Goal: Transaction & Acquisition: Purchase product/service

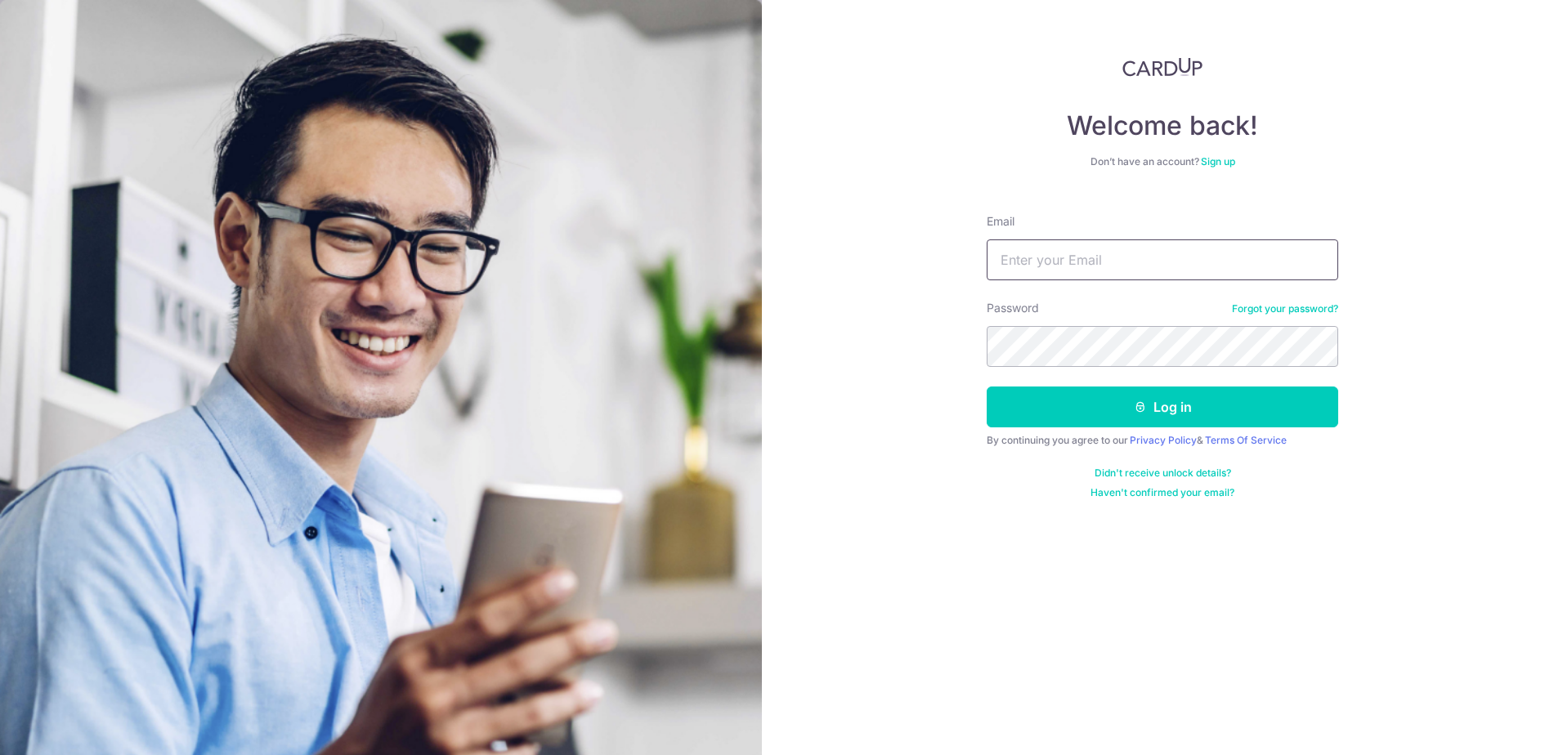
click at [1035, 274] on input "Email" at bounding box center [1161, 259] width 351 height 41
type input "[EMAIL_ADDRESS][DOMAIN_NAME]"
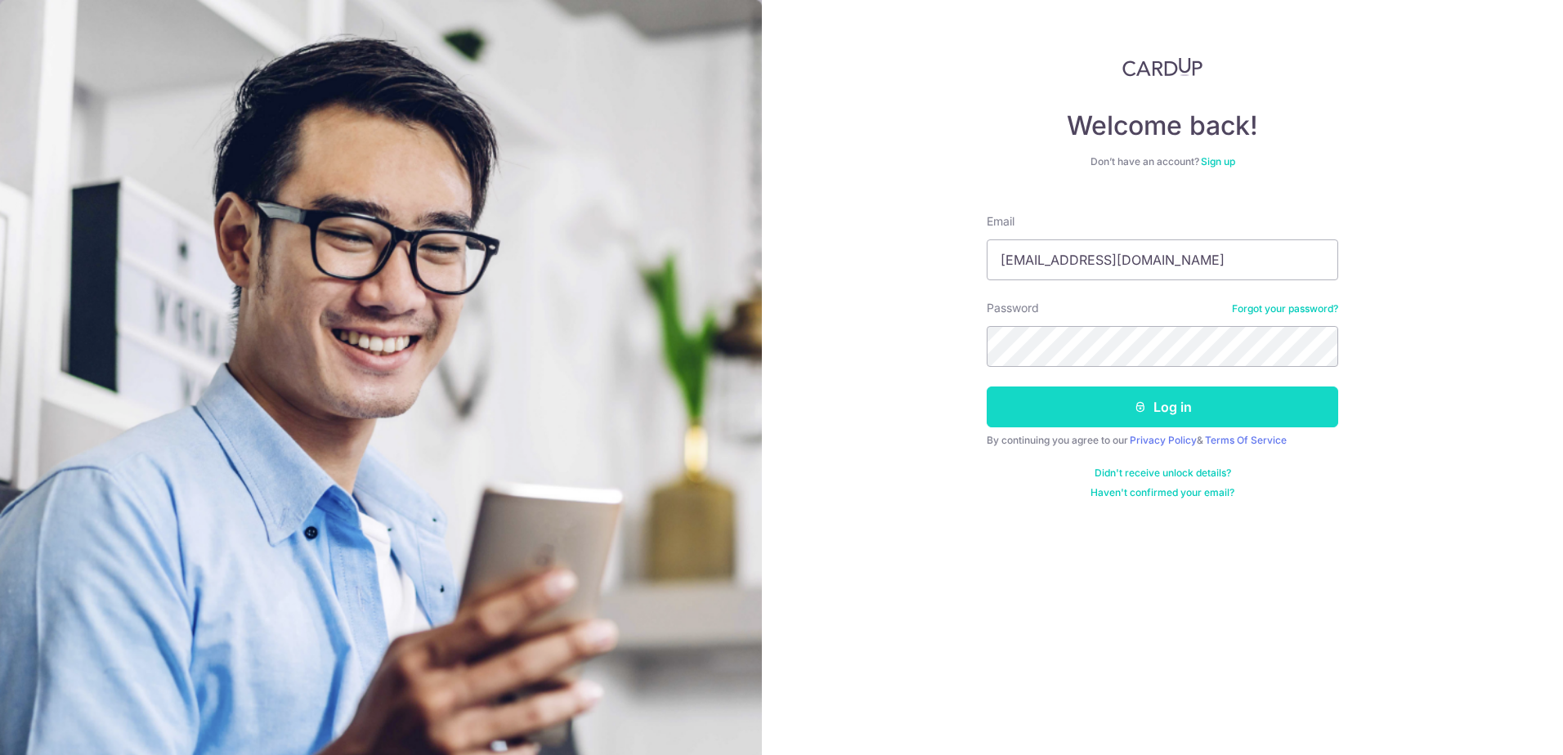
click at [1121, 407] on button "Log in" at bounding box center [1161, 407] width 351 height 41
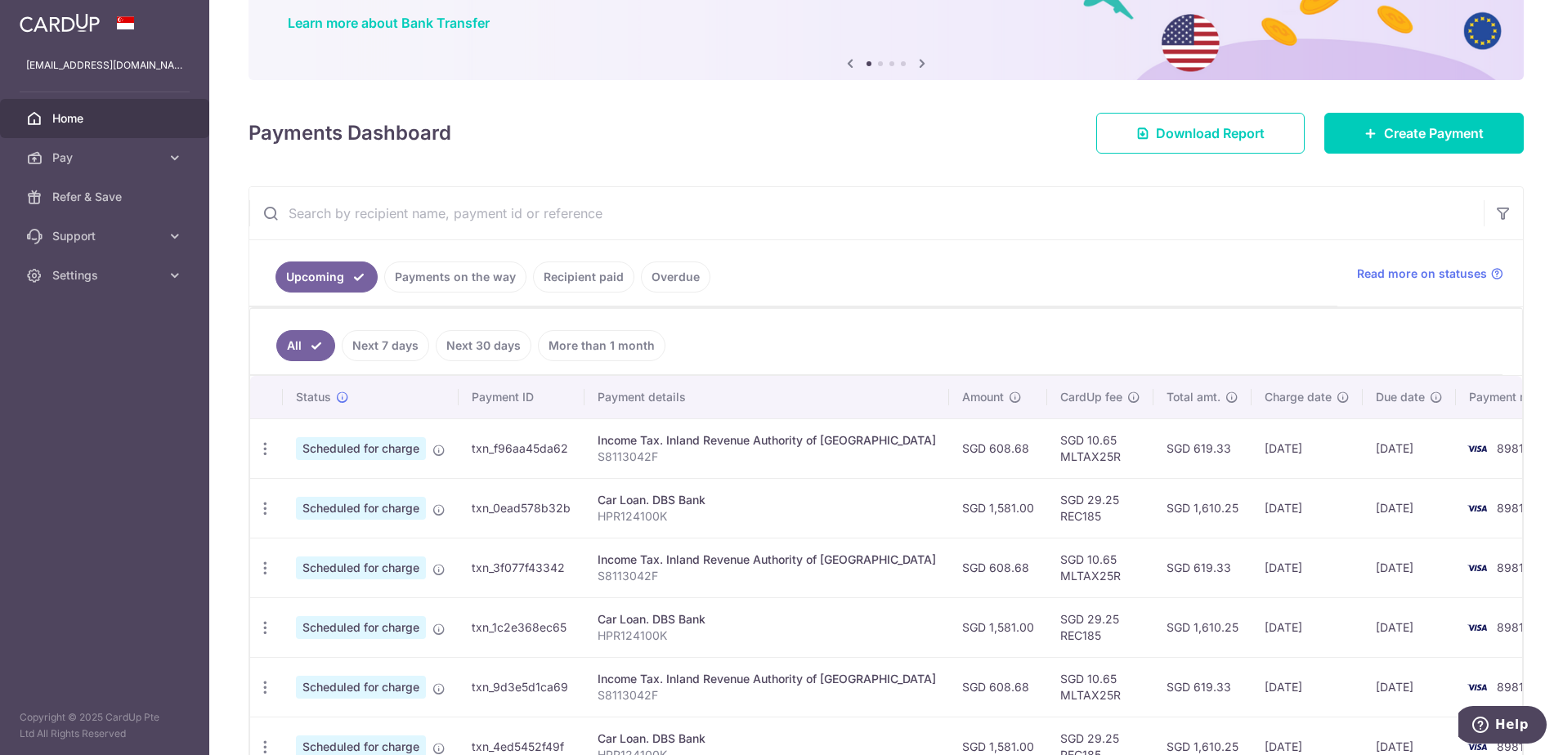
scroll to position [163, 0]
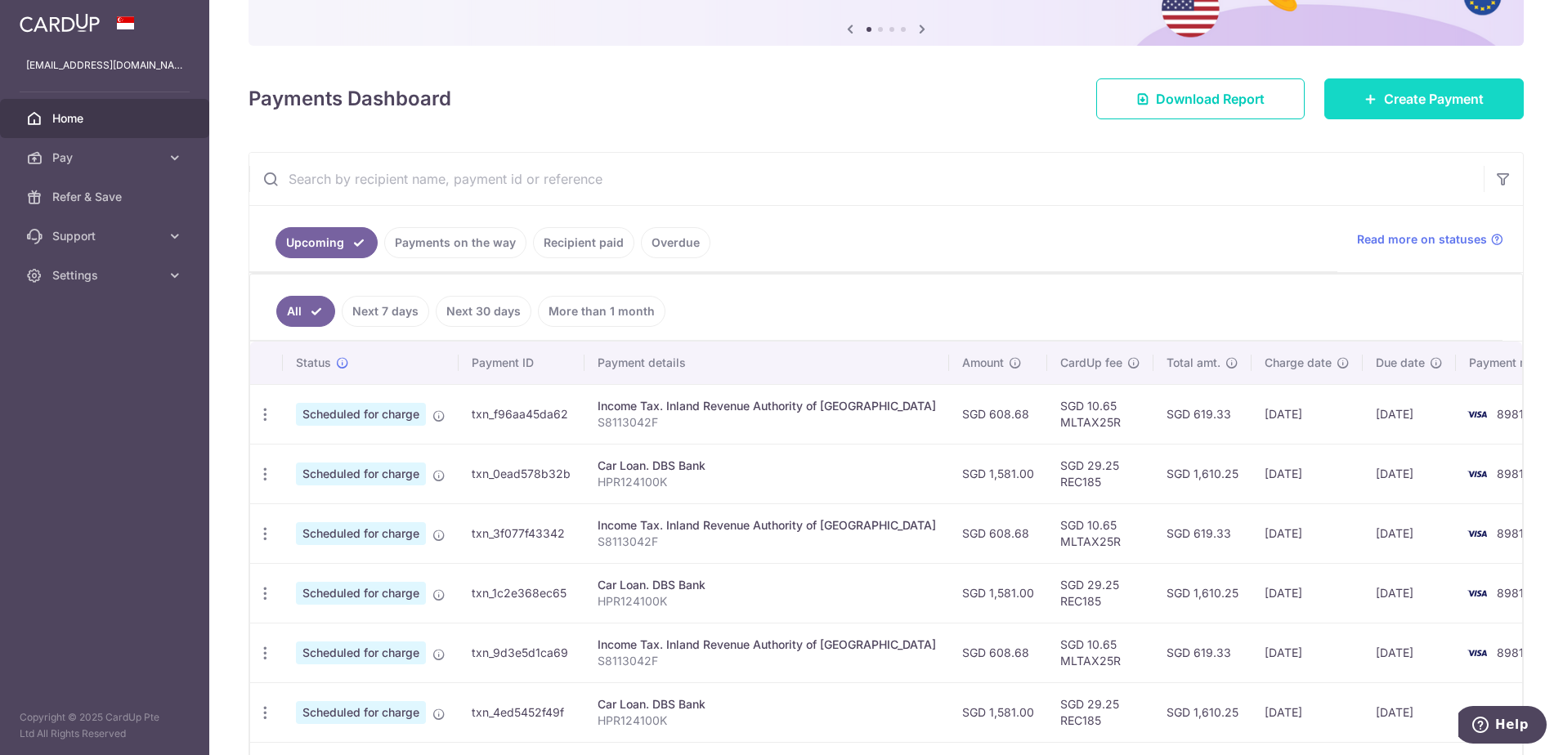
click at [1384, 102] on span "Create Payment" at bounding box center [1434, 99] width 100 height 20
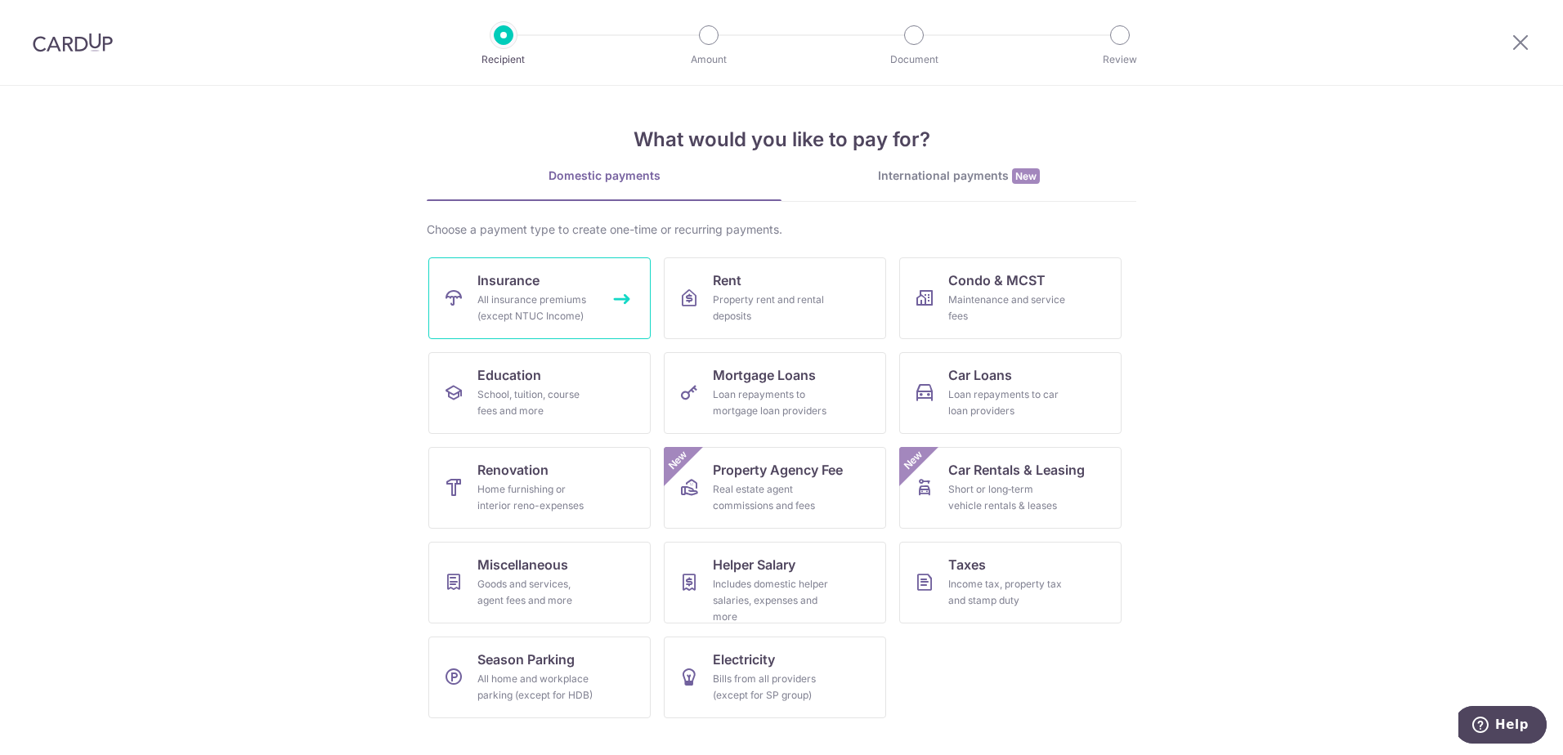
click at [579, 303] on div "All insurance premiums (except NTUC Income)" at bounding box center [536, 308] width 118 height 33
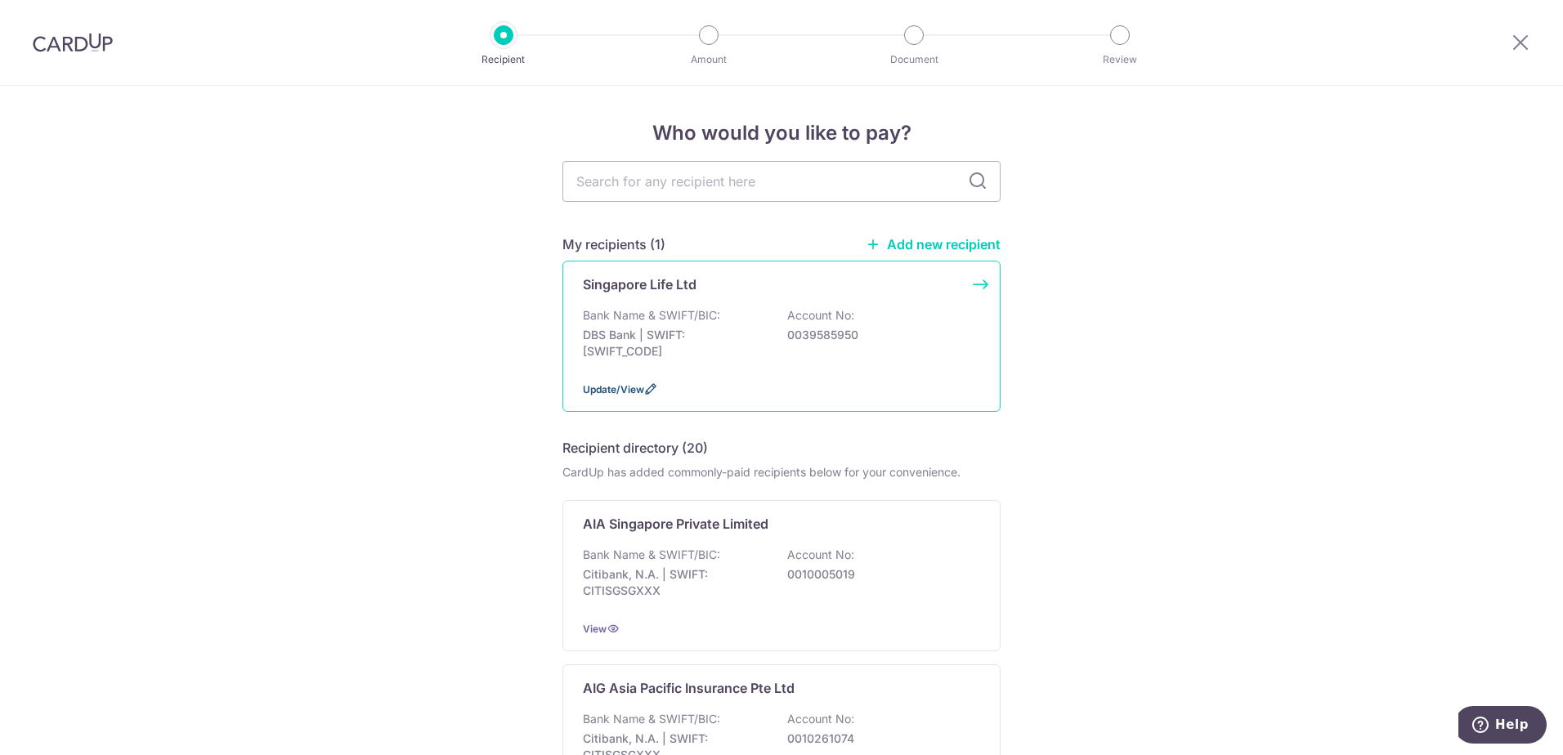
click at [628, 385] on span "Update/View" at bounding box center [613, 389] width 61 height 12
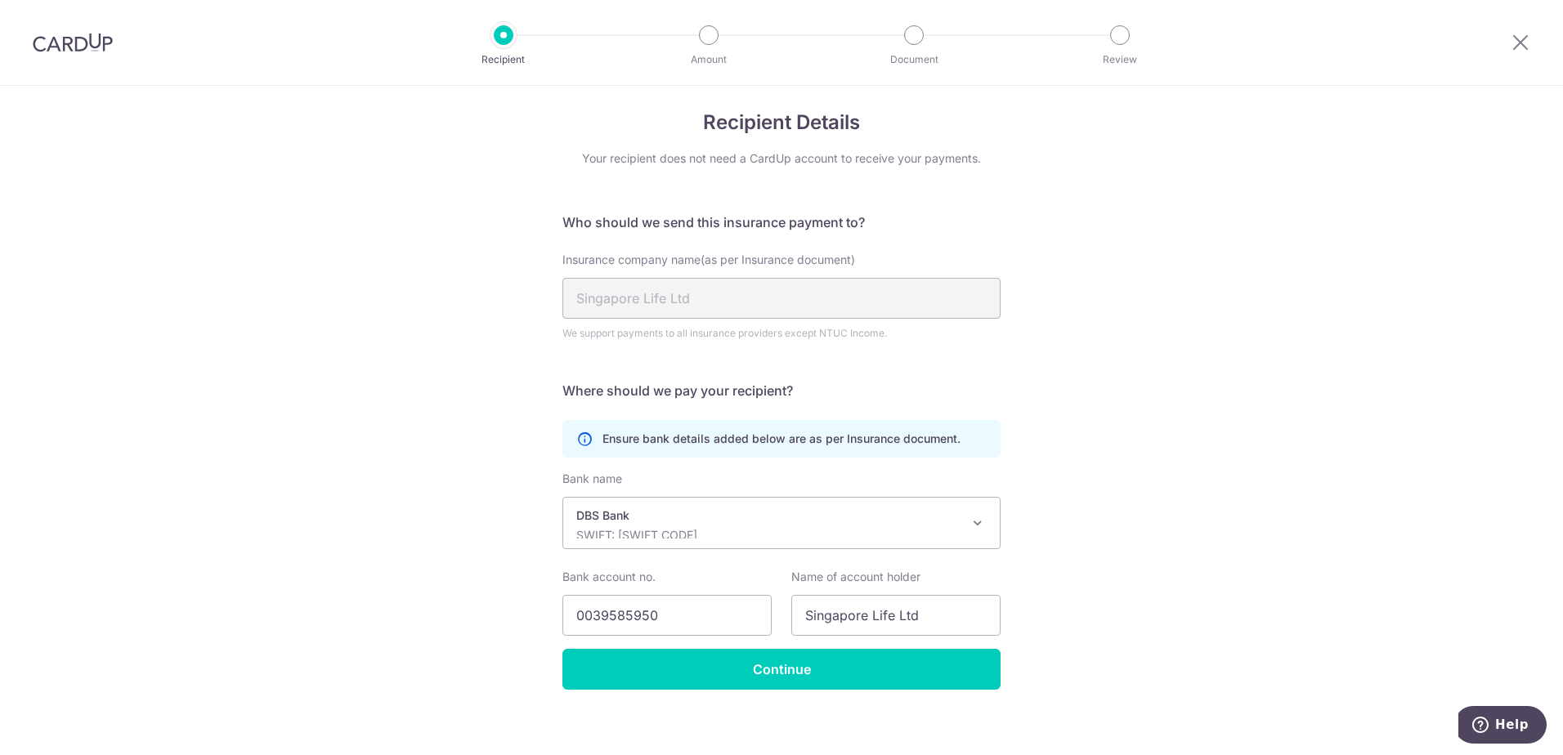
scroll to position [22, 0]
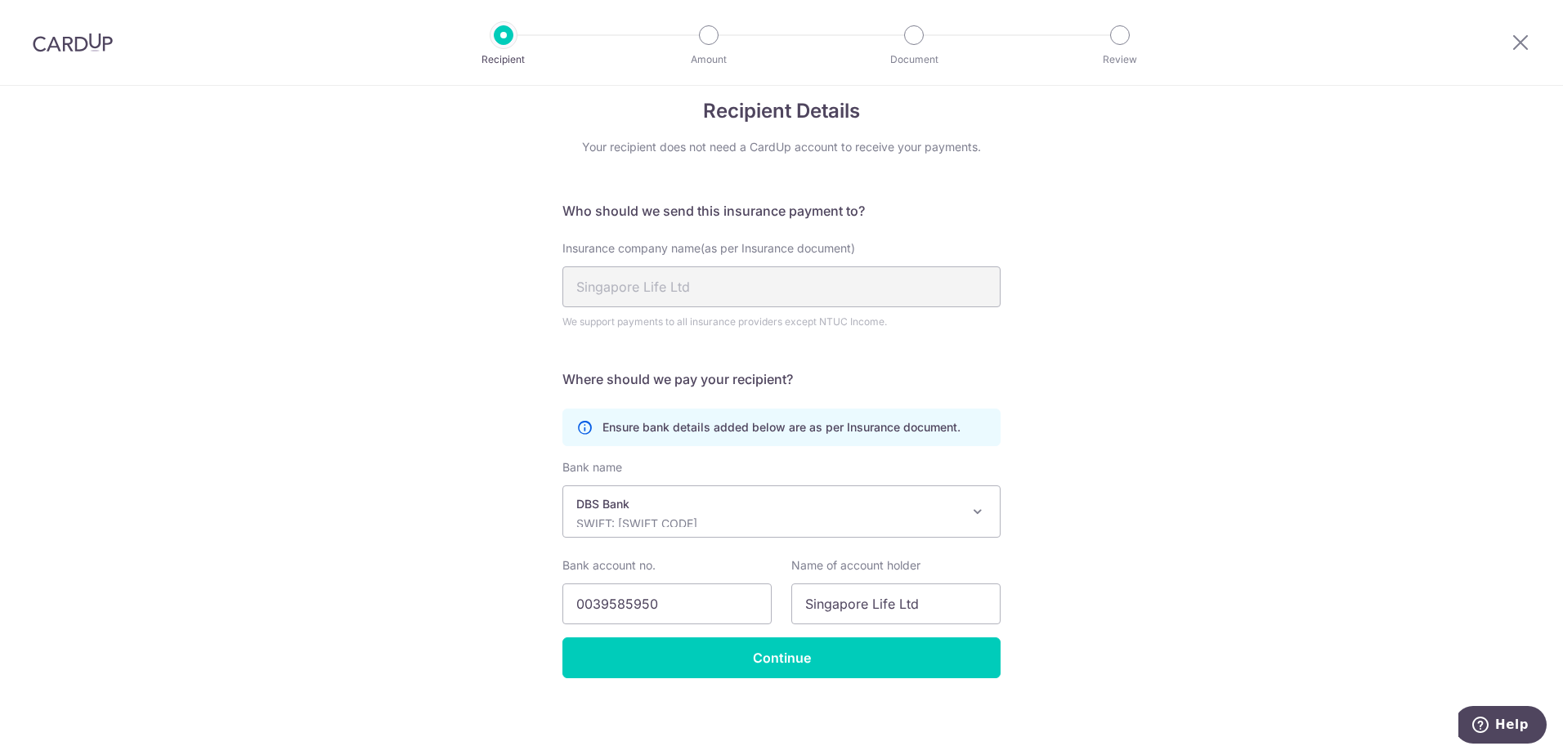
click at [925, 513] on div "DBS Bank SWIFT: DBSSSGSGXXX" at bounding box center [768, 511] width 384 height 31
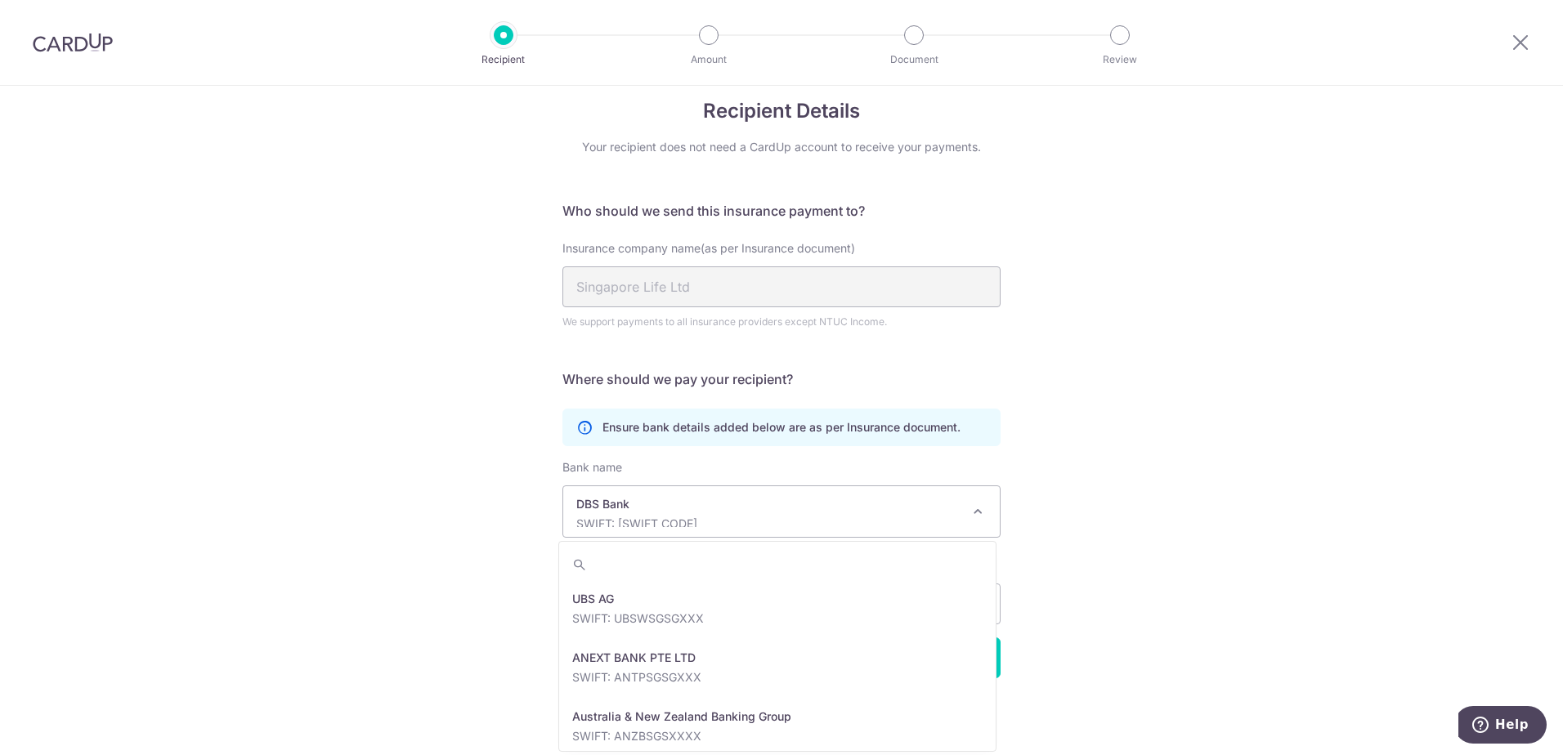
scroll to position [1353, 0]
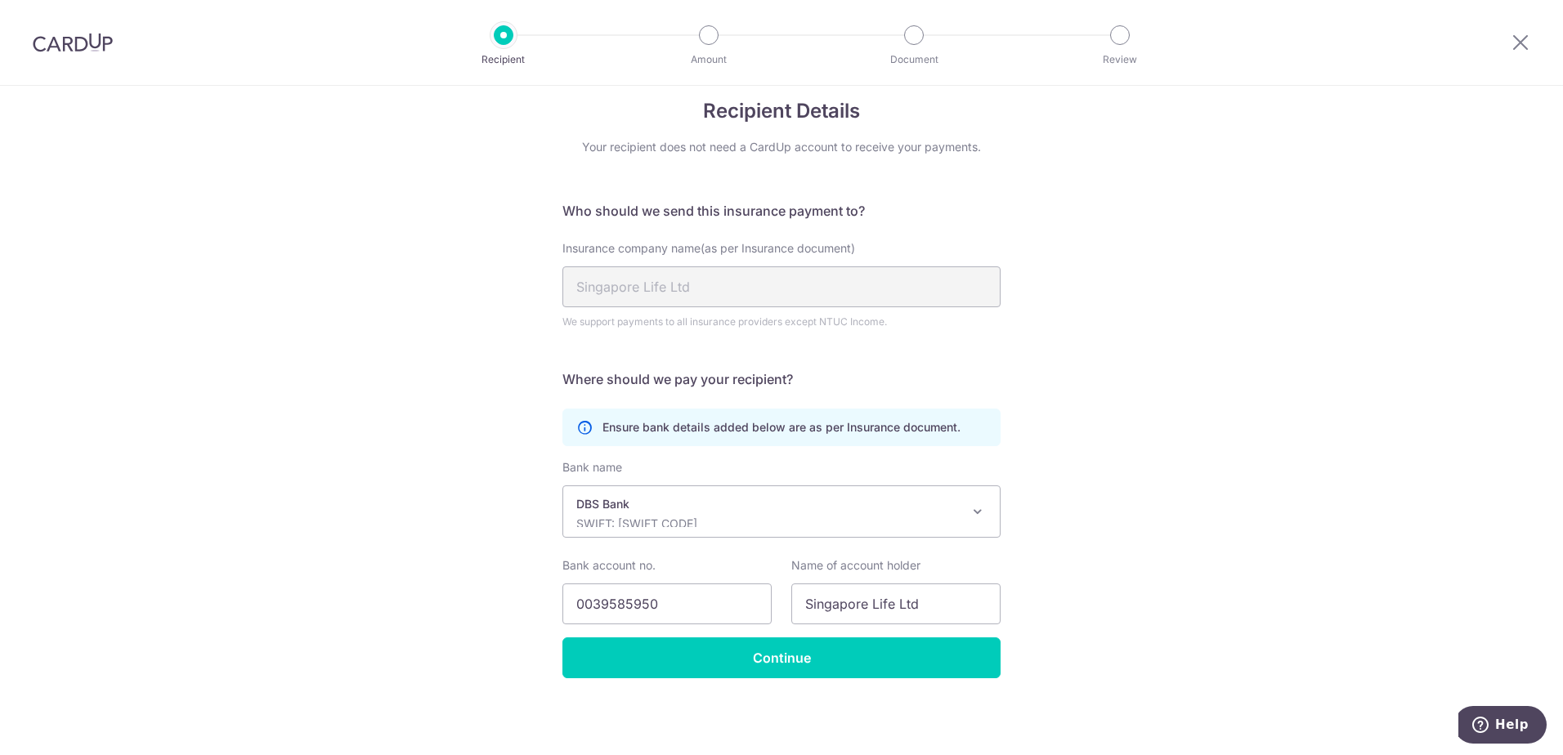
click at [1173, 446] on div "Recipient Details Your recipient does not need a CardUp account to receive your…" at bounding box center [781, 409] width 1563 height 691
click at [926, 598] on input "Singapore Life Ltd" at bounding box center [895, 604] width 209 height 41
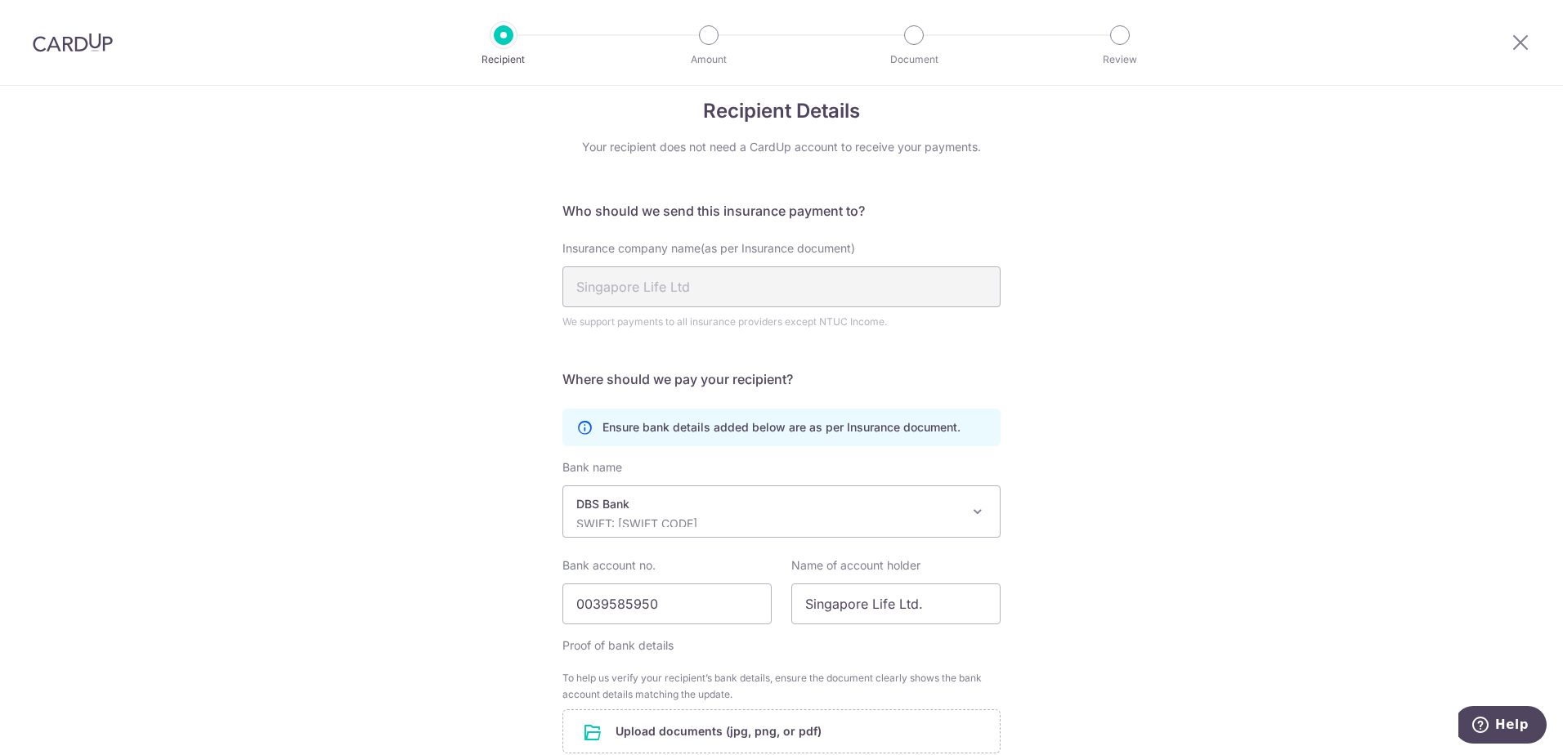
click at [1157, 557] on div "Recipient Details Your recipient does not need a CardUp account to receive your…" at bounding box center [781, 501] width 1563 height 875
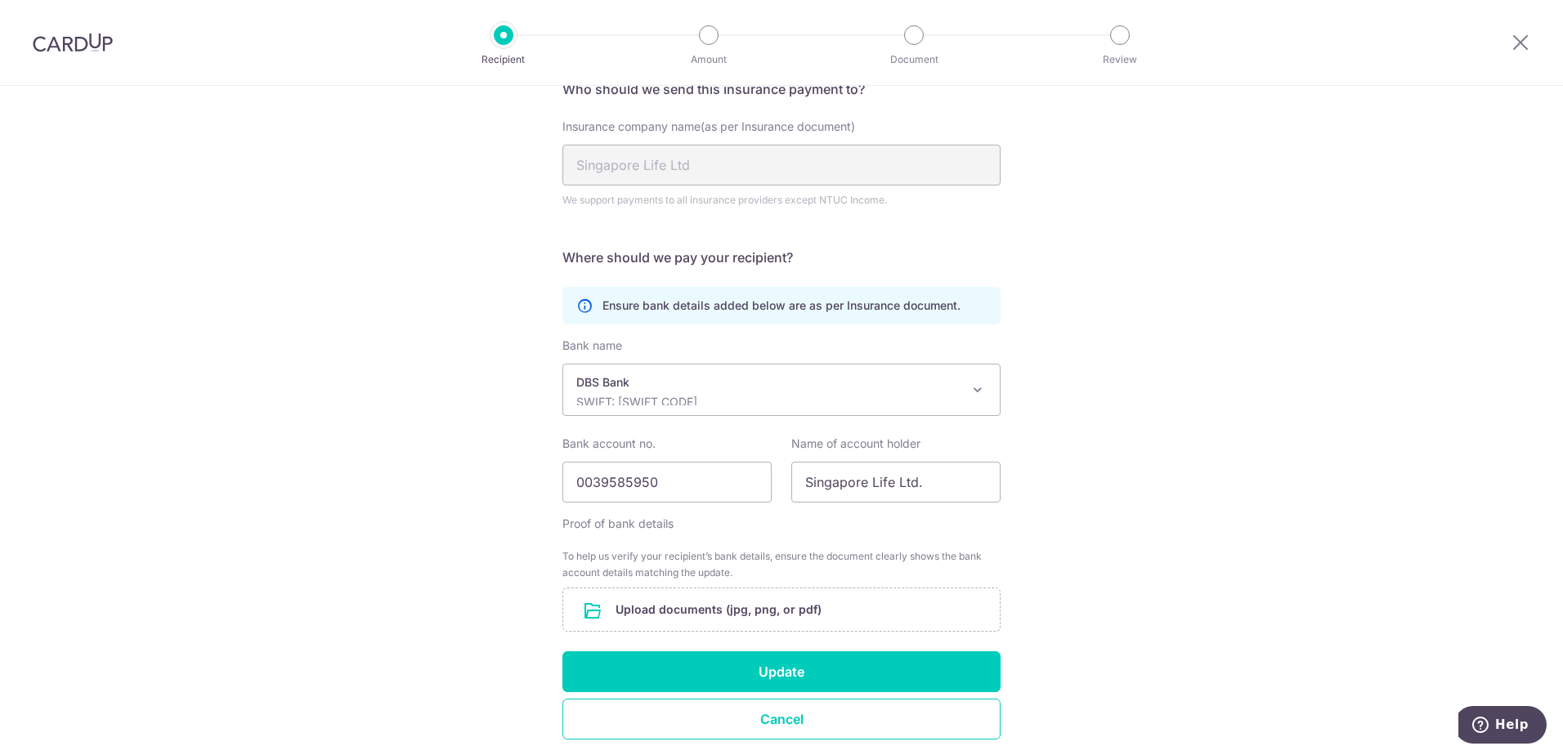
scroll to position [205, 0]
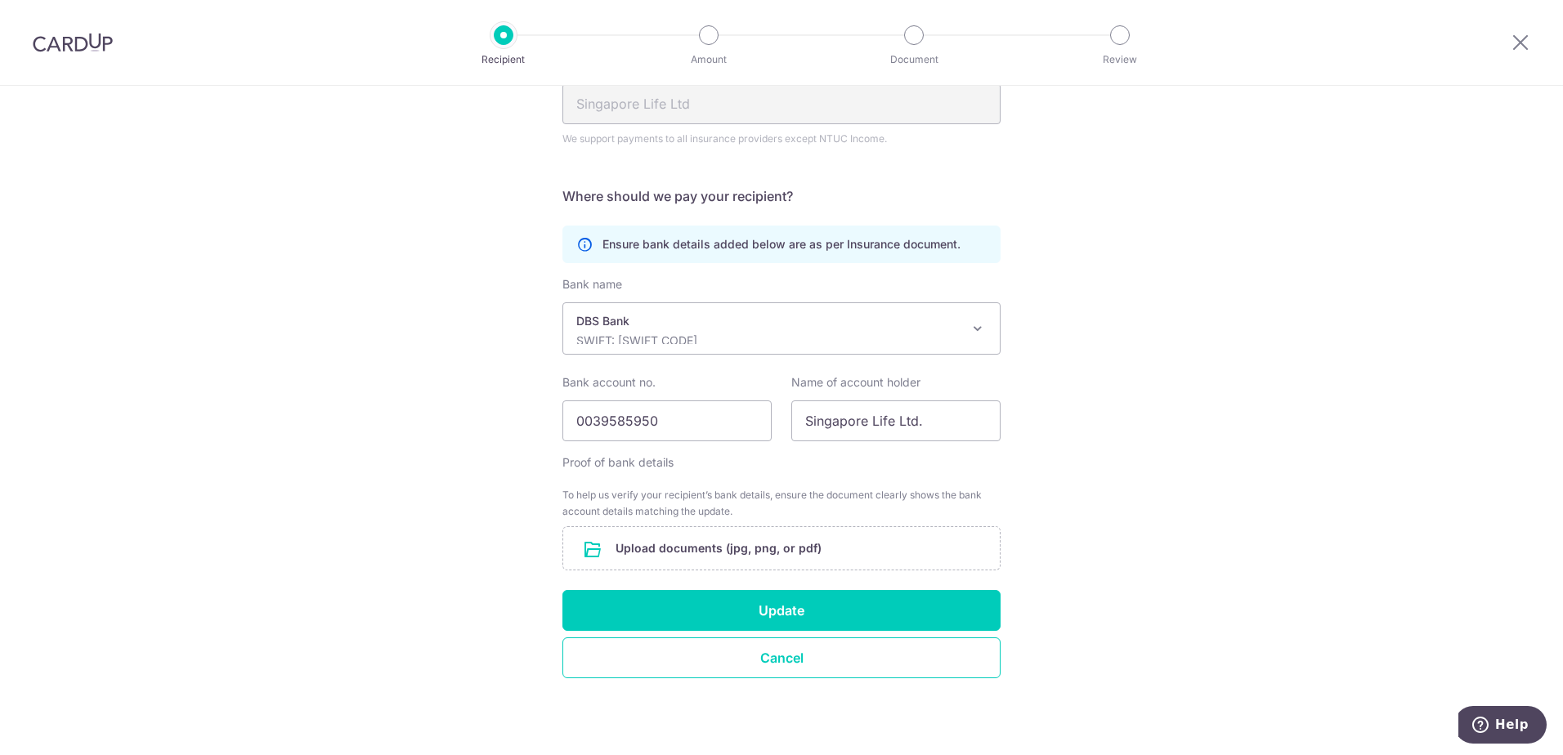
drag, startPoint x: 630, startPoint y: 496, endPoint x: 737, endPoint y: 503, distance: 107.3
click at [737, 503] on div "To help us verify your recipient’s bank details, ensure the document clearly sh…" at bounding box center [781, 503] width 438 height 33
drag, startPoint x: 737, startPoint y: 503, endPoint x: 941, endPoint y: 427, distance: 217.5
click at [941, 427] on input "Singapore Life Ltd." at bounding box center [895, 420] width 209 height 41
type input "Singapore Life Ltd"
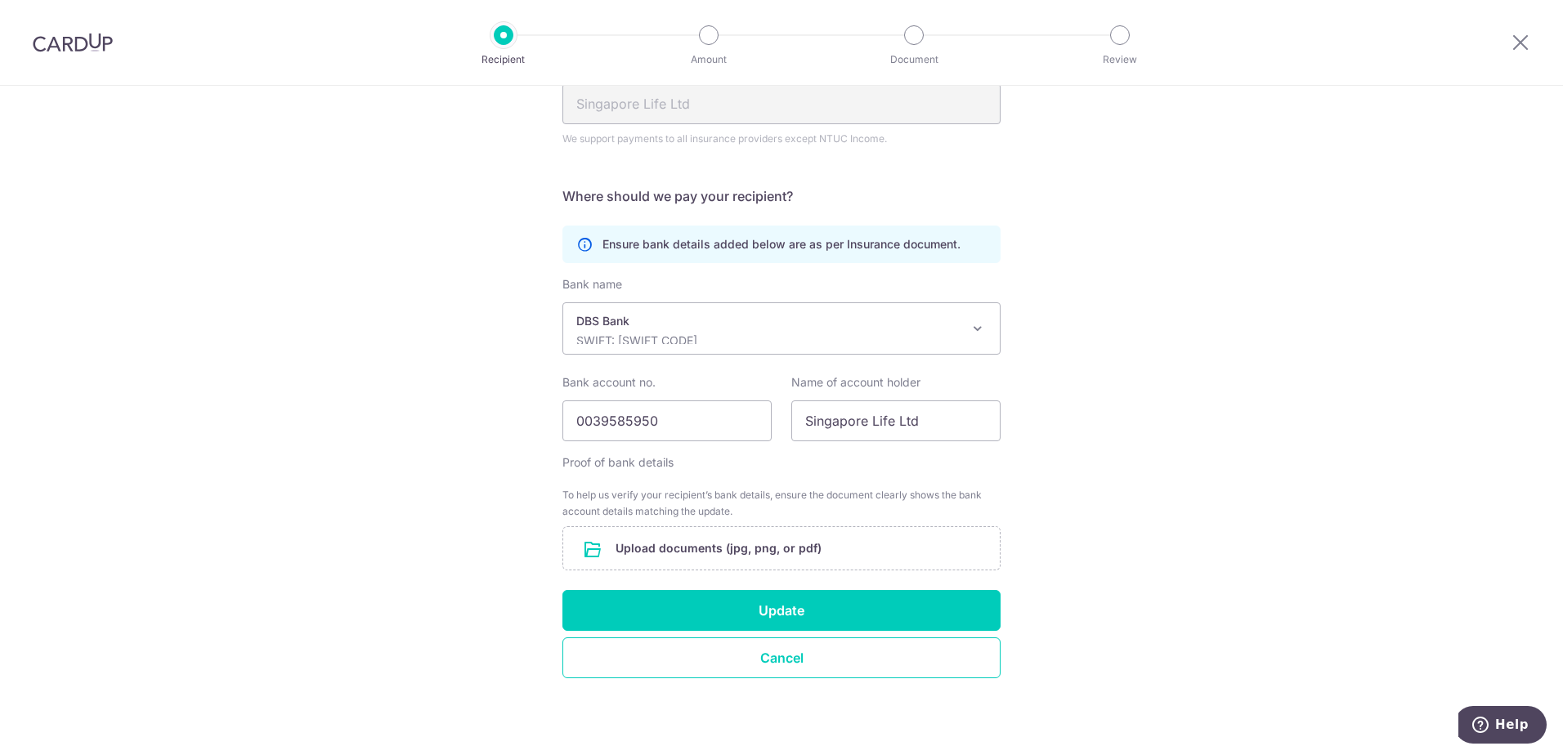
click at [1113, 384] on div "Recipient Details Your recipient does not need a CardUp account to receive your…" at bounding box center [781, 318] width 1563 height 875
click at [892, 653] on button "Cancel" at bounding box center [781, 657] width 438 height 41
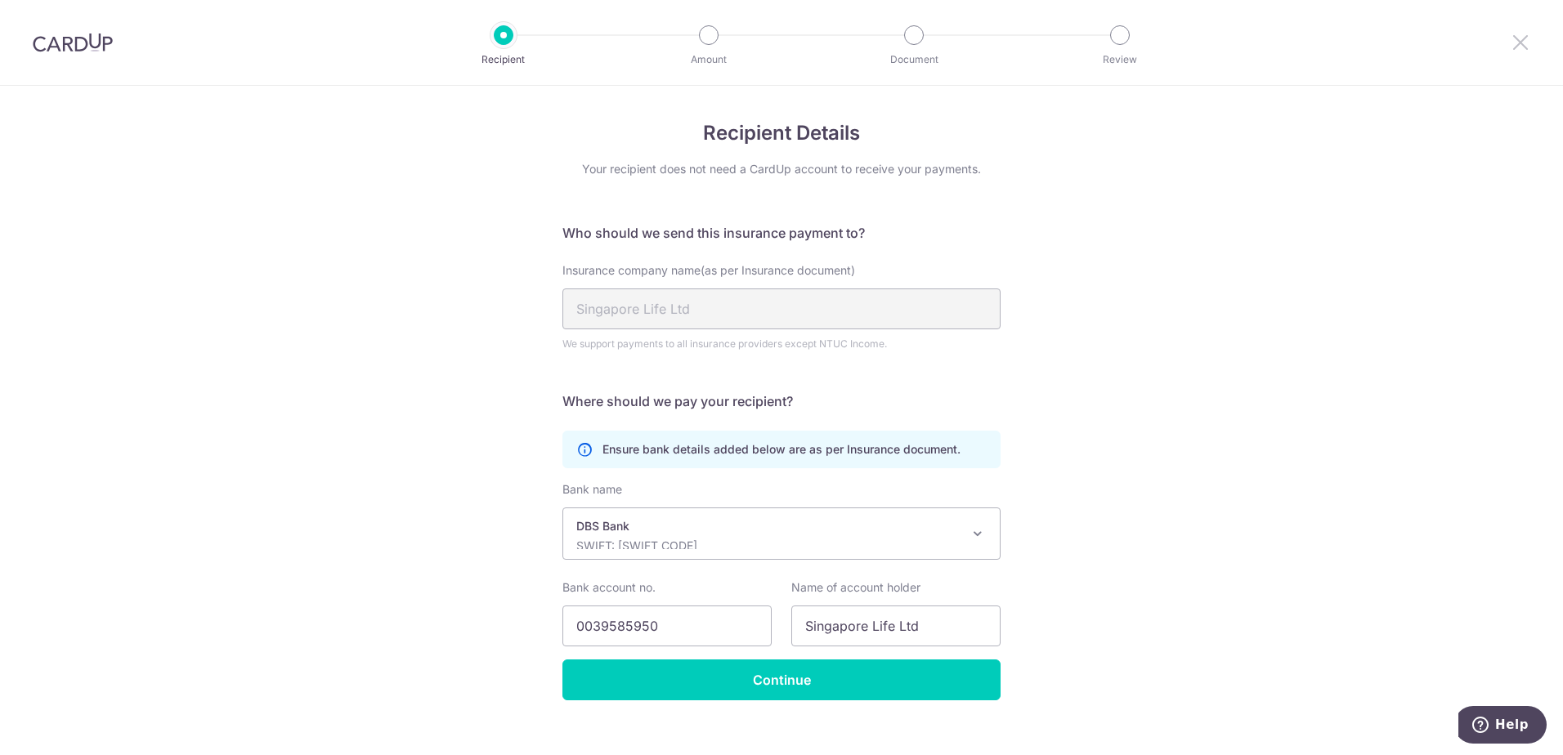
click at [1514, 36] on icon at bounding box center [1520, 42] width 20 height 20
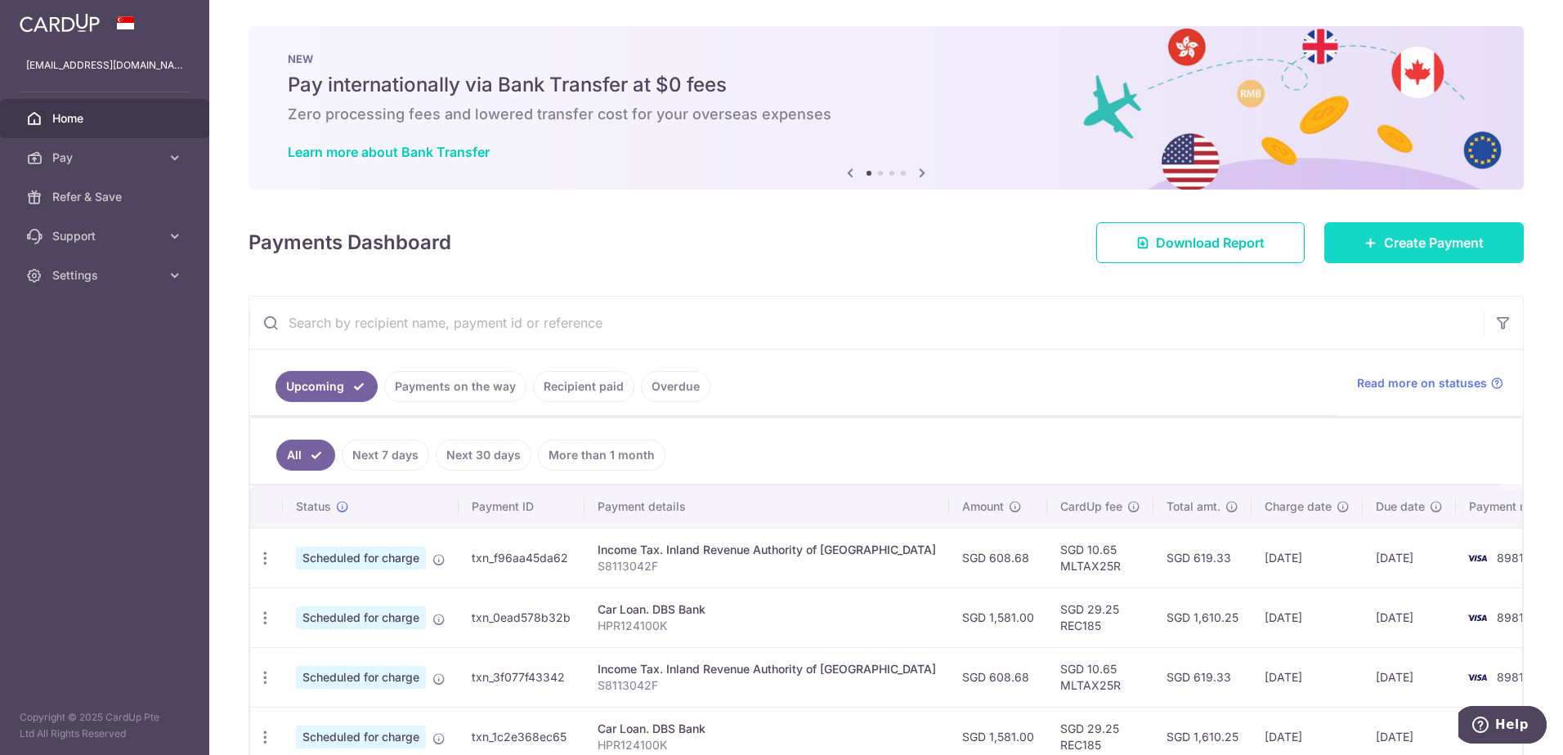
click at [1388, 249] on span "Create Payment" at bounding box center [1434, 243] width 100 height 20
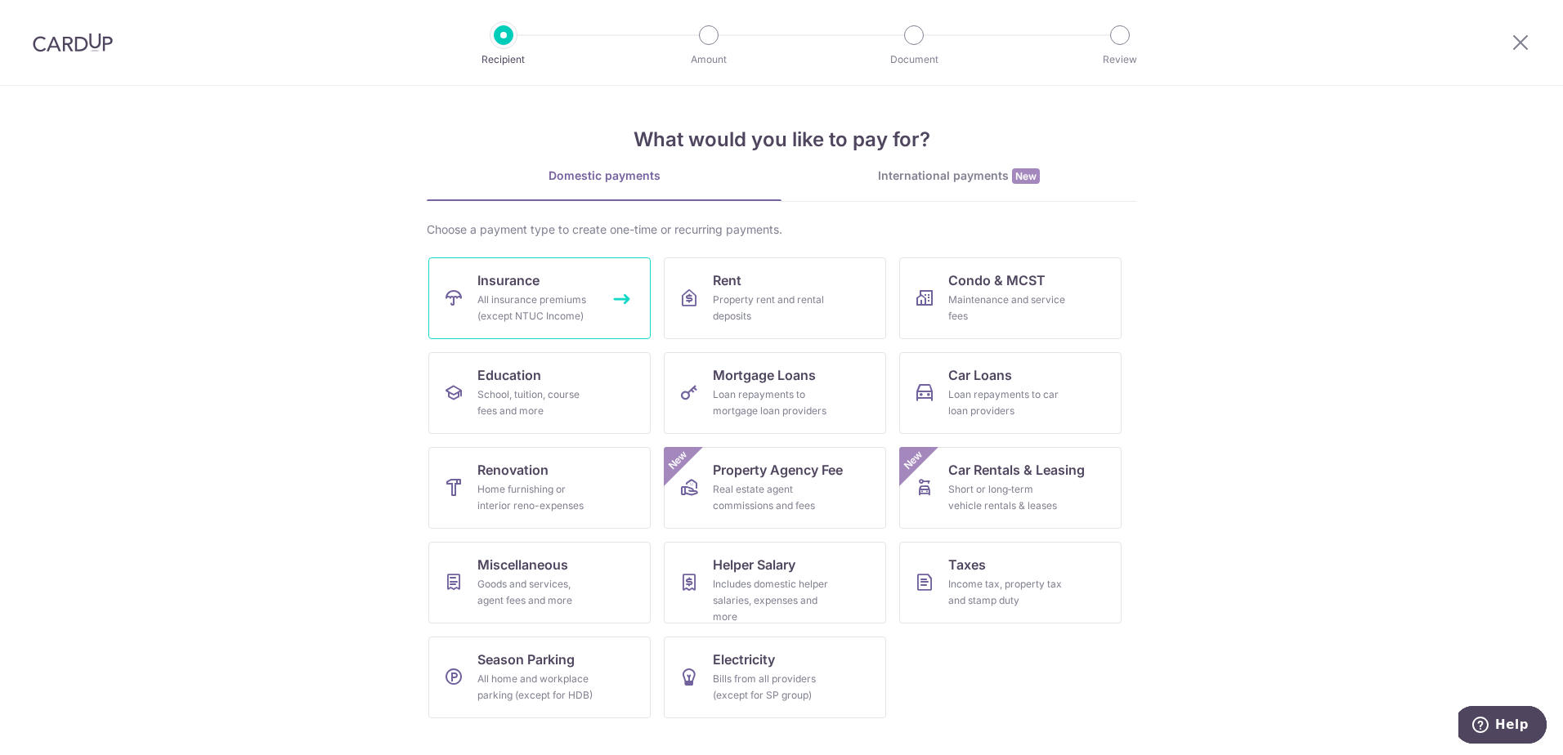
click at [565, 297] on div "All insurance premiums (except NTUC Income)" at bounding box center [536, 308] width 118 height 33
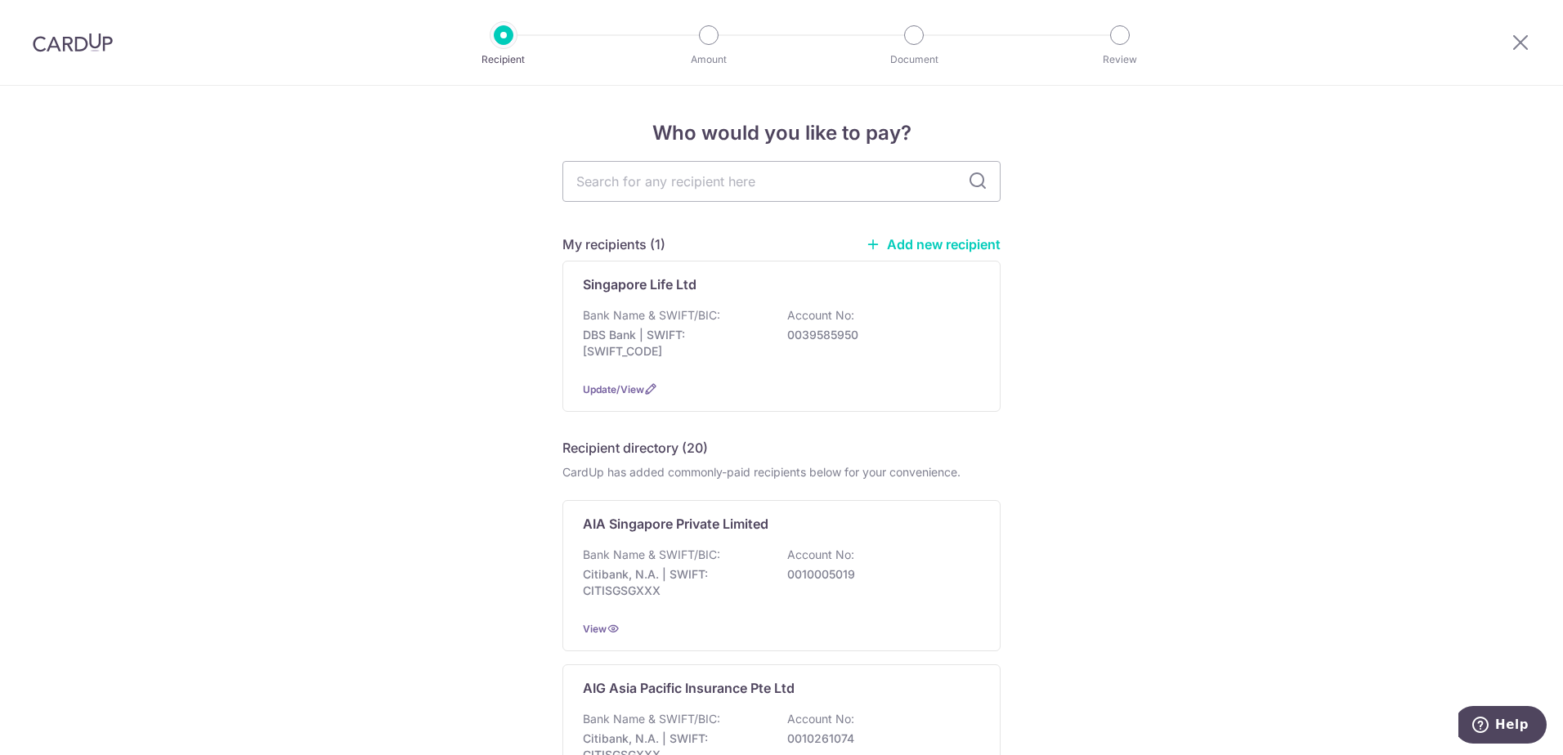
click at [955, 238] on link "Add new recipient" at bounding box center [933, 244] width 135 height 16
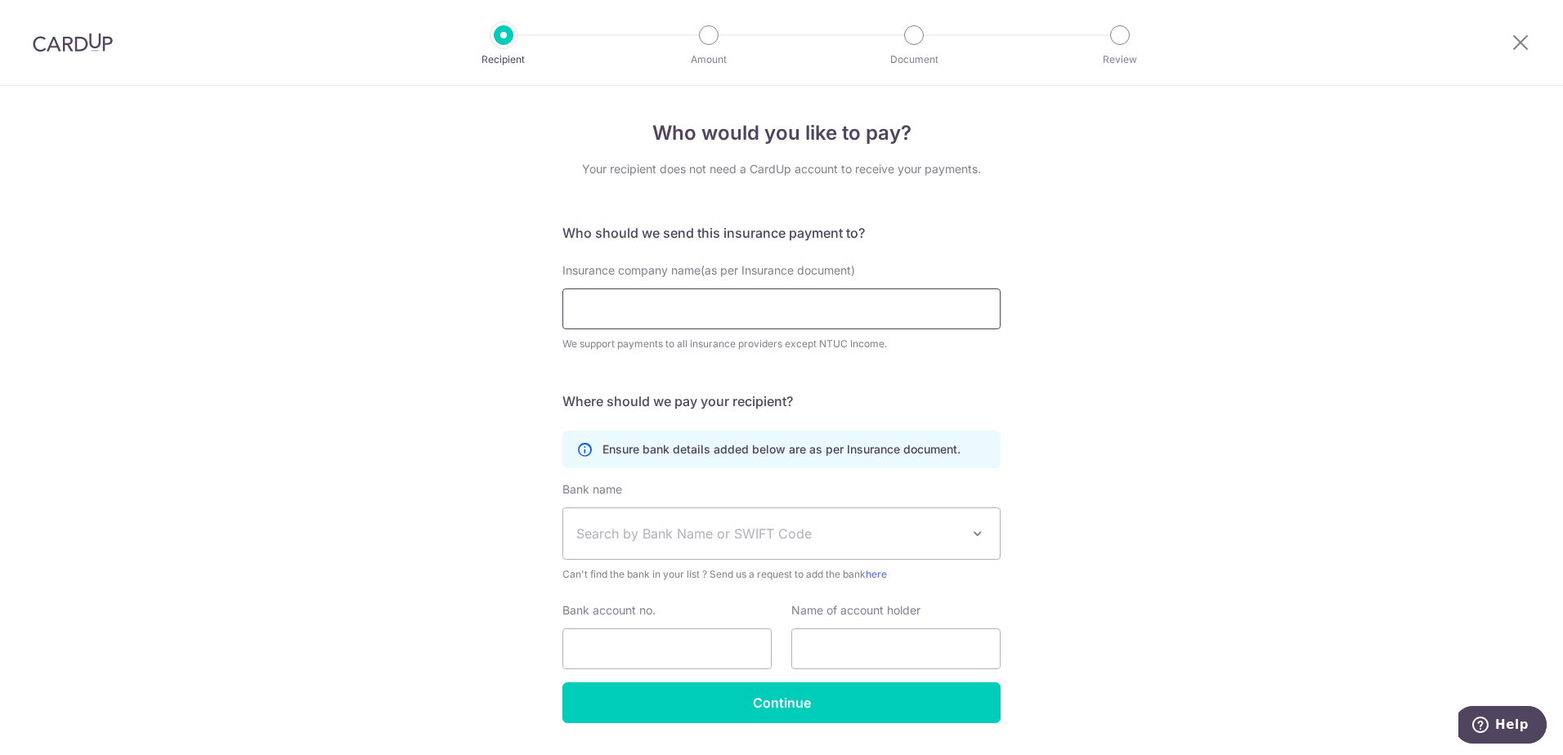
click at [775, 311] on input "Insurance company name(as per Insurance document)" at bounding box center [781, 309] width 438 height 41
type input "Singapore Life Ltd"
type input "0039585950"
type input "Singapore Life Ltd"
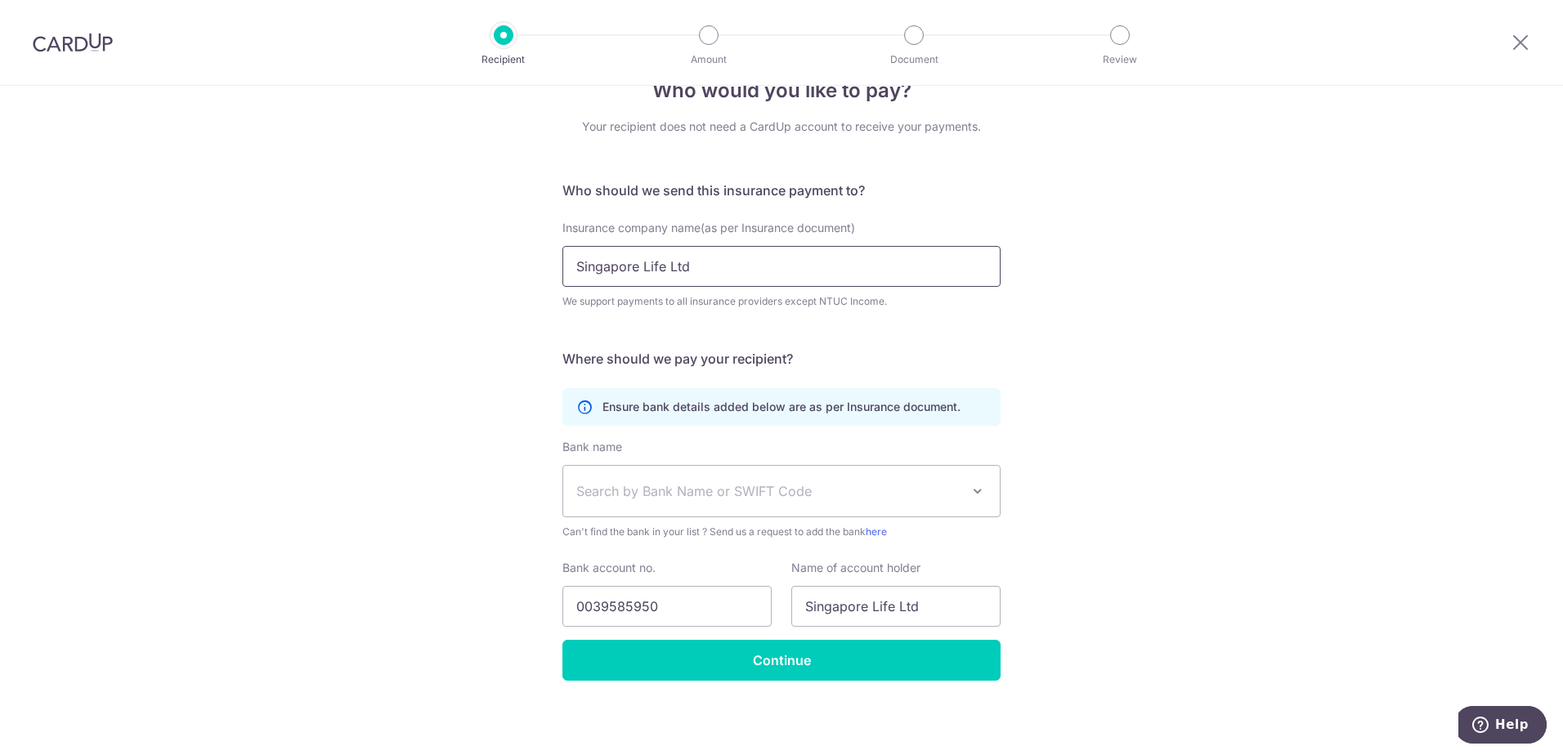
scroll to position [45, 0]
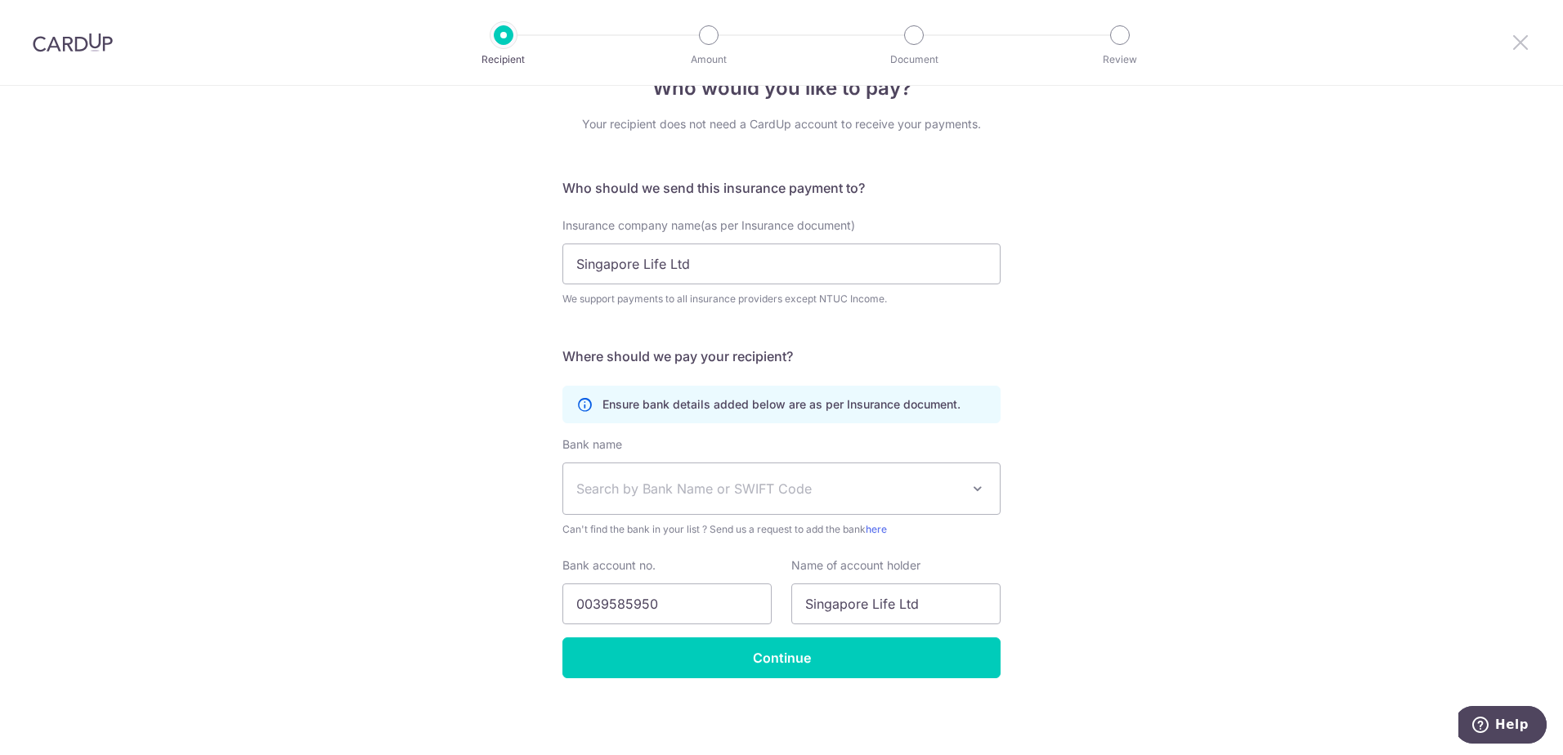
click at [1520, 40] on icon at bounding box center [1520, 42] width 20 height 20
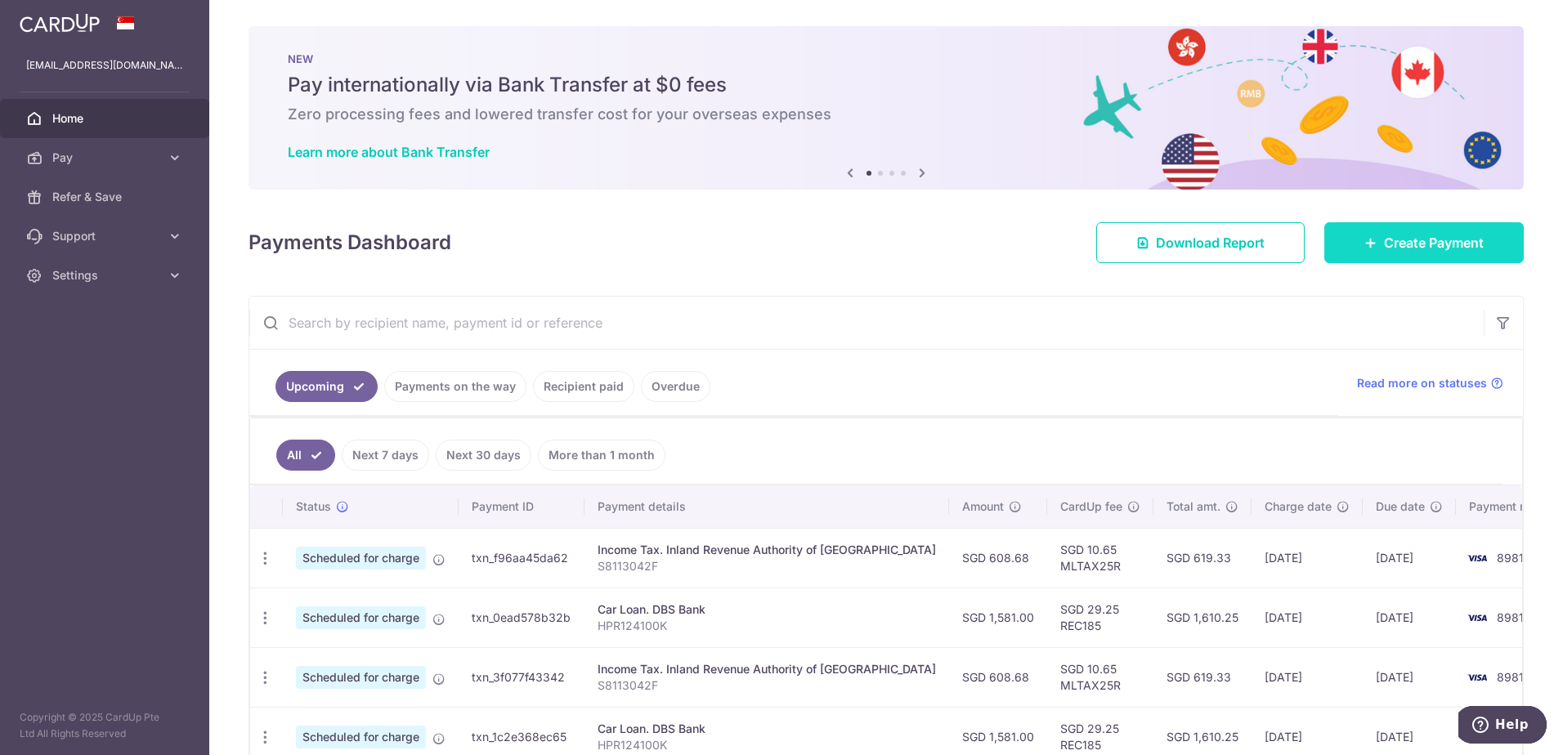
click at [1353, 244] on link "Create Payment" at bounding box center [1423, 242] width 199 height 41
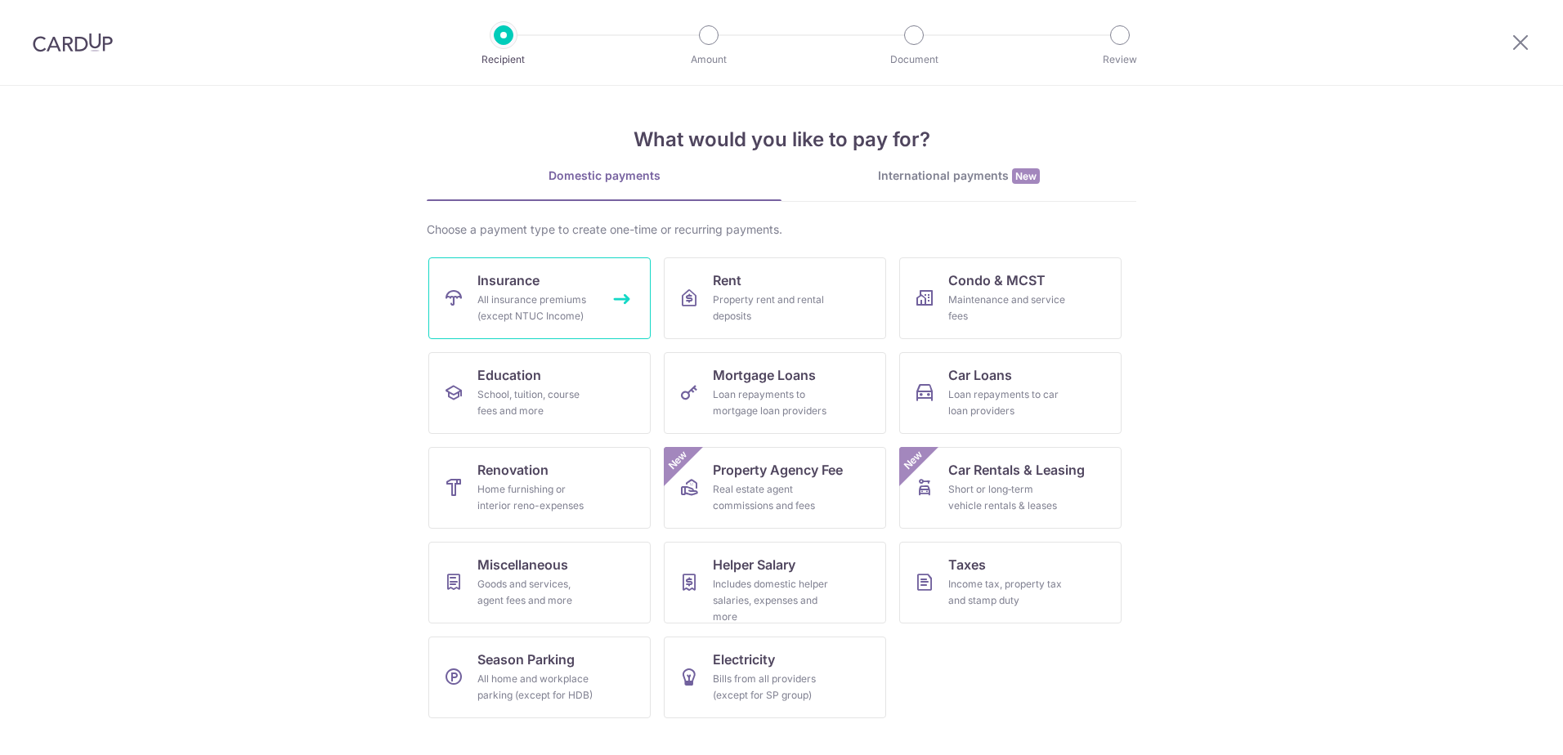
click at [553, 299] on div "All insurance premiums (except NTUC Income)" at bounding box center [536, 308] width 118 height 33
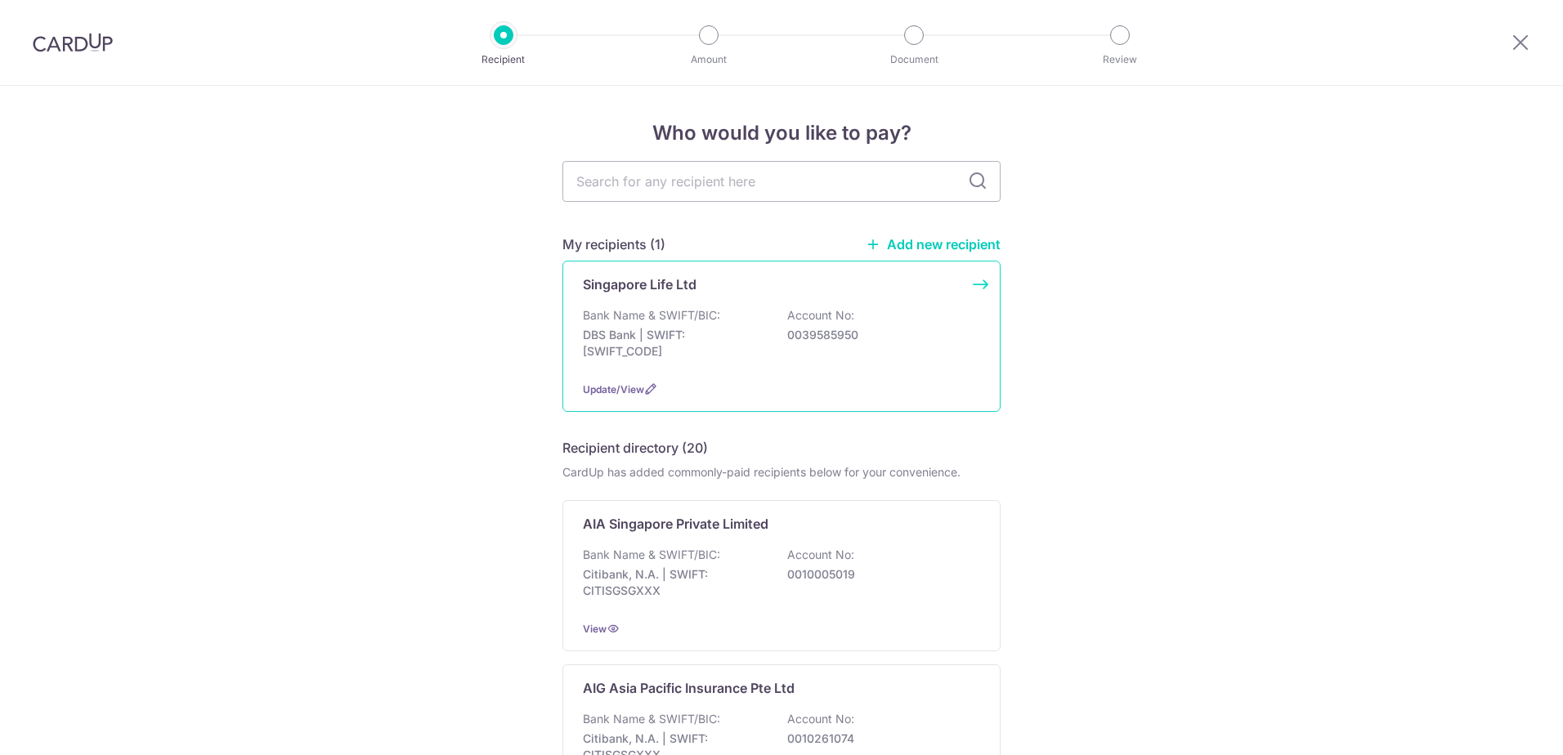
click at [833, 352] on div "Bank Name & SWIFT/BIC: DBS Bank | SWIFT: [SWIFT_CODE] Account No: 0039585950" at bounding box center [781, 337] width 397 height 60
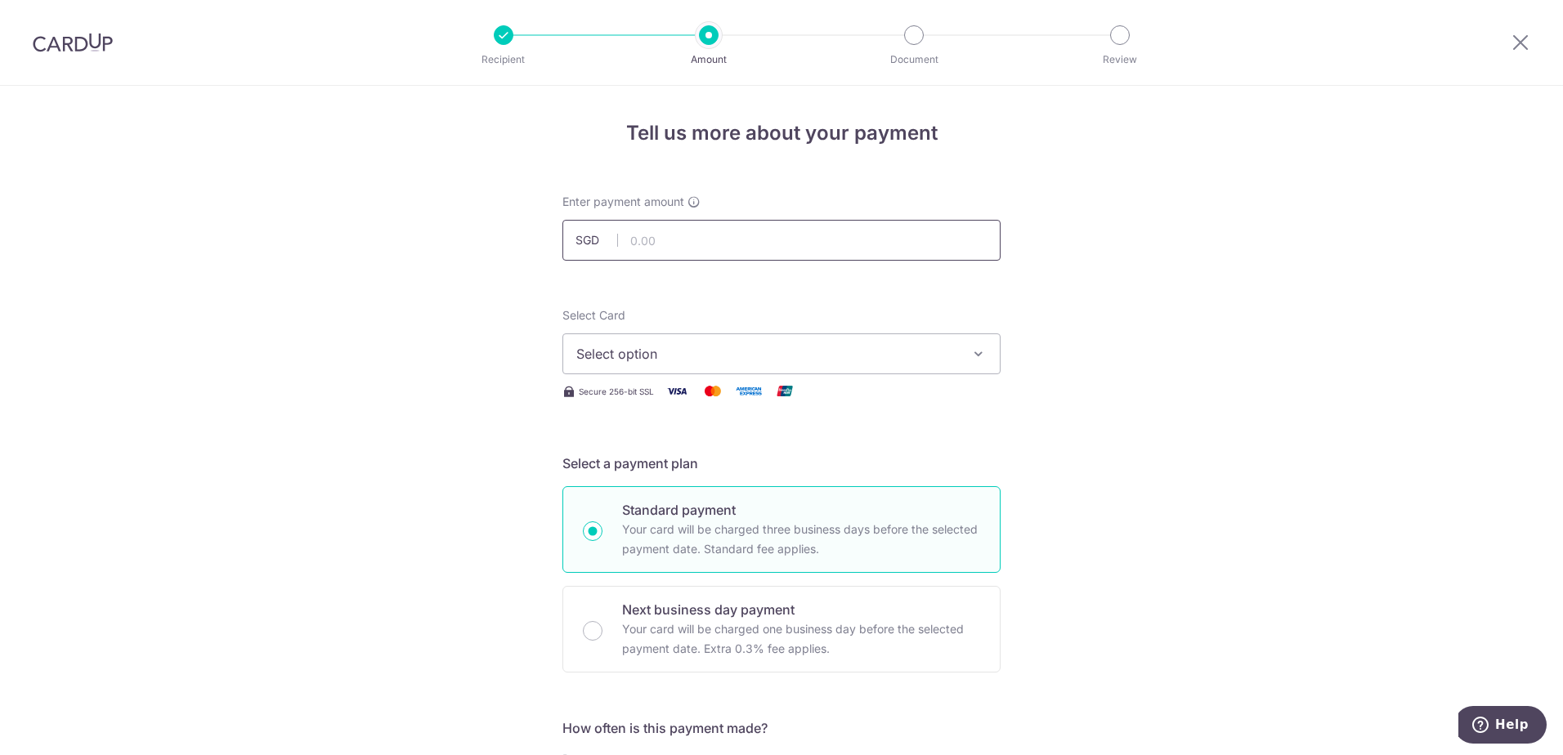
click at [750, 227] on input "text" at bounding box center [781, 240] width 438 height 41
paste input "23608274"
type input "23608274"
click at [748, 363] on button "Select option" at bounding box center [781, 353] width 438 height 41
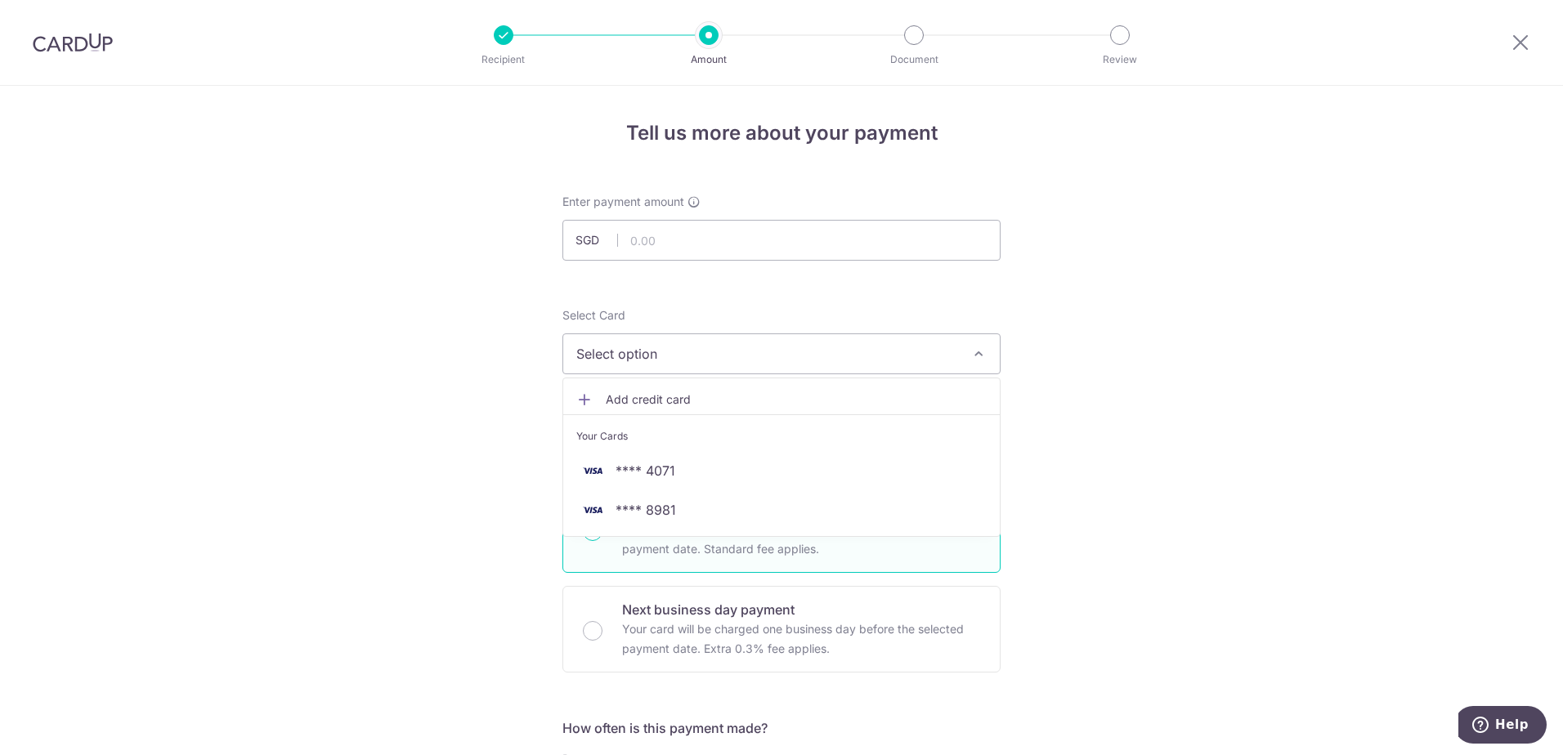
drag, startPoint x: 1219, startPoint y: 444, endPoint x: 1216, endPoint y: 433, distance: 10.9
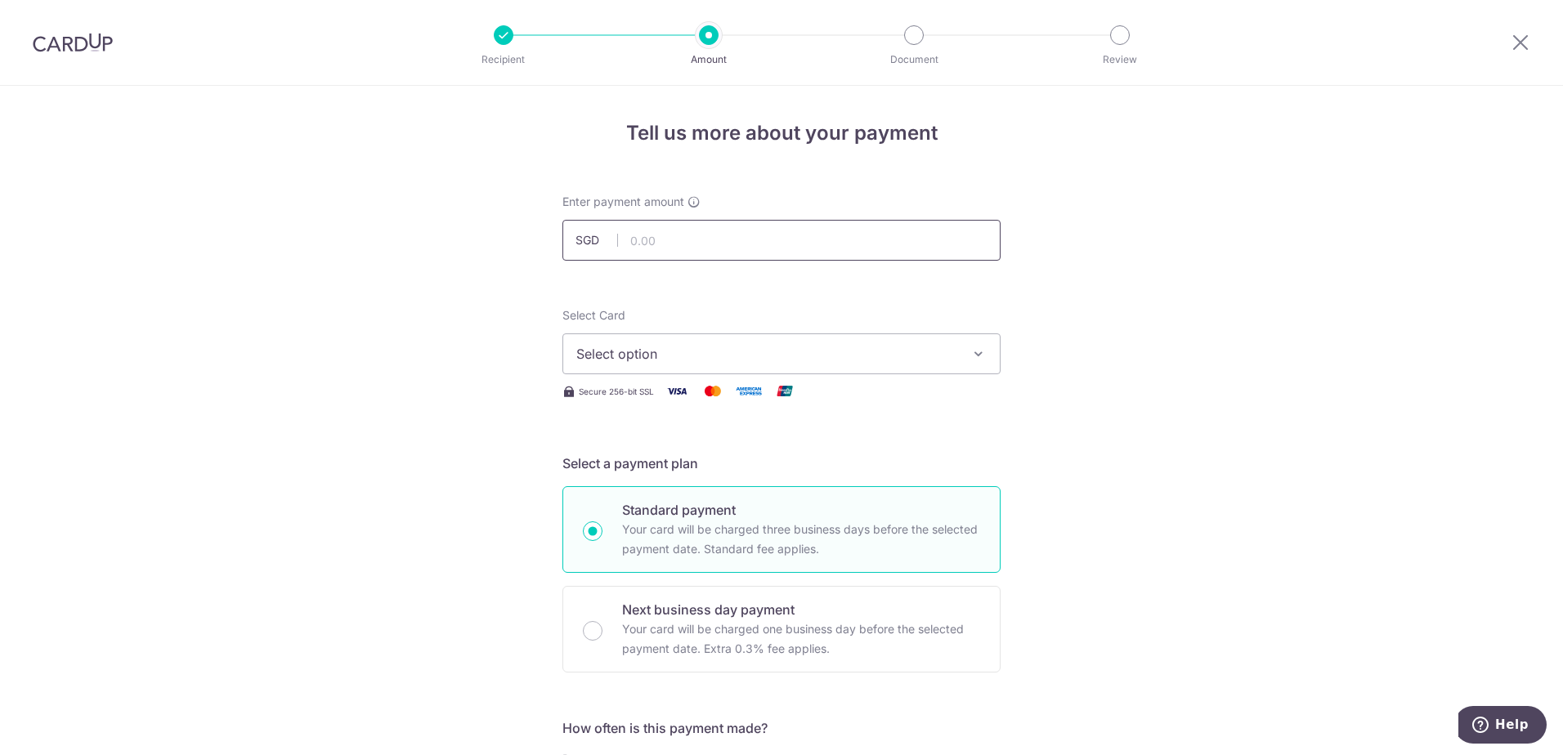
click at [732, 230] on input "text" at bounding box center [781, 240] width 438 height 41
type input "892.00"
click at [945, 342] on button "Select option" at bounding box center [781, 353] width 438 height 41
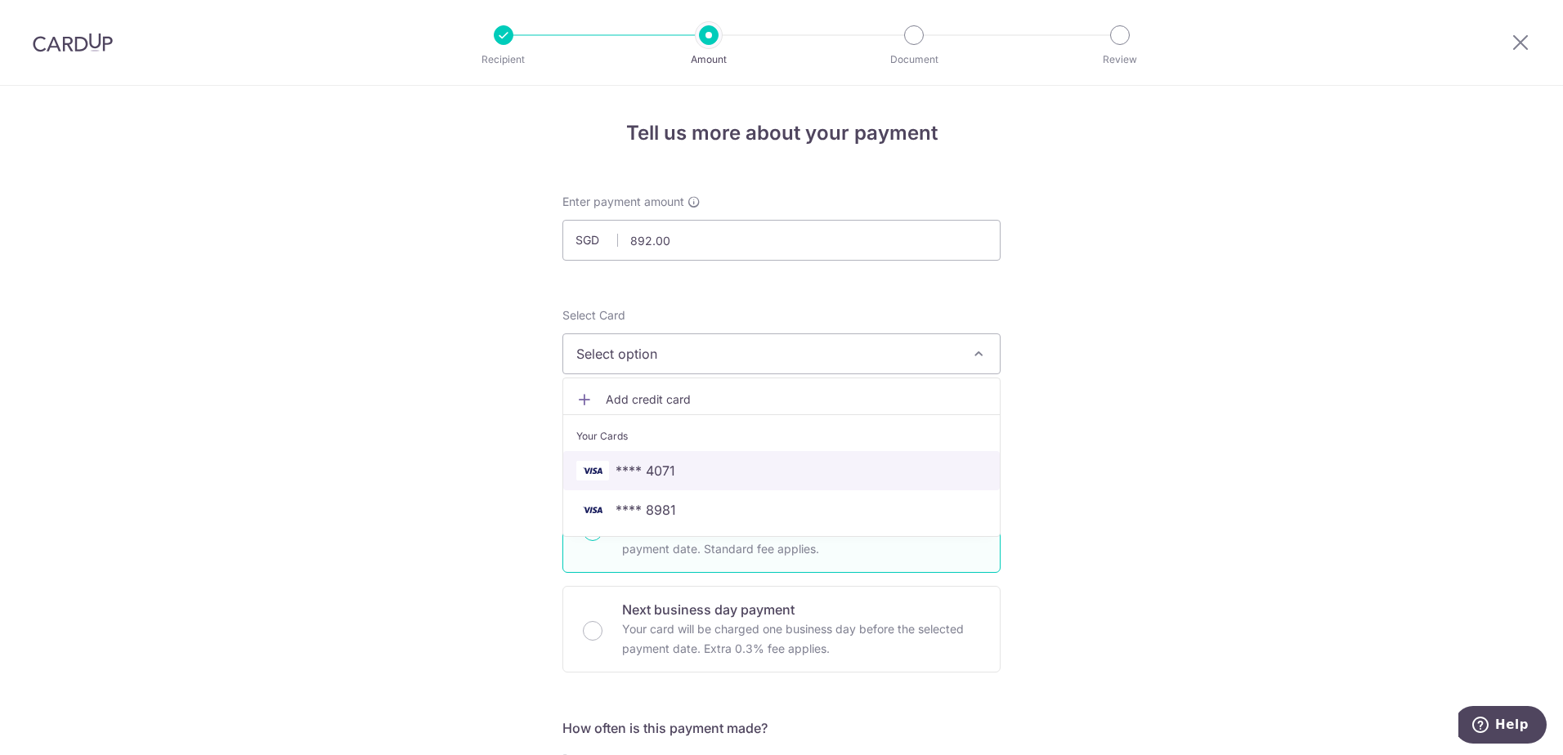
click at [794, 486] on link "**** 4071" at bounding box center [781, 470] width 436 height 39
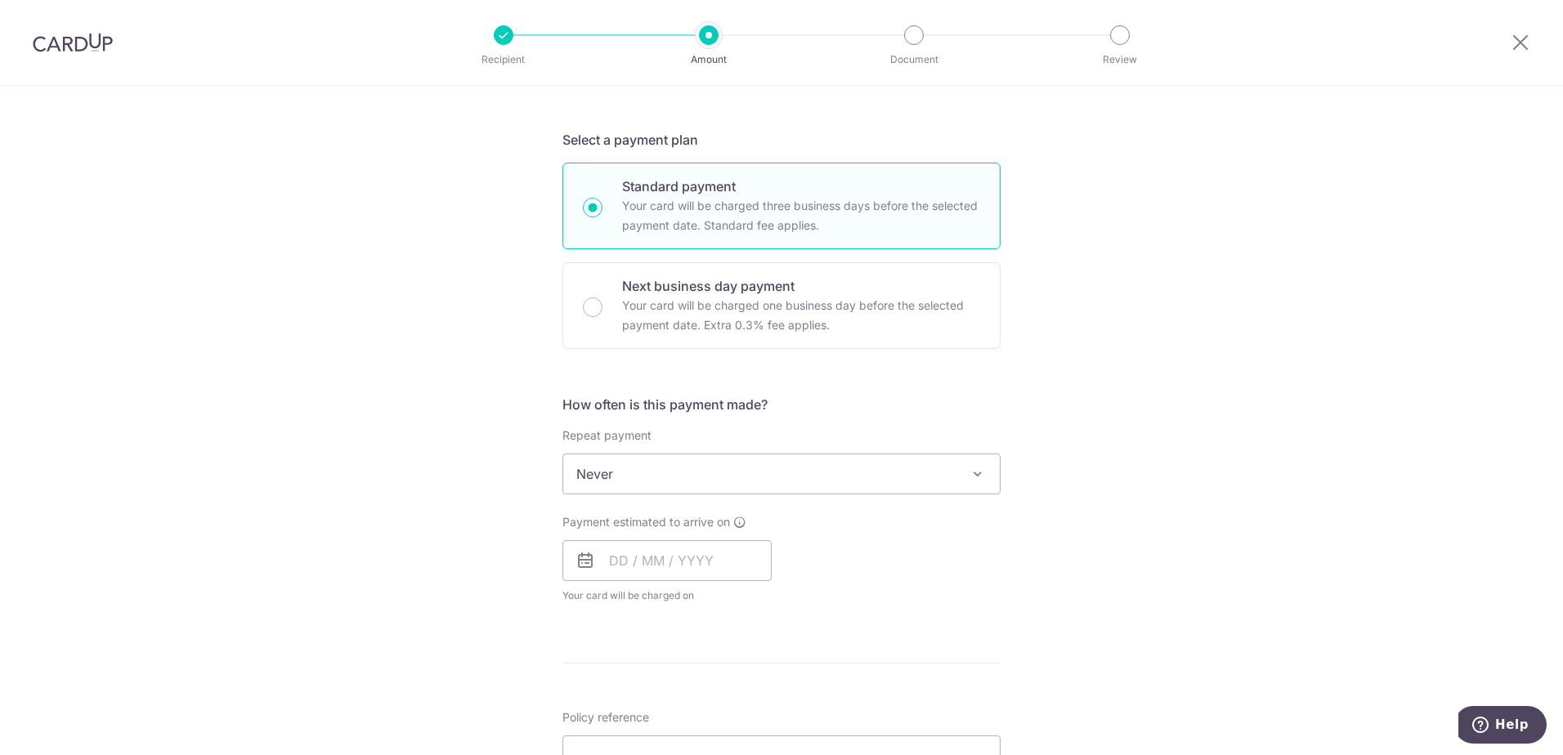
scroll to position [327, 0]
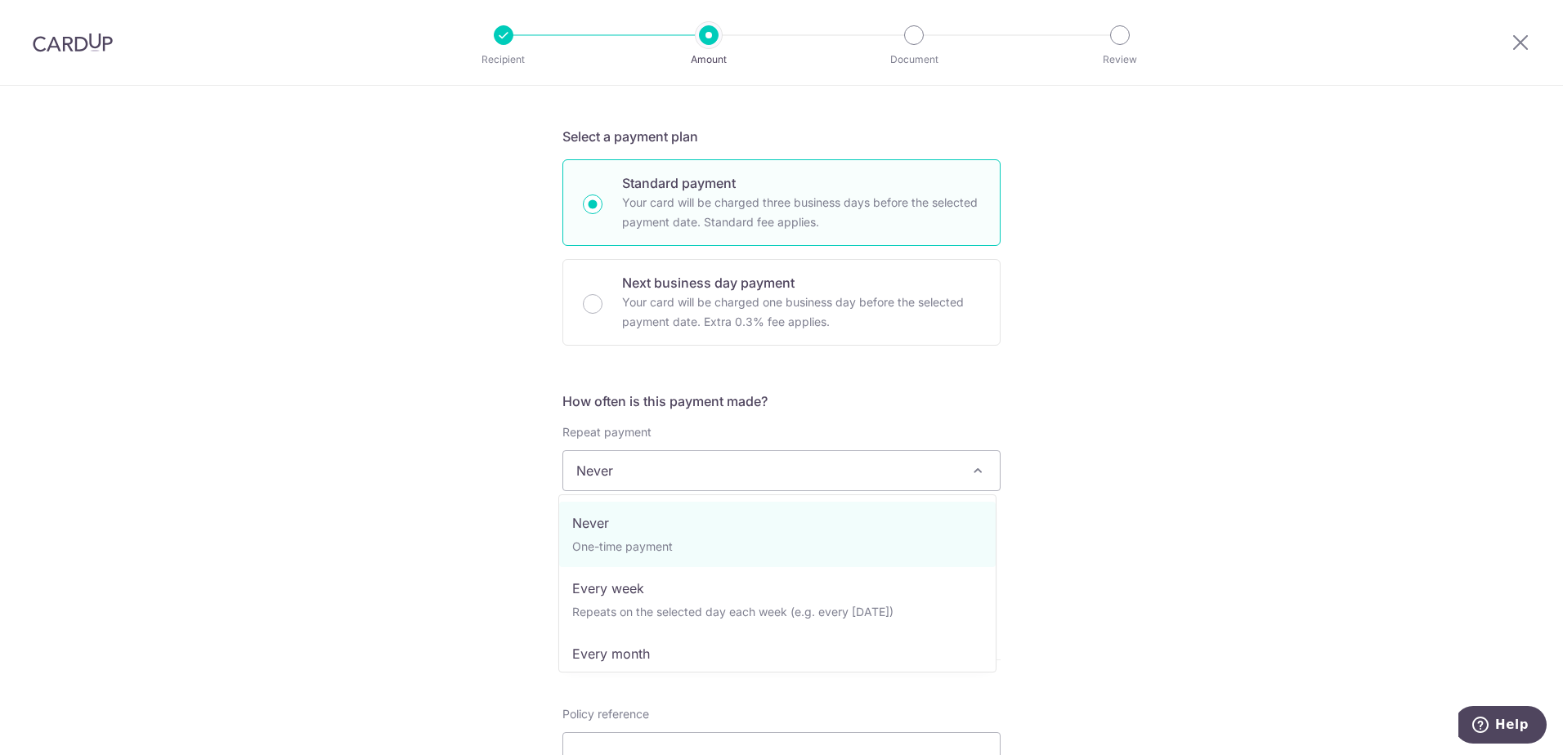
click at [763, 476] on span "Never" at bounding box center [781, 470] width 436 height 39
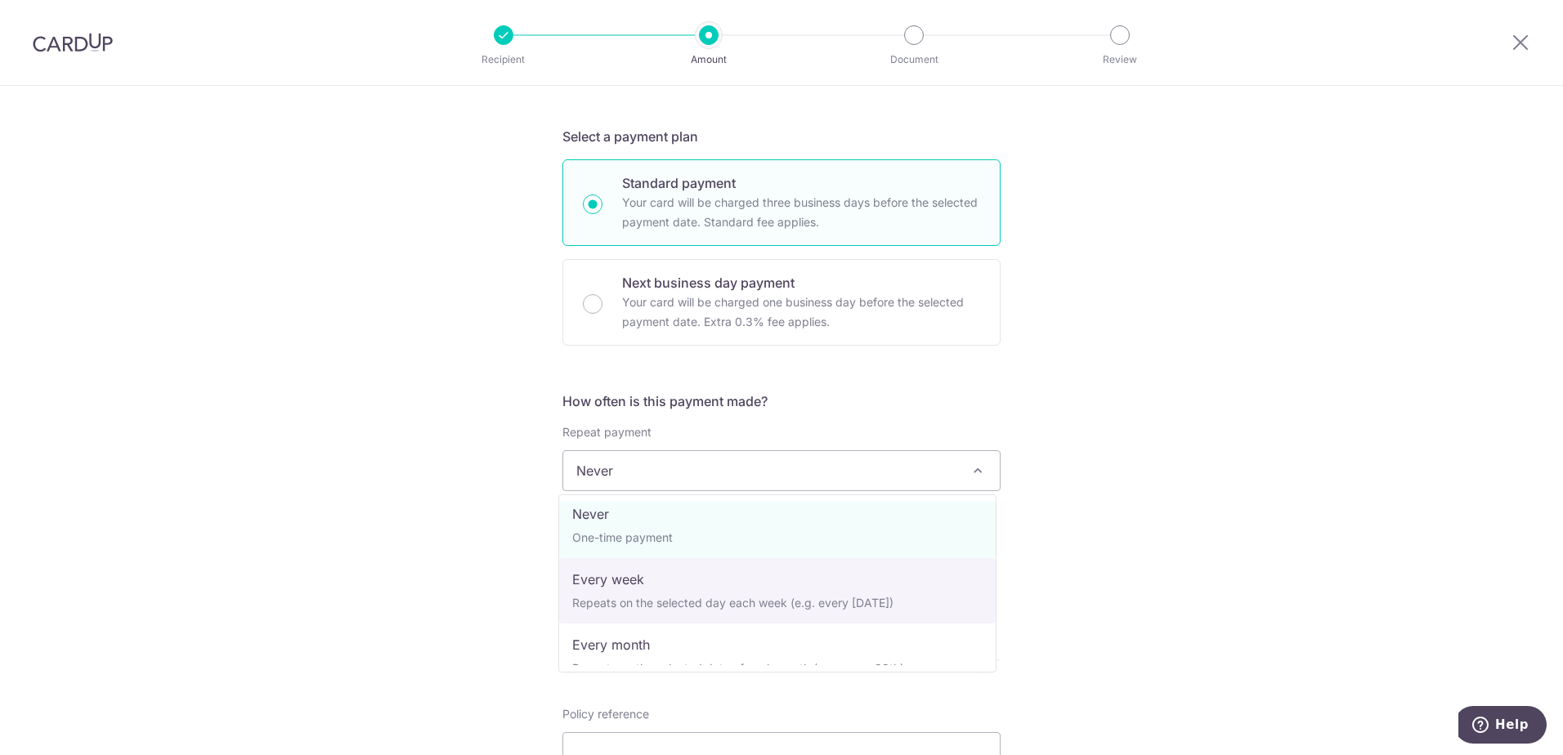
scroll to position [0, 0]
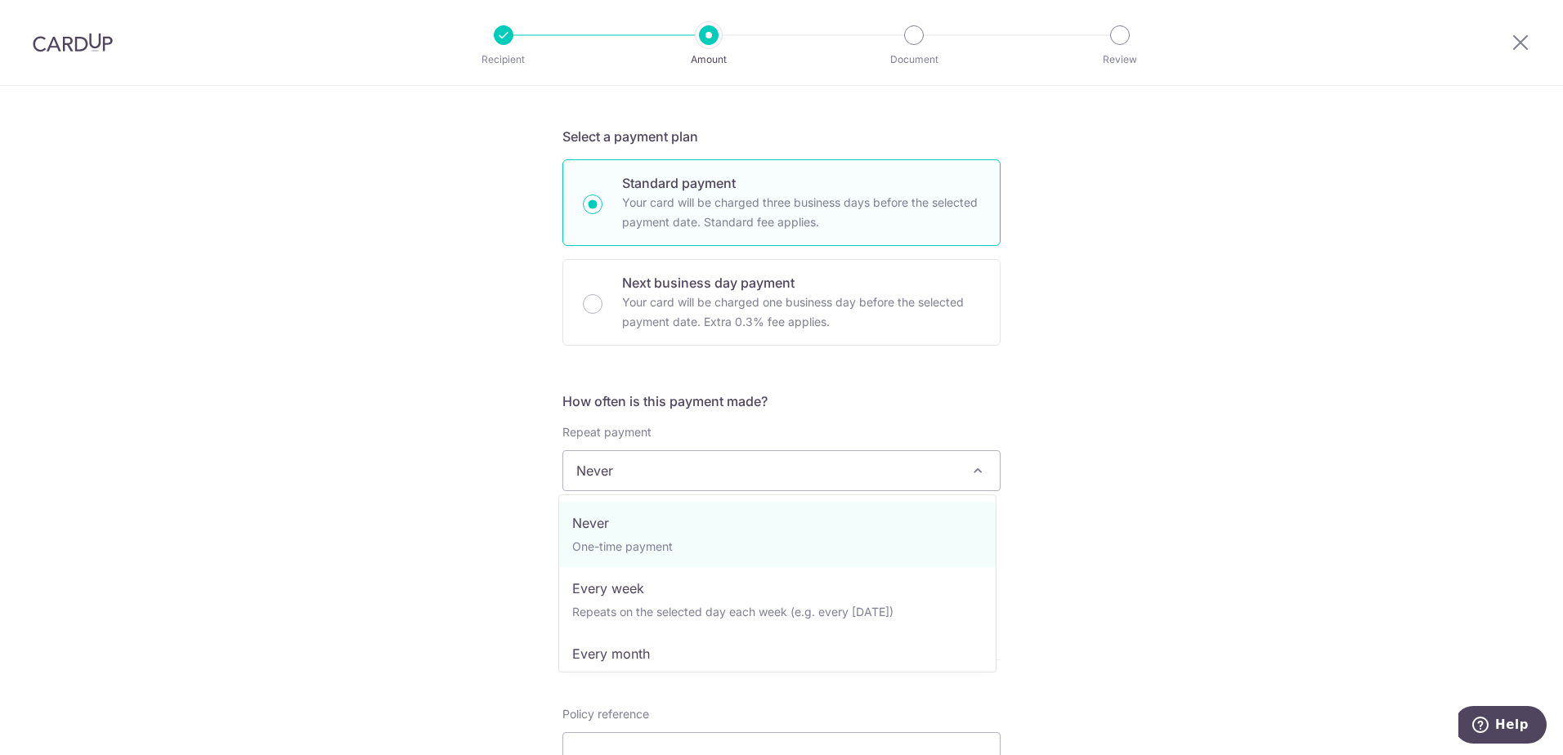
click at [1253, 419] on div "Tell us more about your payment Enter payment amount SGD 892.00 892.00 Select C…" at bounding box center [781, 498] width 1563 height 1478
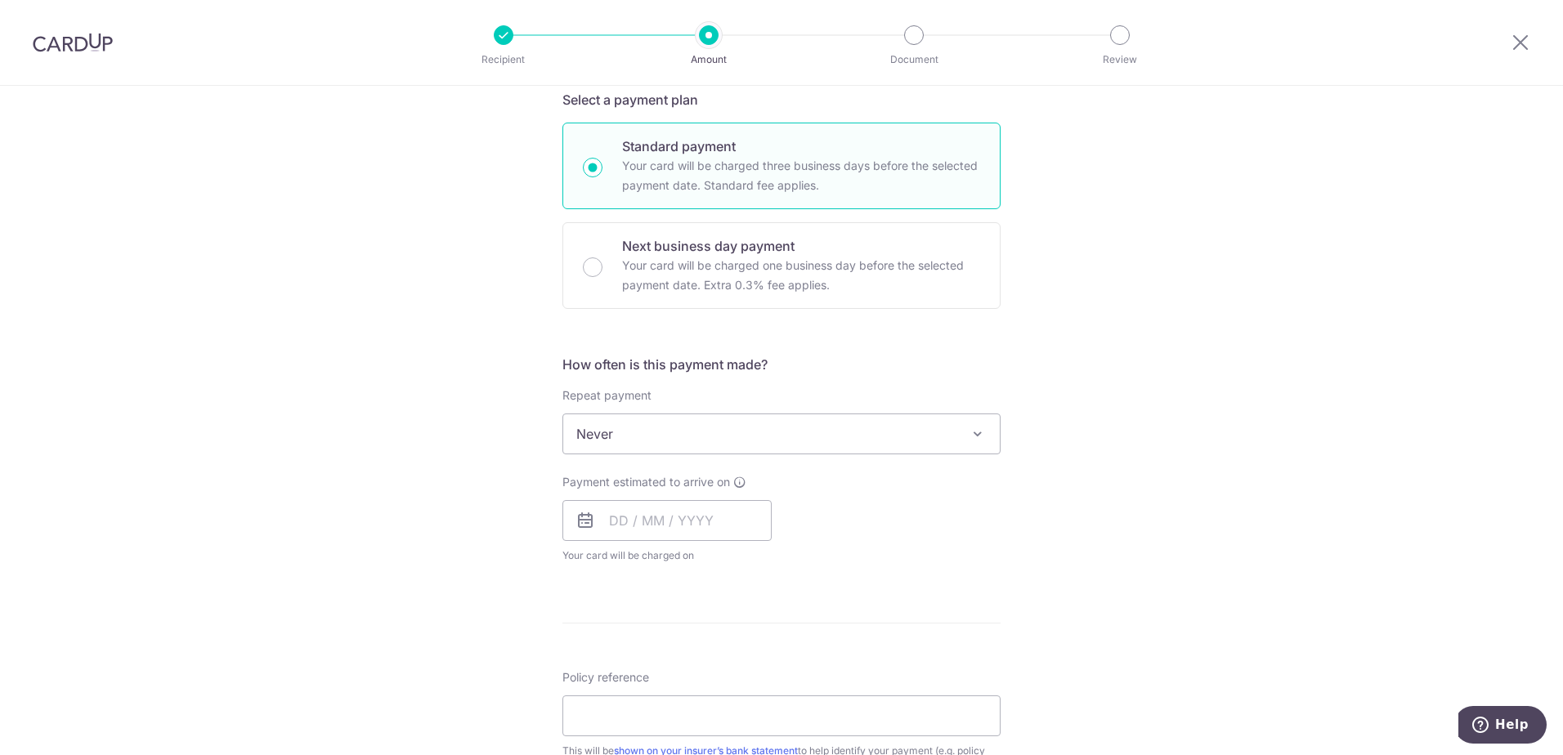
scroll to position [490, 0]
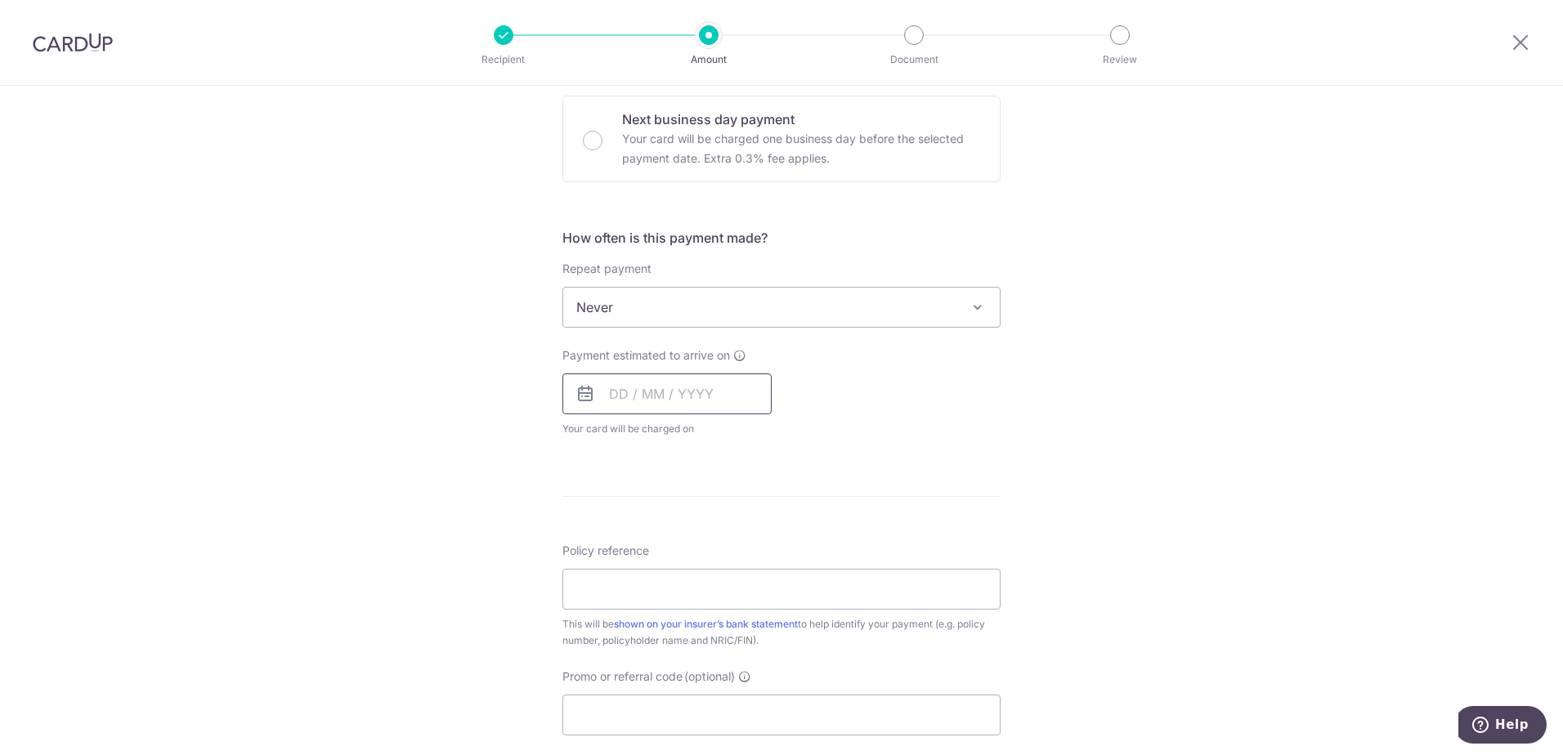
click at [736, 400] on input "text" at bounding box center [666, 394] width 209 height 41
click at [721, 575] on link "16" at bounding box center [726, 575] width 26 height 26
type input "[DATE]"
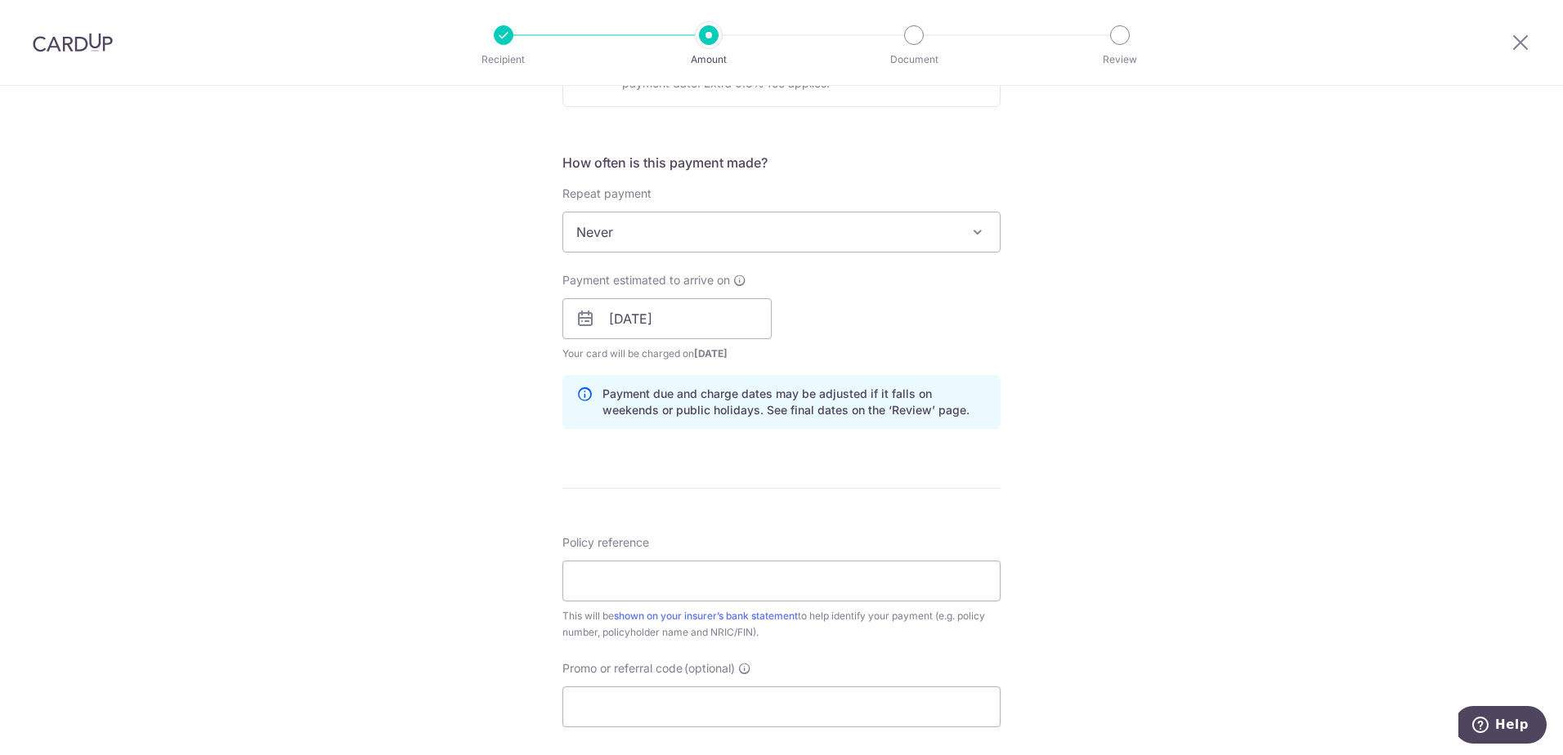
scroll to position [572, 0]
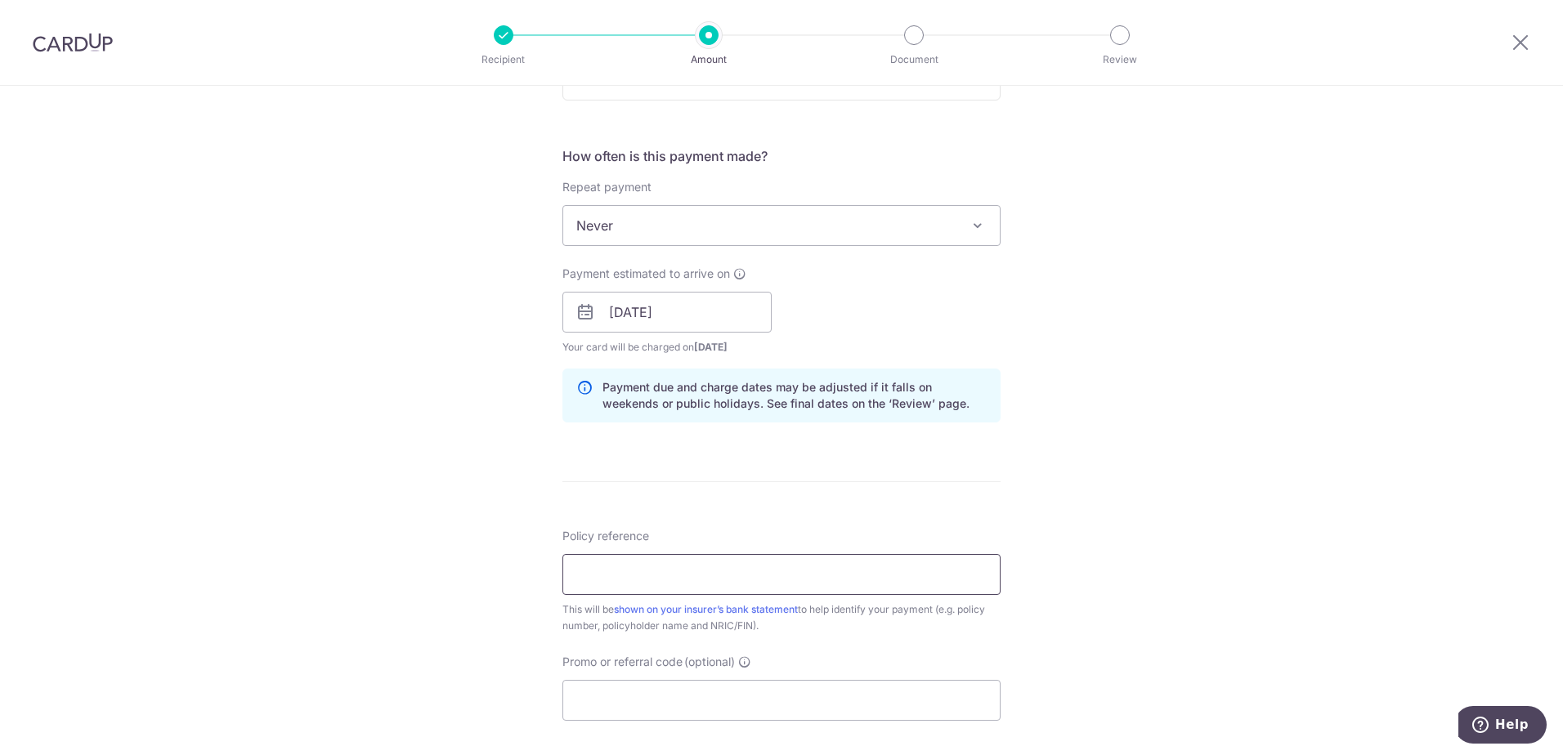
click at [643, 569] on input "Policy reference" at bounding box center [781, 574] width 438 height 41
paste input "OCBC90N155"
type input "OCBC90N155"
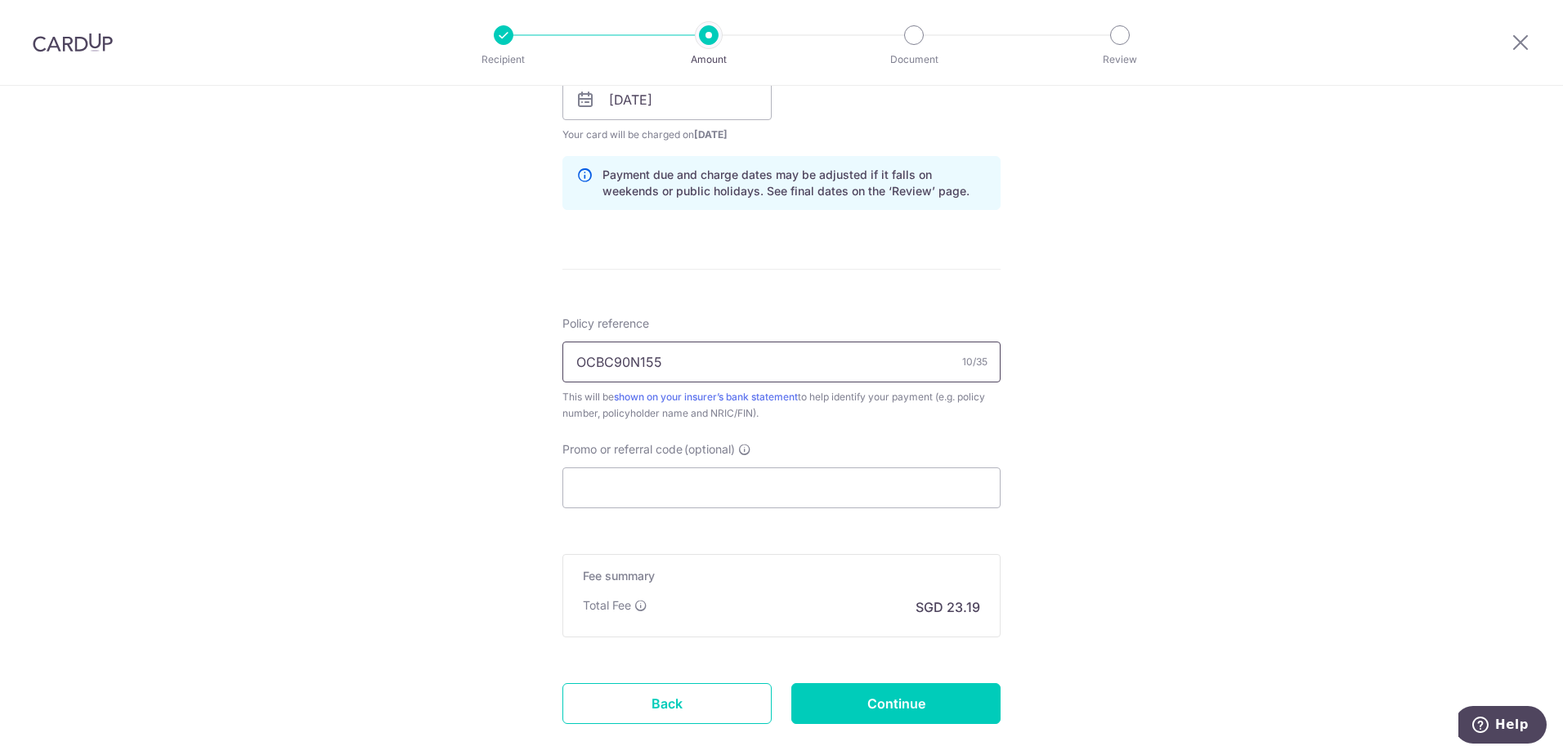
scroll to position [817, 0]
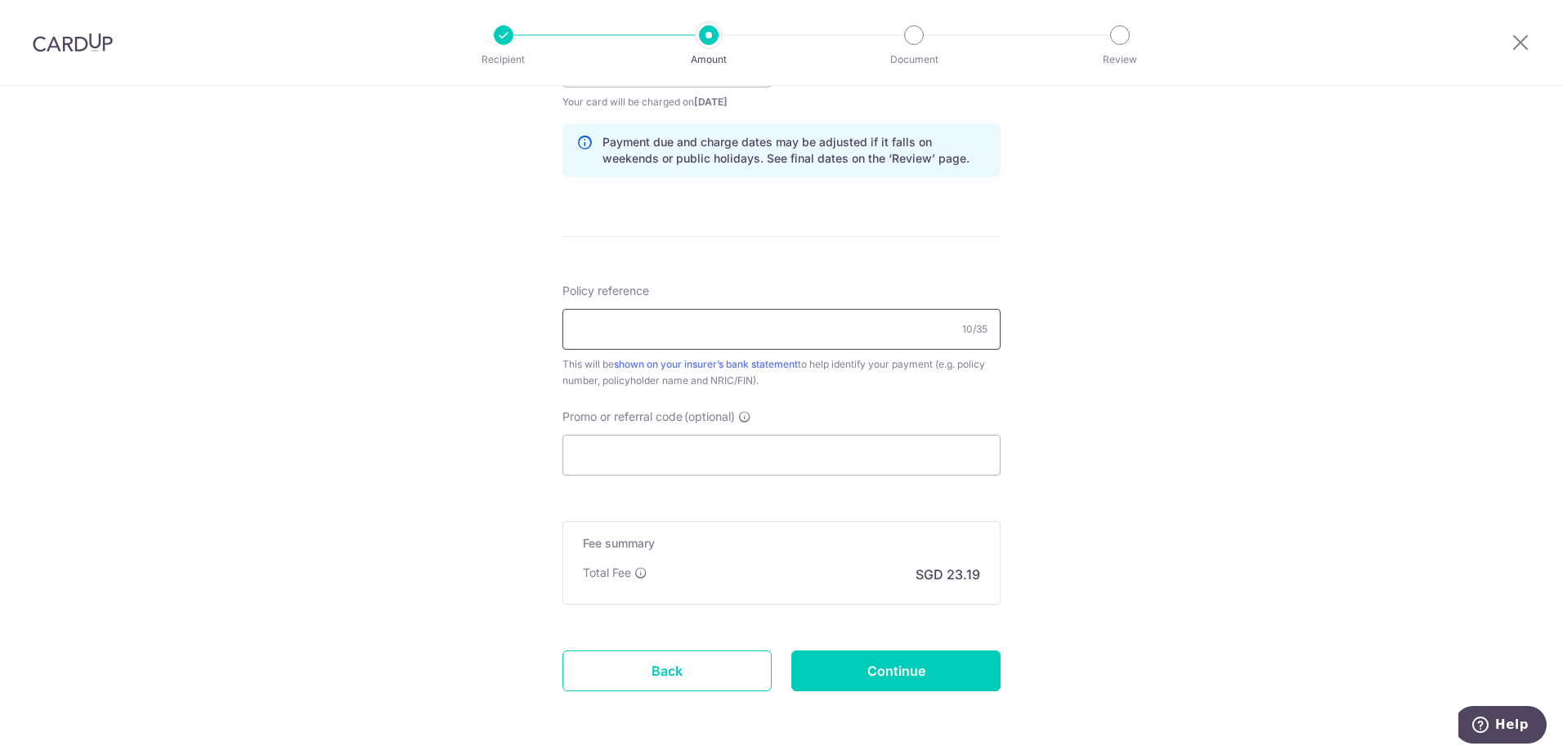
click at [705, 333] on input "Policy reference" at bounding box center [781, 329] width 438 height 41
click at [633, 311] on input "Policy reference" at bounding box center [781, 329] width 438 height 41
paste input "23608274"
type input "23608274"
click at [676, 453] on input "Promo or referral code (optional)" at bounding box center [781, 455] width 438 height 41
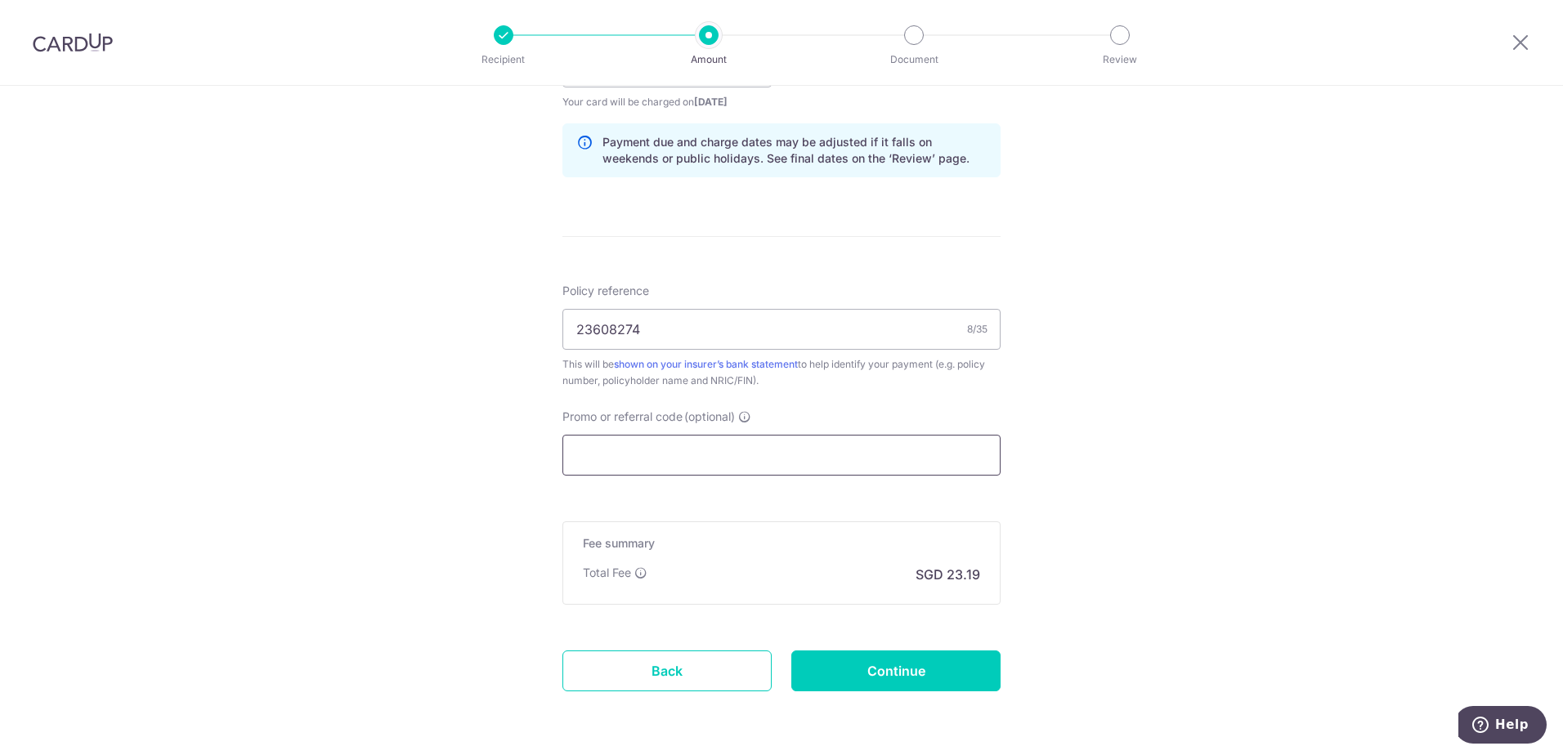
paste input "OCBC90N155"
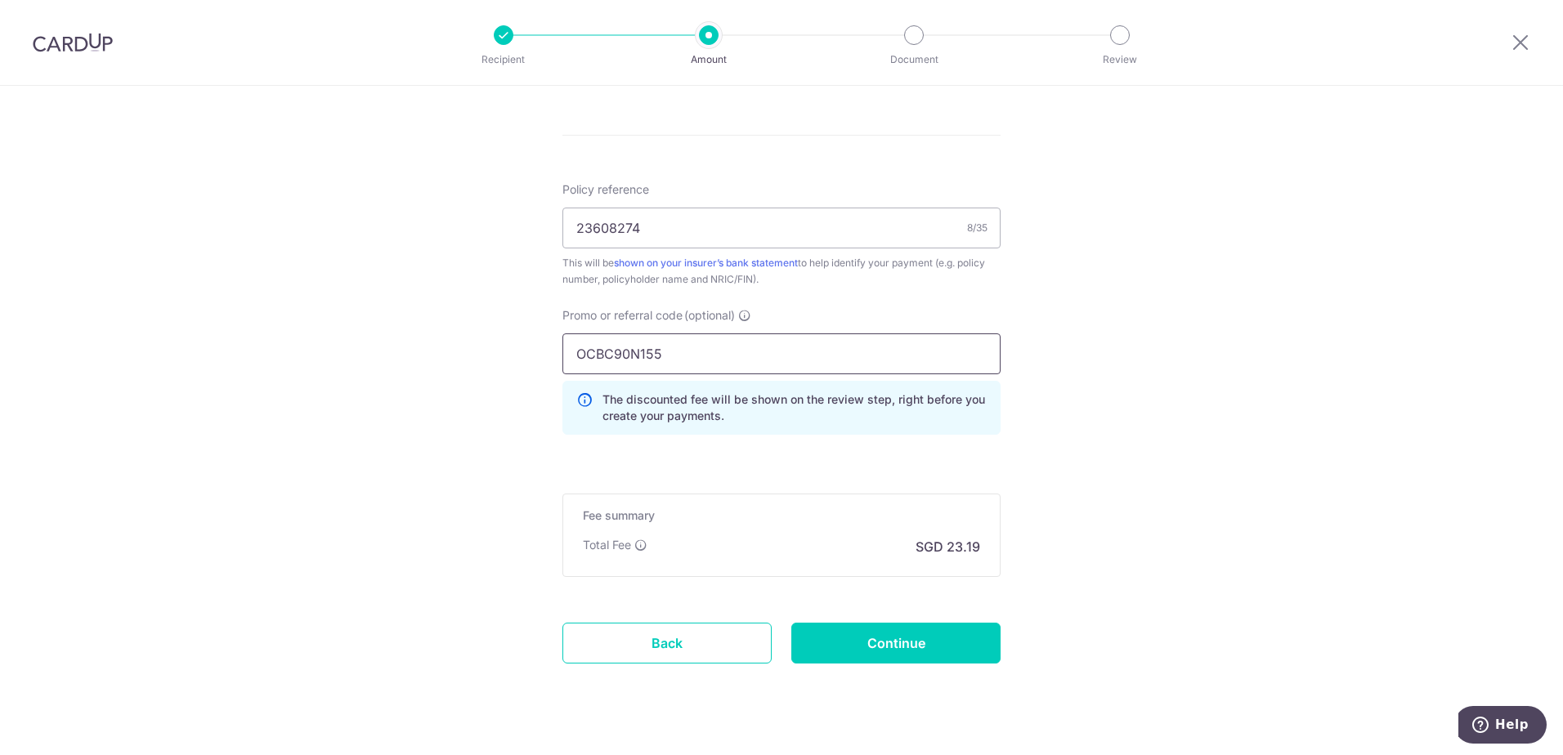
scroll to position [950, 0]
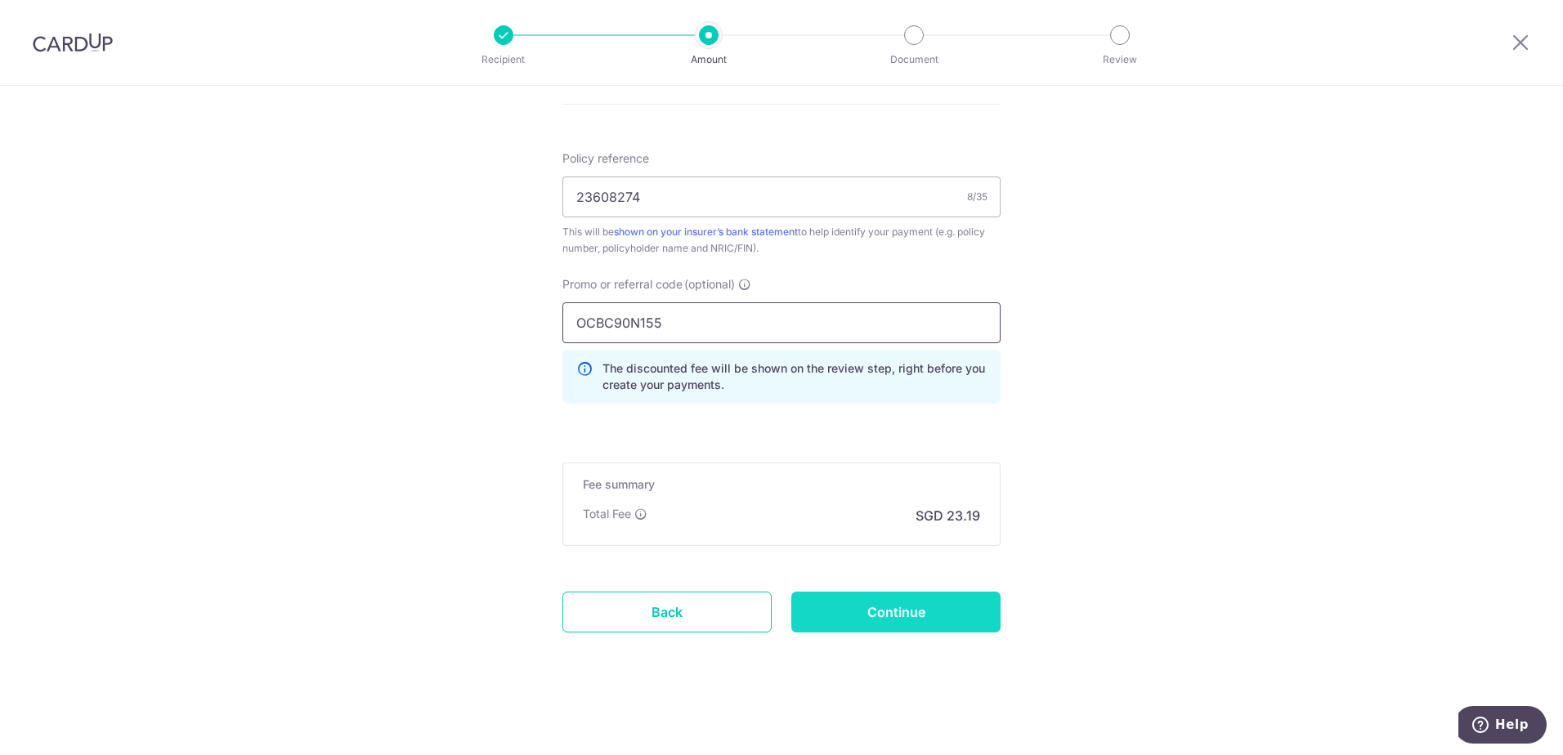
type input "OCBC90N155"
click at [924, 615] on input "Continue" at bounding box center [895, 612] width 209 height 41
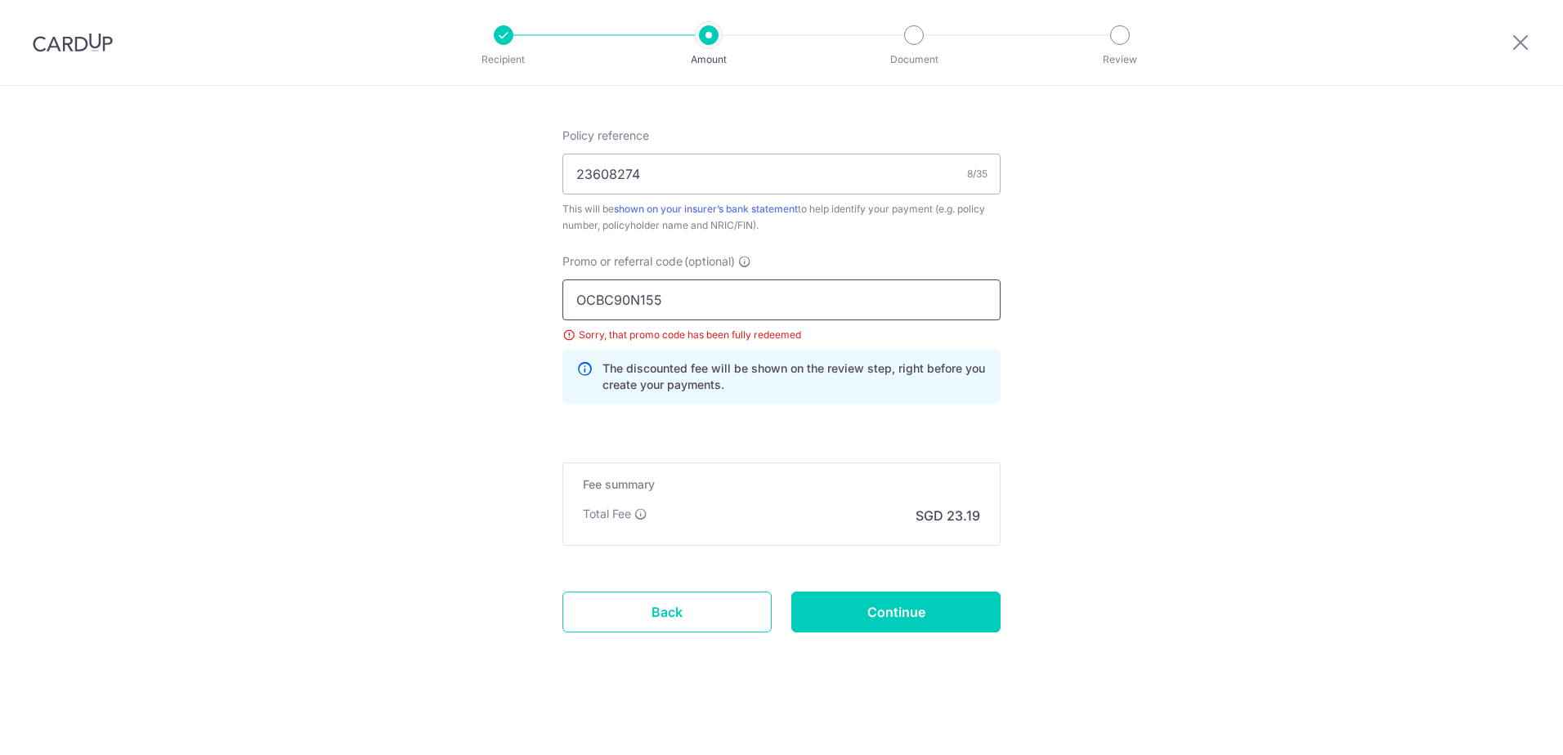
click at [740, 302] on input "OCBC90N155" at bounding box center [781, 300] width 438 height 41
paste input "REC18"
type input "REC185"
drag, startPoint x: 895, startPoint y: 619, endPoint x: 911, endPoint y: 607, distance: 20.0
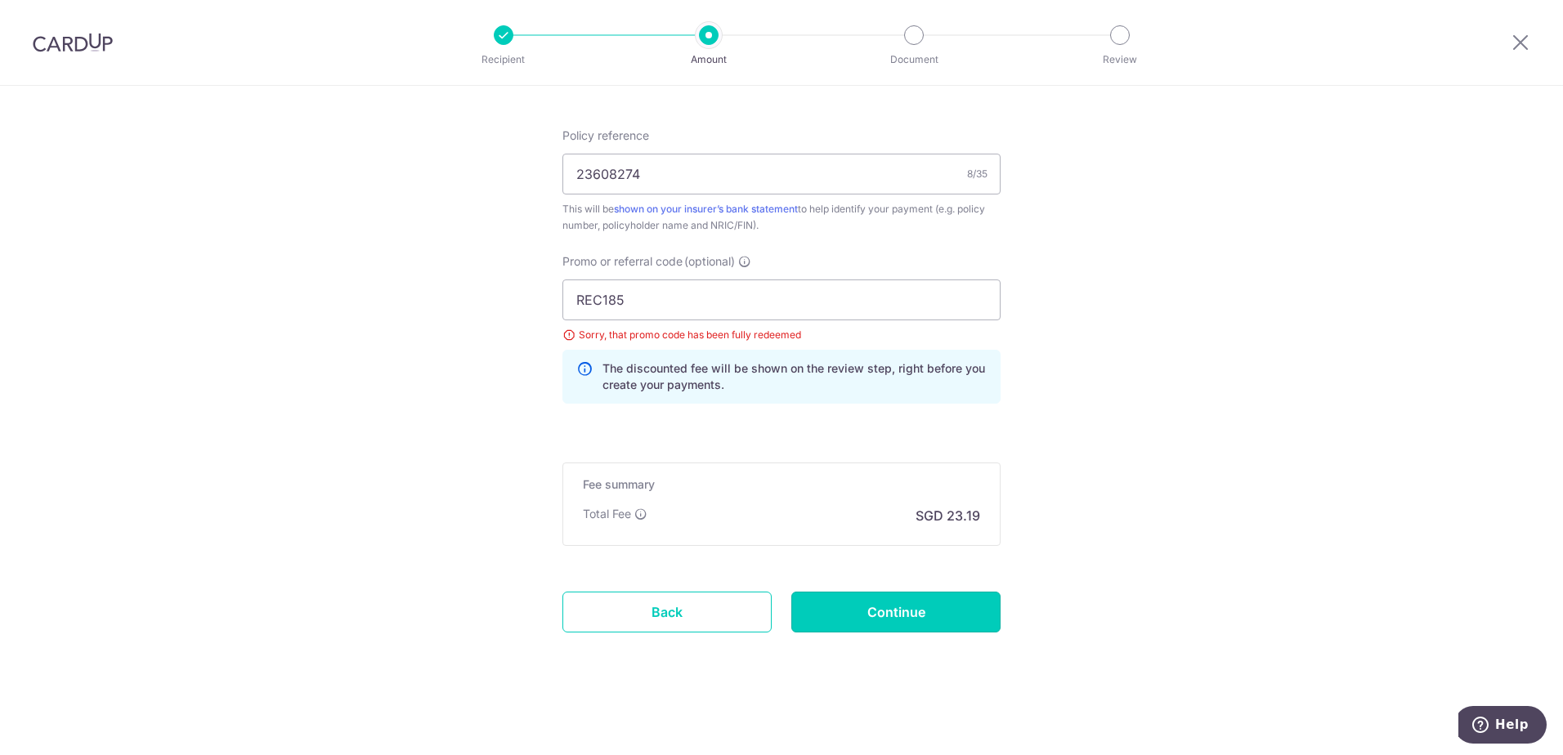
click at [894, 619] on input "Continue" at bounding box center [895, 612] width 209 height 41
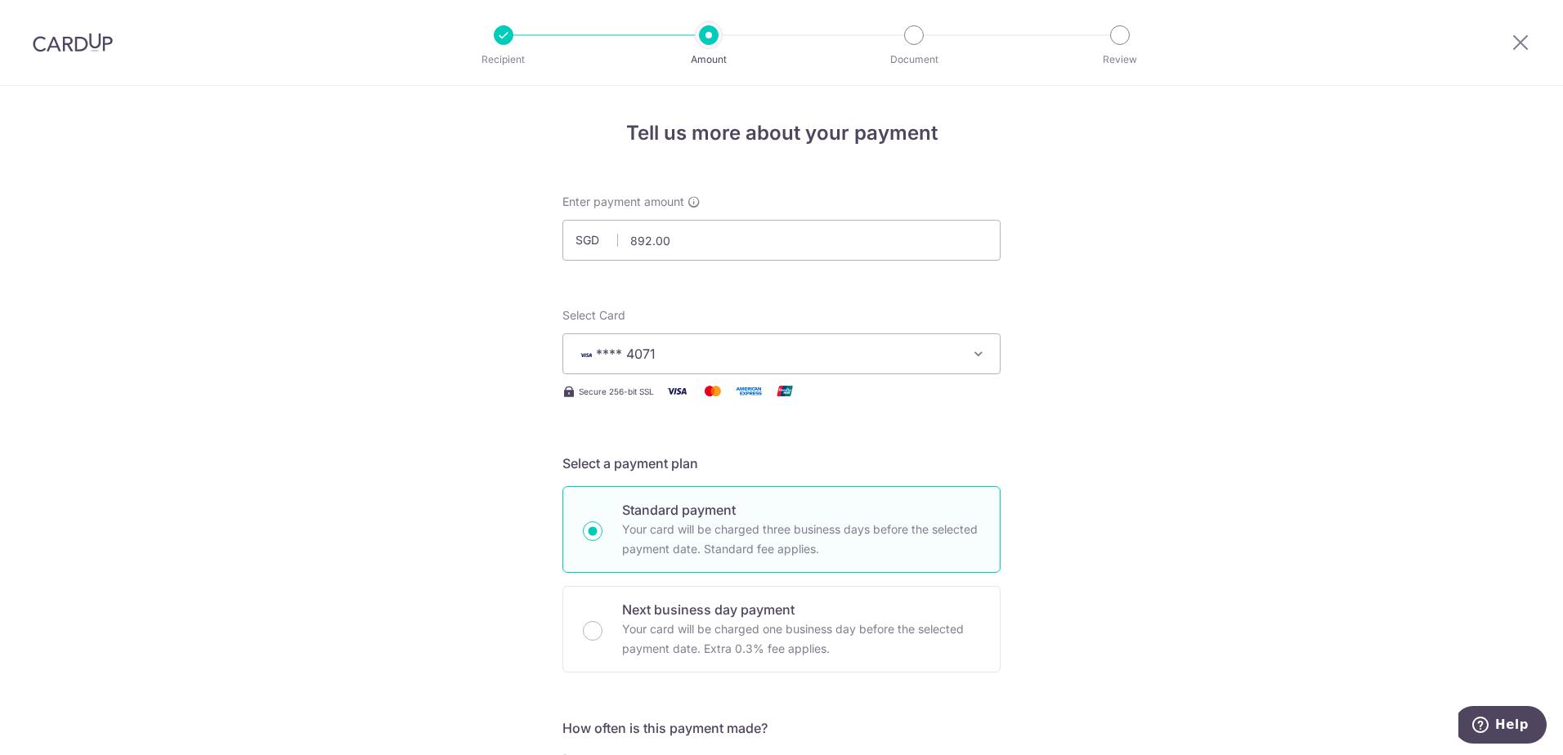
scroll to position [973, 0]
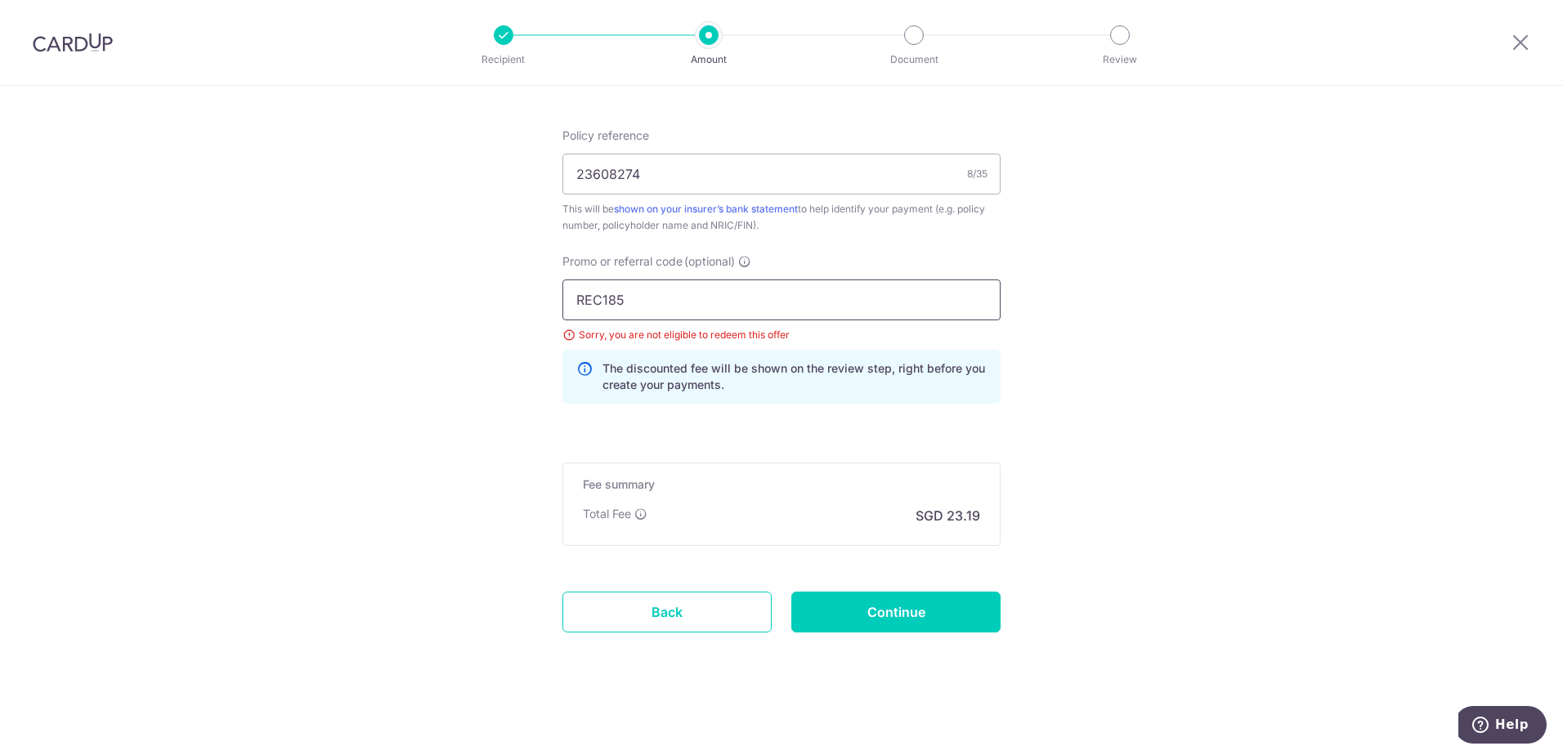
drag, startPoint x: 660, startPoint y: 301, endPoint x: 538, endPoint y: 296, distance: 121.9
paste input "MILELION"
type input "MILELION"
click at [861, 599] on input "Continue" at bounding box center [895, 612] width 209 height 41
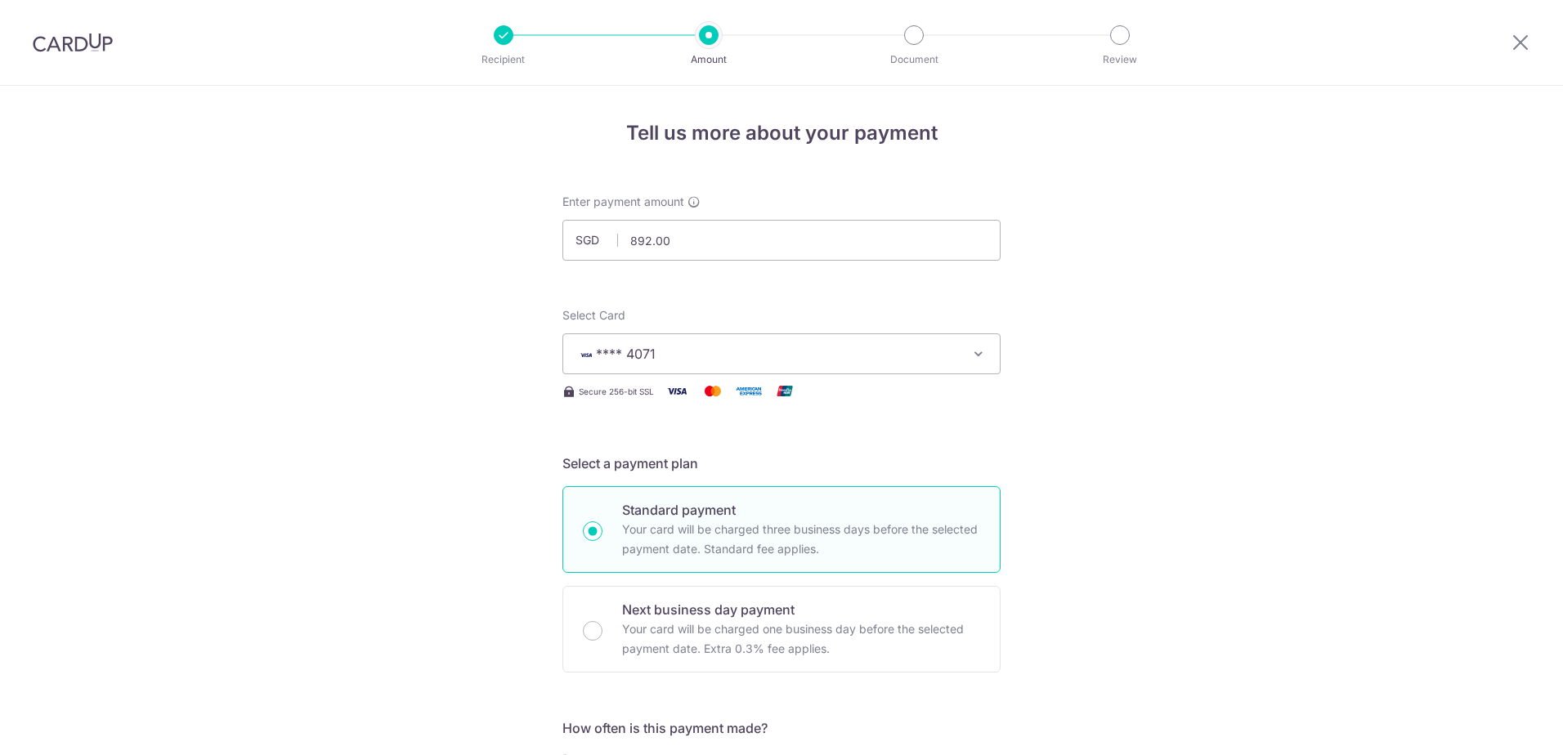
scroll to position [973, 0]
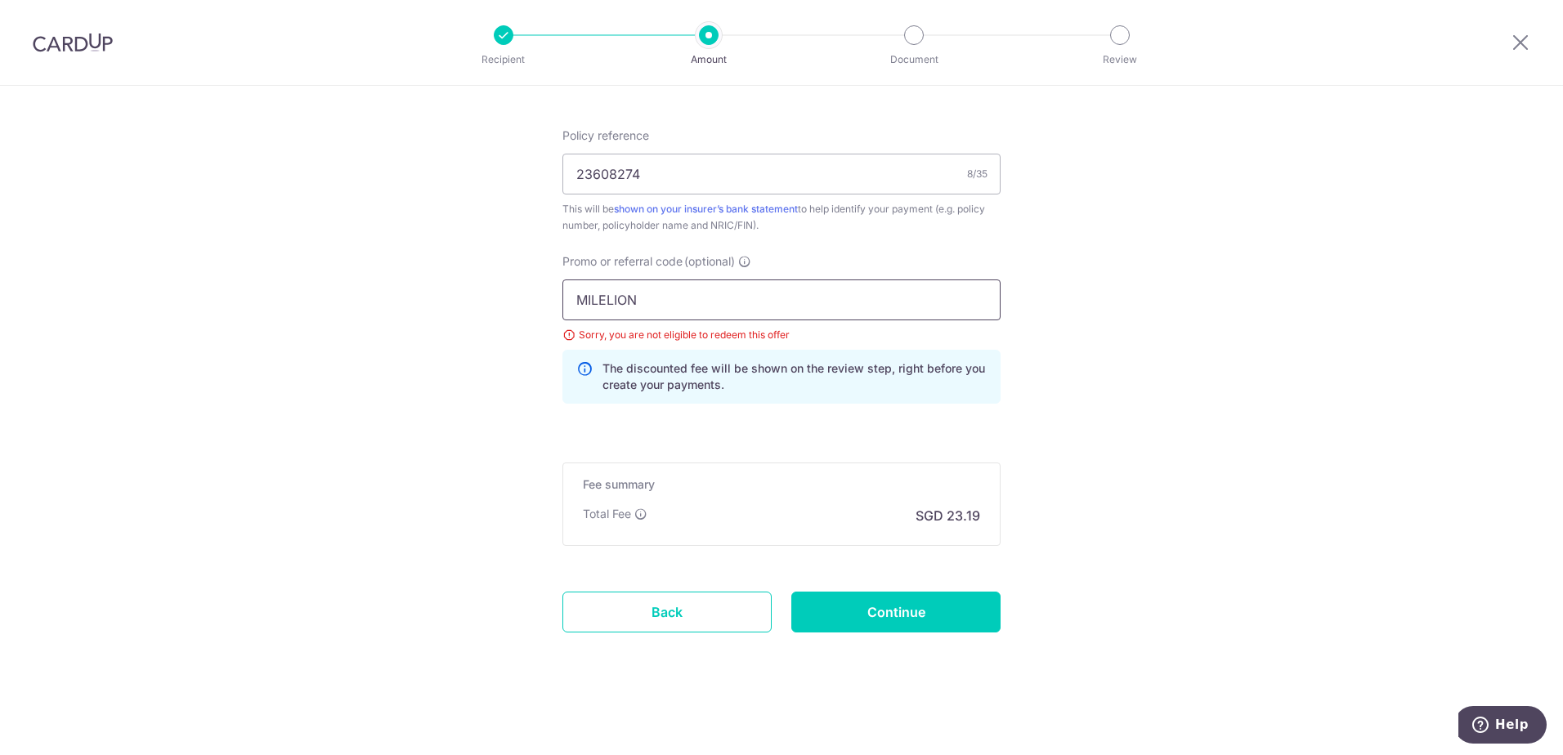
drag, startPoint x: 666, startPoint y: 296, endPoint x: 582, endPoint y: 302, distance: 84.4
paste input "VTAX25ONE"
type input "VTAX25ONE"
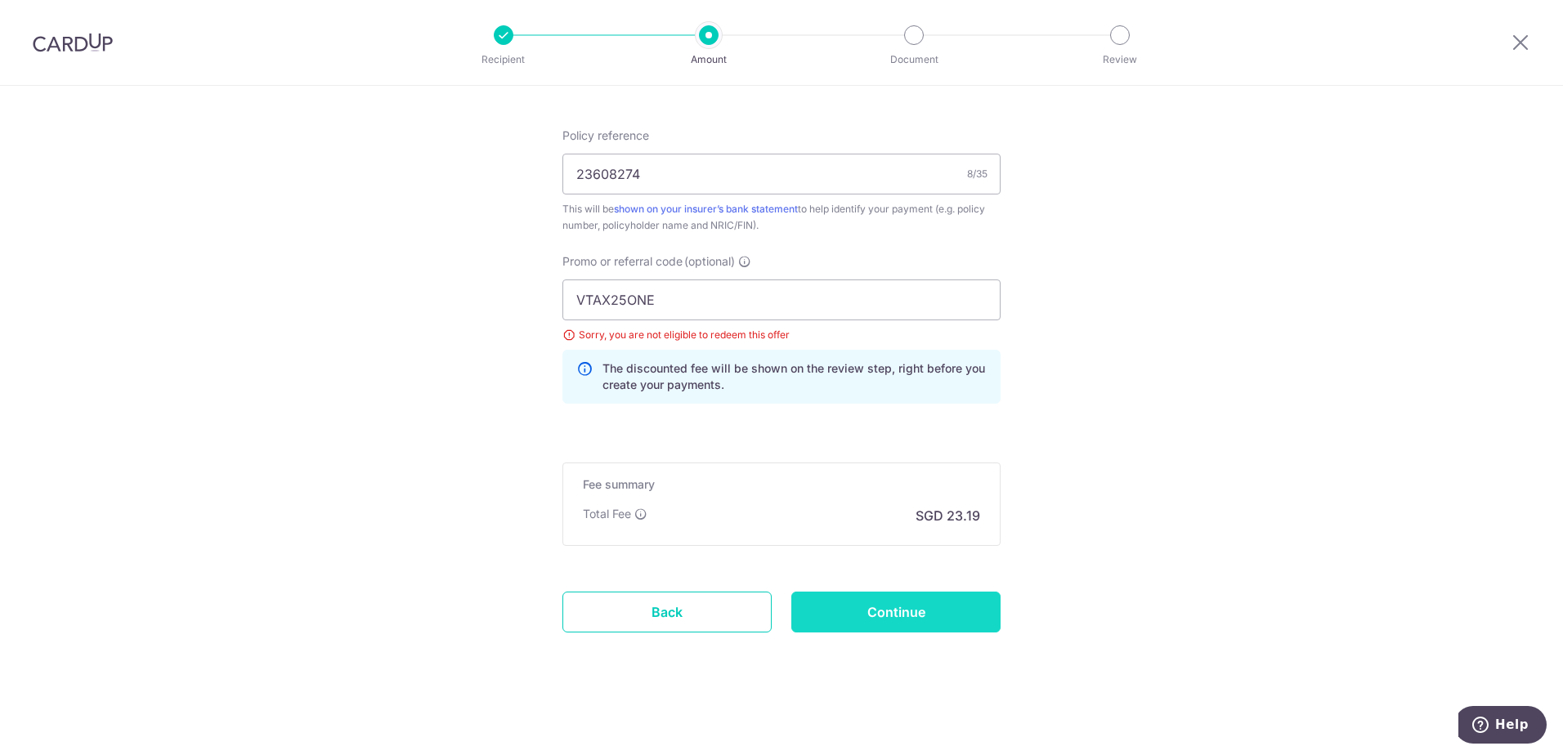
click at [863, 606] on input "Continue" at bounding box center [895, 612] width 209 height 41
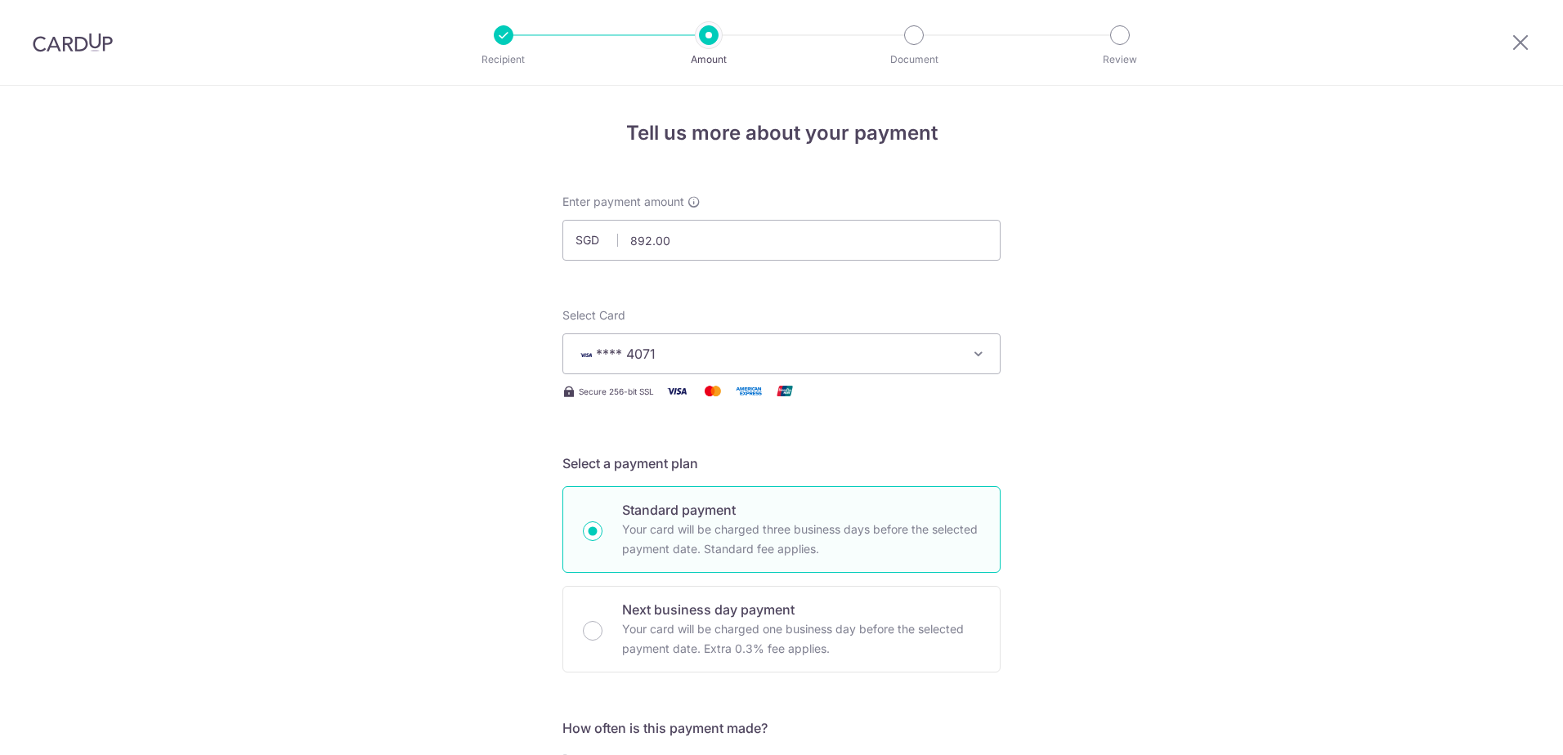
scroll to position [973, 0]
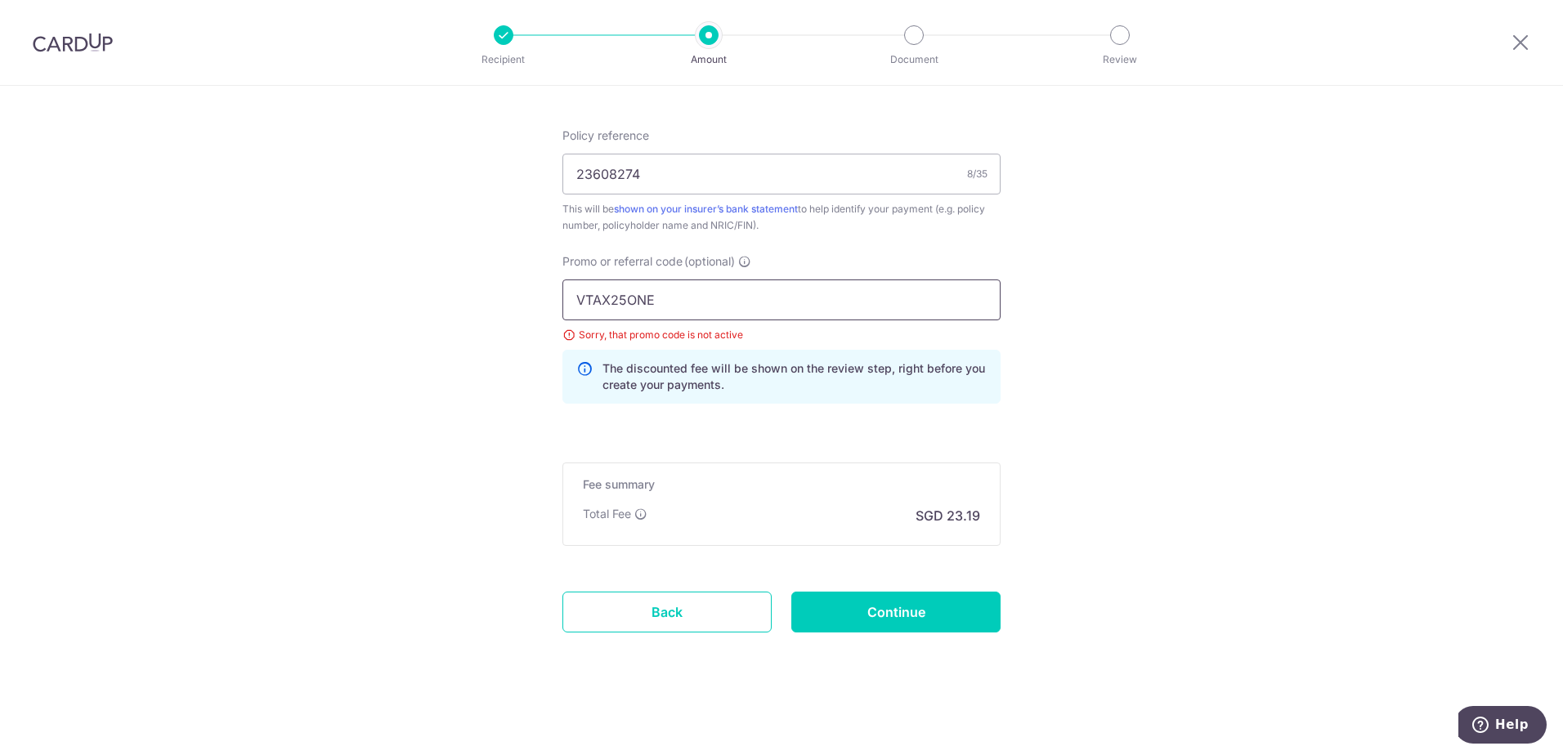
drag, startPoint x: 709, startPoint y: 294, endPoint x: 490, endPoint y: 297, distance: 219.1
paste input "OCBC155"
type input "OCBC155"
click at [895, 624] on input "Continue" at bounding box center [895, 612] width 209 height 41
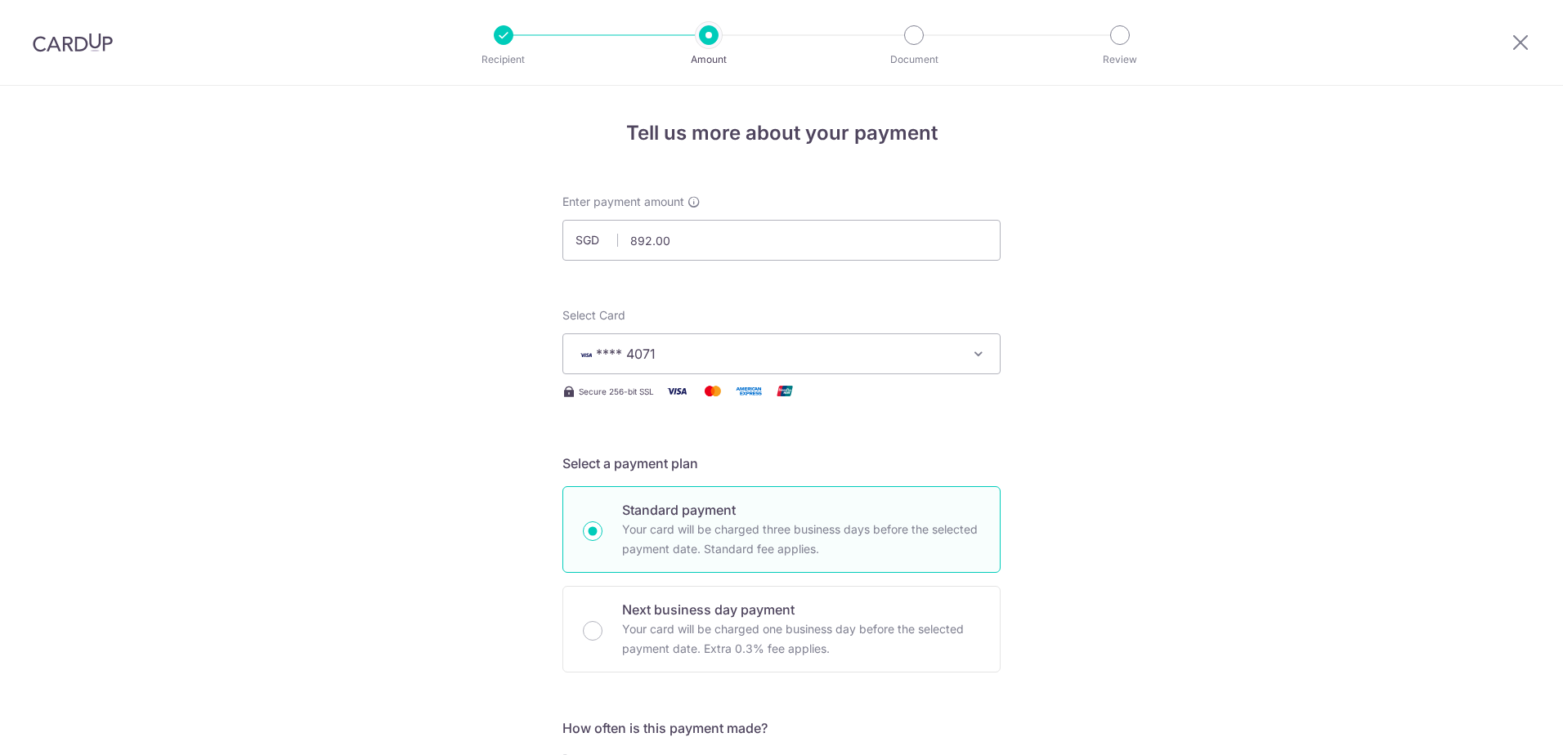
scroll to position [973, 0]
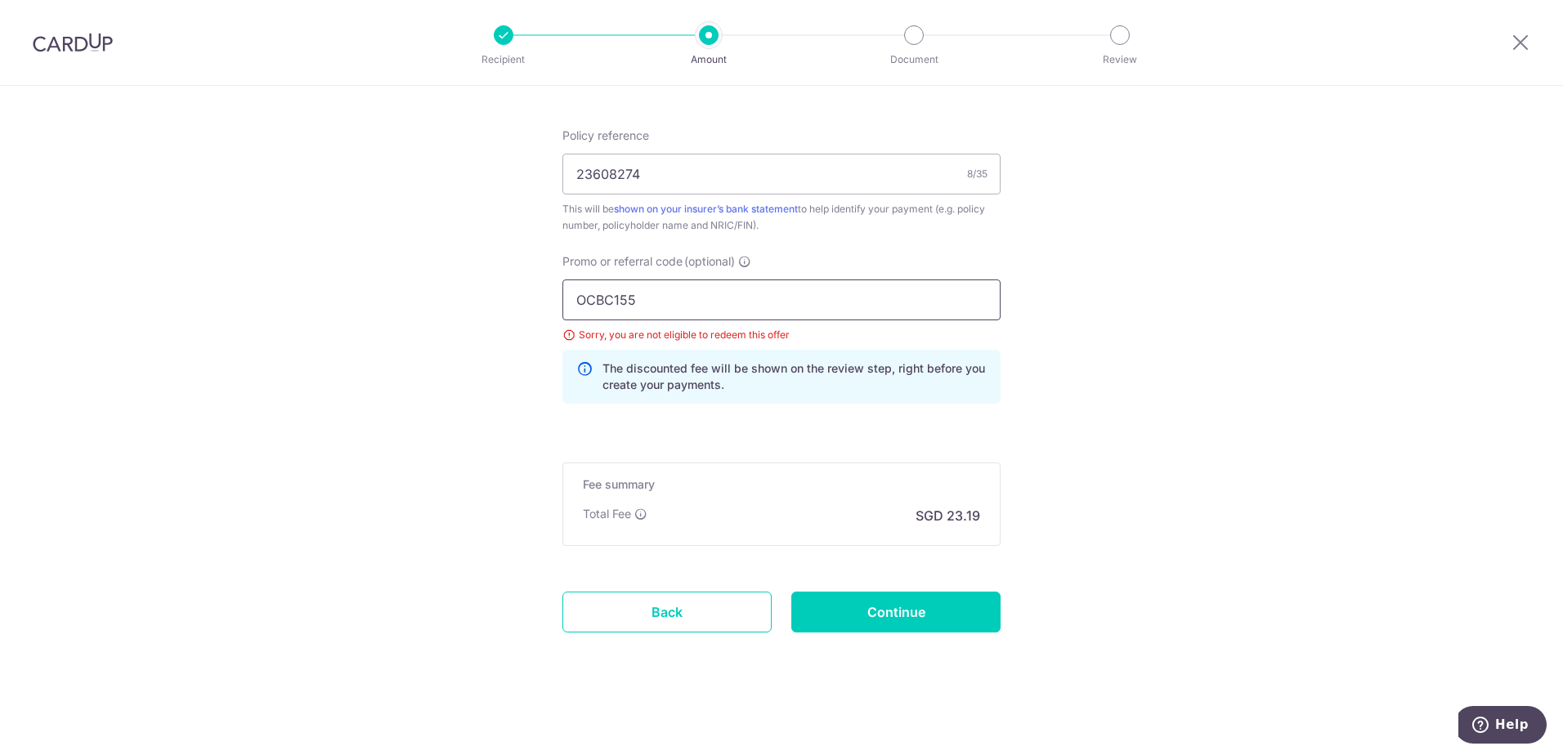
drag, startPoint x: 642, startPoint y: 302, endPoint x: 523, endPoint y: 306, distance: 119.4
paste input "9"
type input "OCBC195"
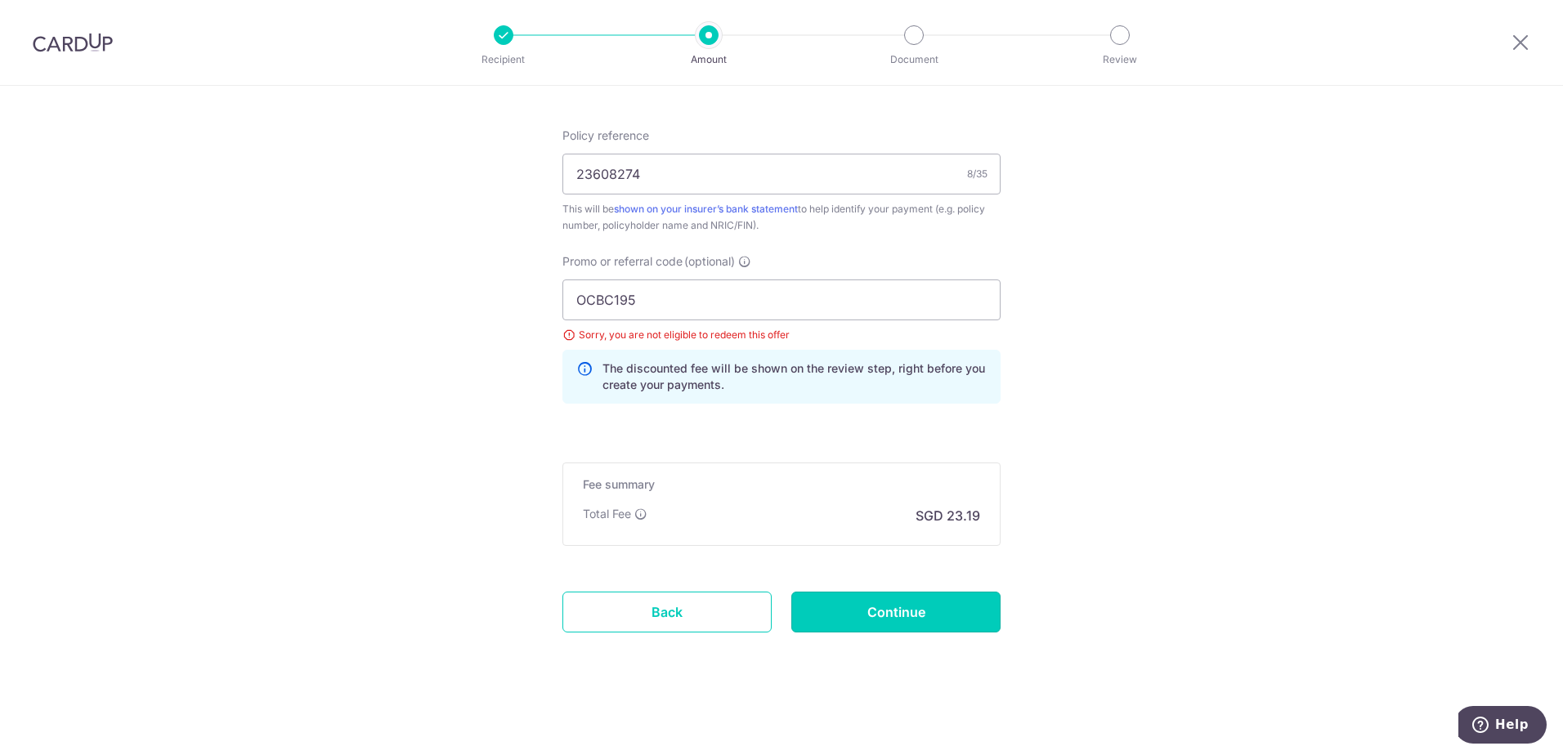
click at [904, 610] on input "Continue" at bounding box center [895, 612] width 209 height 41
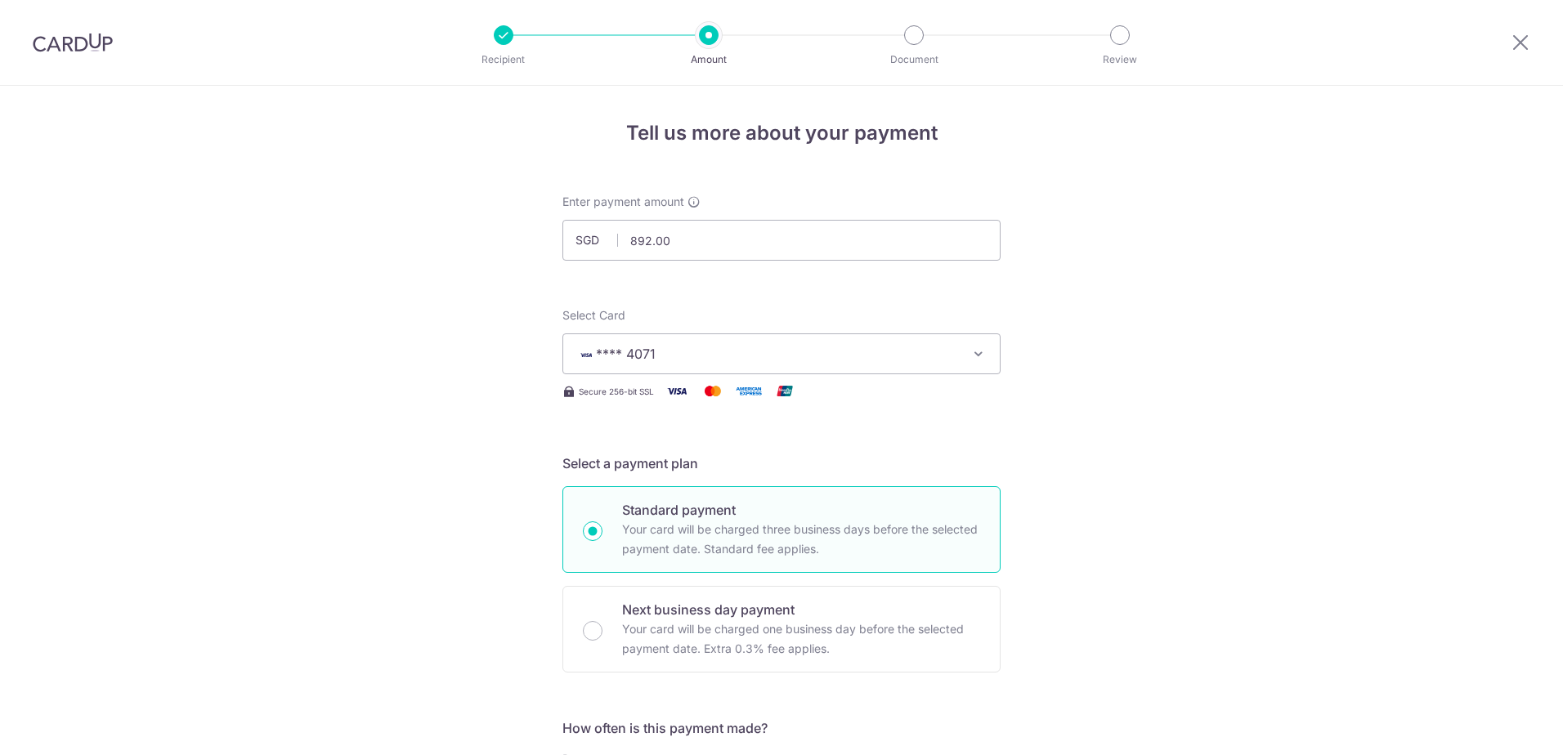
scroll to position [973, 0]
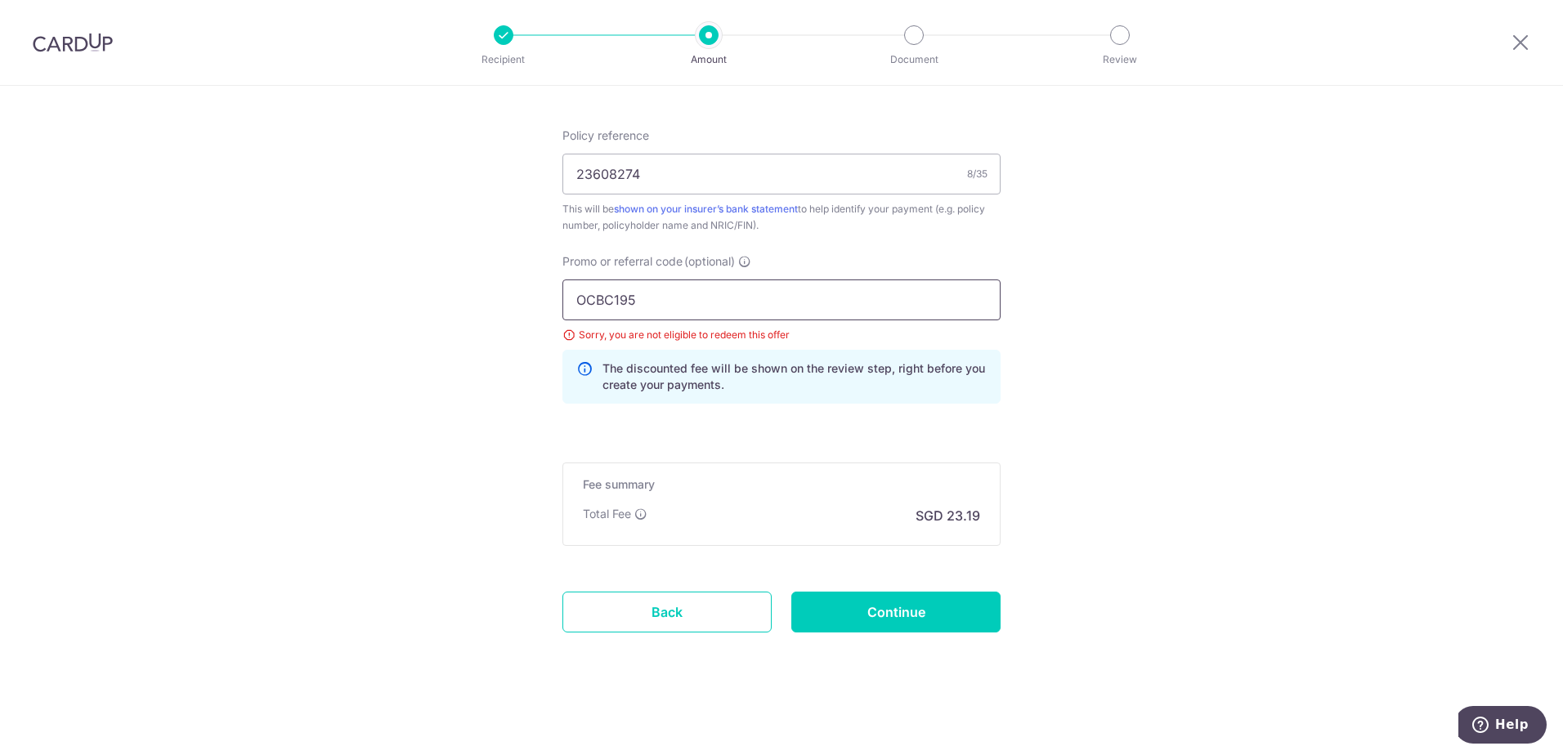
drag, startPoint x: 645, startPoint y: 298, endPoint x: 486, endPoint y: 300, distance: 158.6
paste input "90NV"
type input "OCBC90NV"
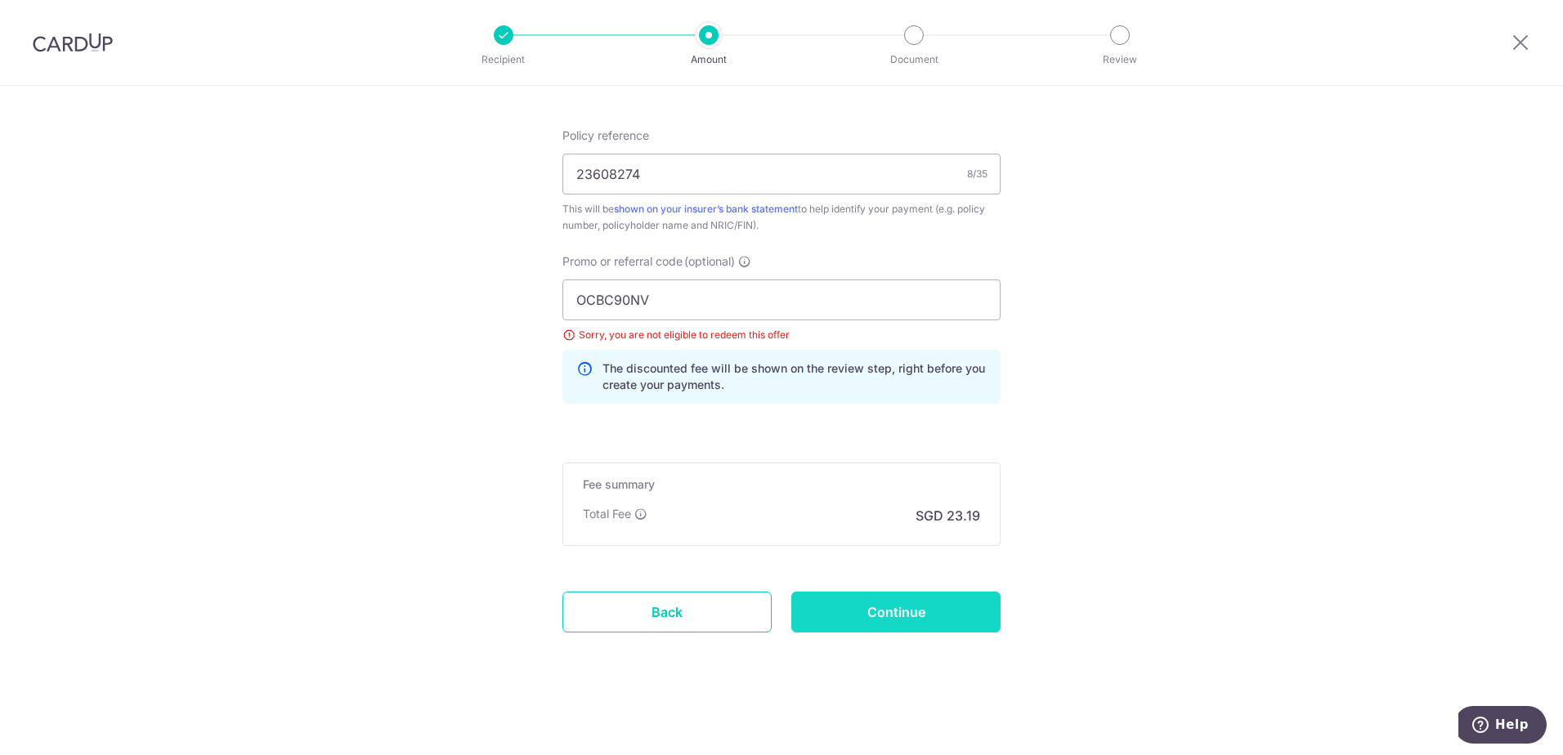
click at [924, 614] on input "Continue" at bounding box center [895, 612] width 209 height 41
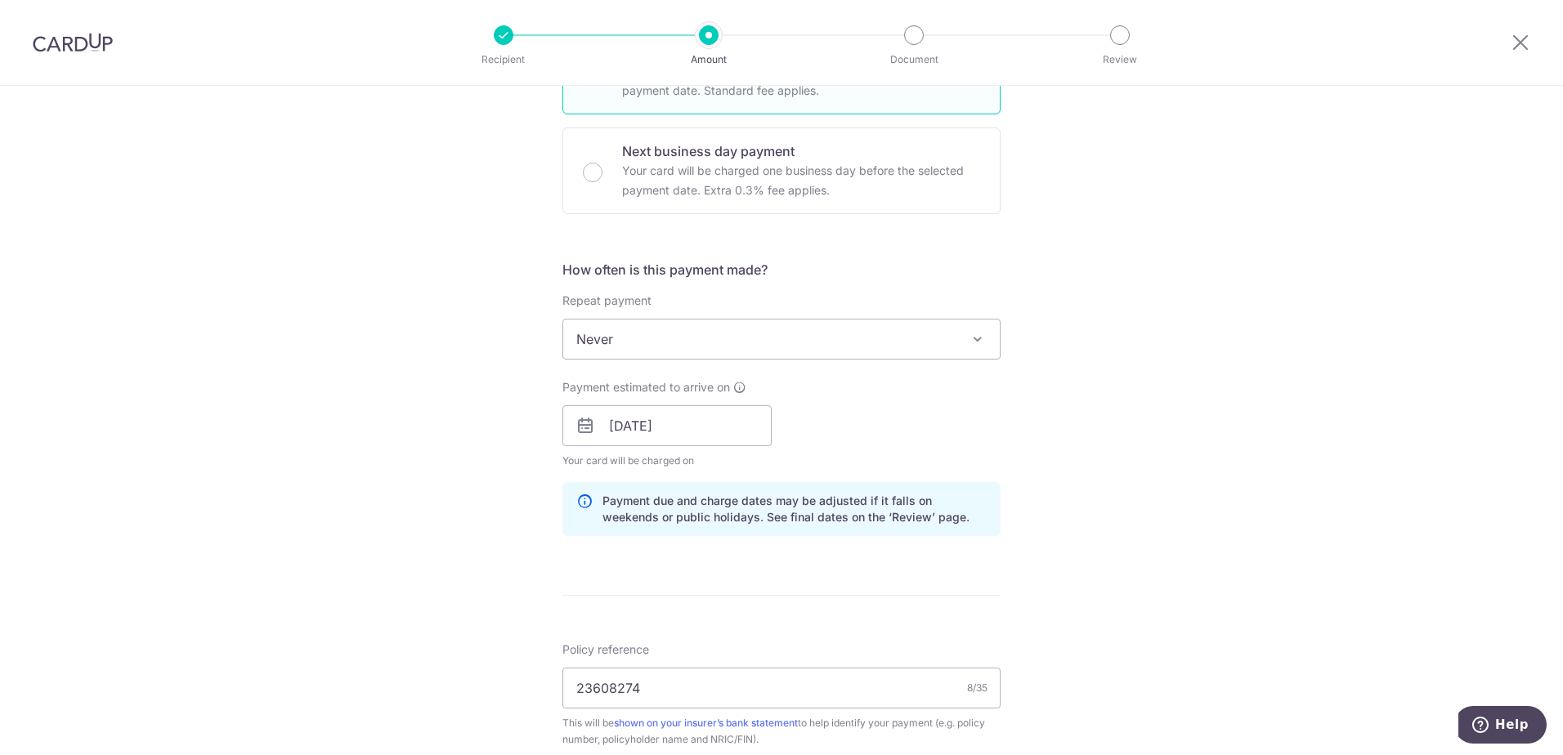
scroll to position [383, 0]
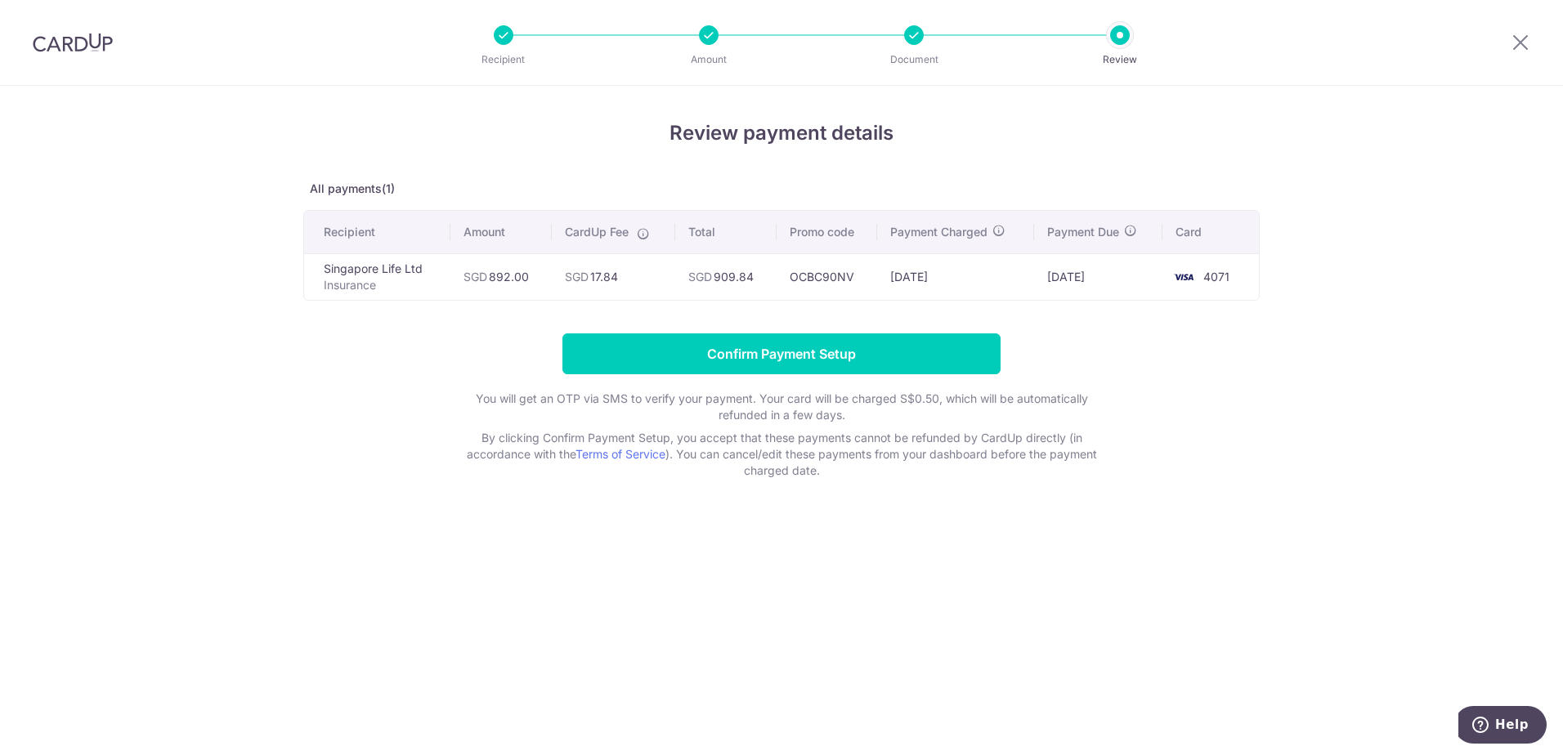
drag, startPoint x: 623, startPoint y: 275, endPoint x: 920, endPoint y: 283, distance: 297.6
click at [919, 283] on tr "Singapore Life Ltd Insurance SGD 892.00 SGD 17.84 SGD 909.84 OCBC90NV [DATE] [D…" at bounding box center [781, 276] width 955 height 47
drag, startPoint x: 920, startPoint y: 283, endPoint x: 908, endPoint y: 284, distance: 12.4
click at [908, 284] on td "[DATE]" at bounding box center [955, 276] width 157 height 47
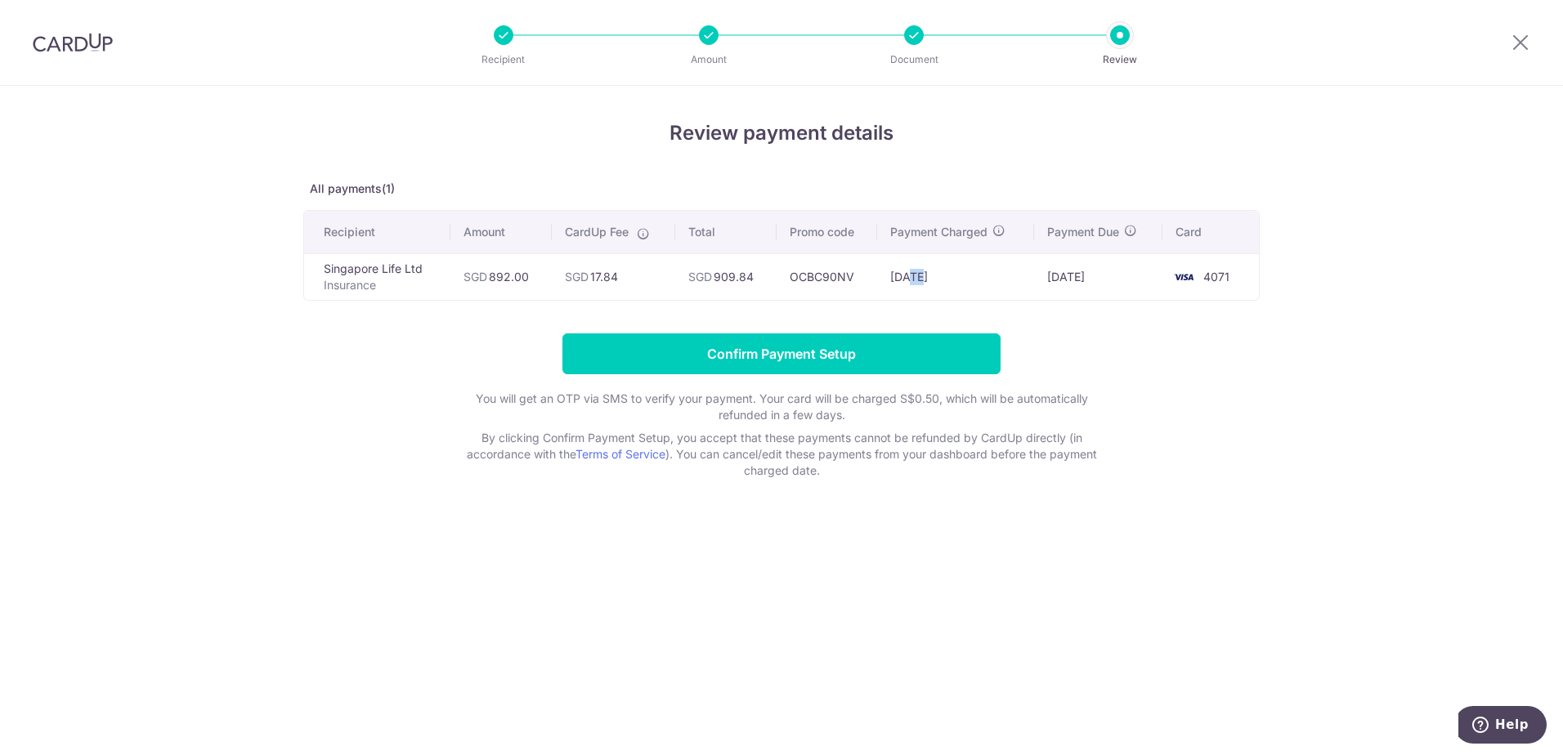
click at [910, 284] on td "[DATE]" at bounding box center [955, 276] width 157 height 47
click at [664, 283] on td "SGD 17.84" at bounding box center [613, 276] width 123 height 47
click at [427, 271] on td "Singapore Life Ltd Insurance" at bounding box center [377, 276] width 146 height 47
click at [1532, 36] on div at bounding box center [1520, 42] width 85 height 85
click at [1528, 42] on icon at bounding box center [1520, 42] width 20 height 20
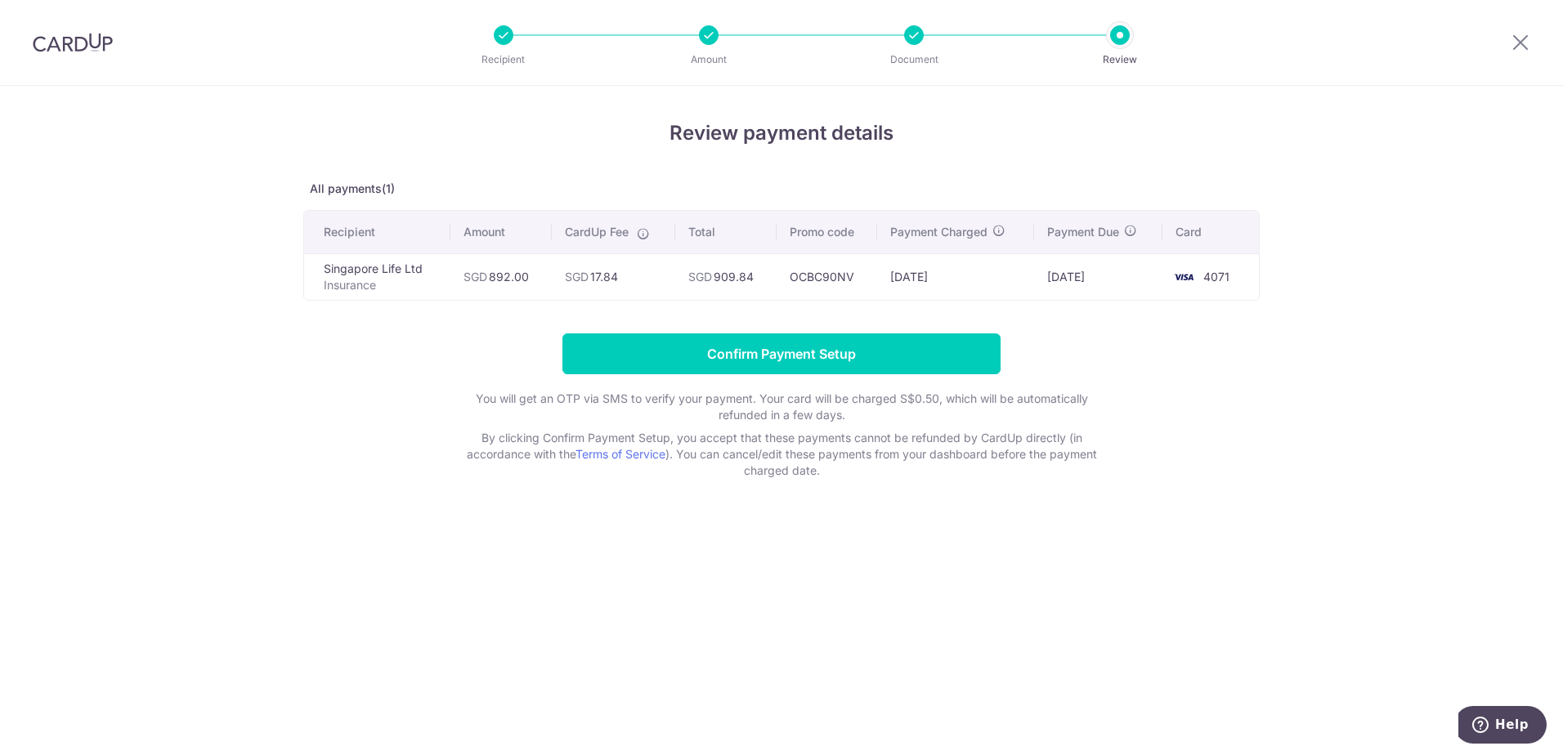
click at [821, 267] on td "OCBC90NV" at bounding box center [826, 276] width 101 height 47
copy td "OCBC90NV"
click at [1526, 48] on icon at bounding box center [1520, 42] width 20 height 20
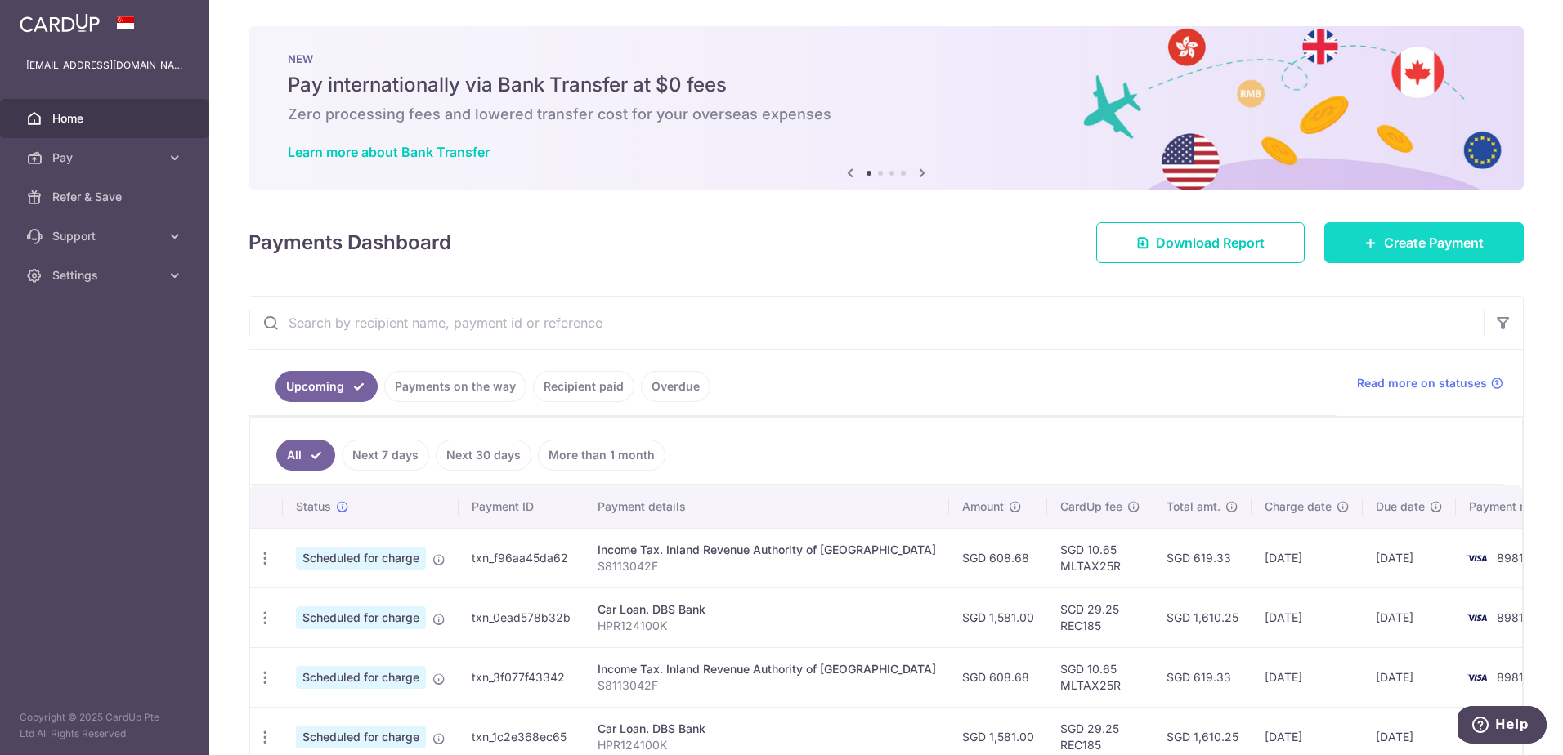
click at [1413, 246] on span "Create Payment" at bounding box center [1434, 243] width 100 height 20
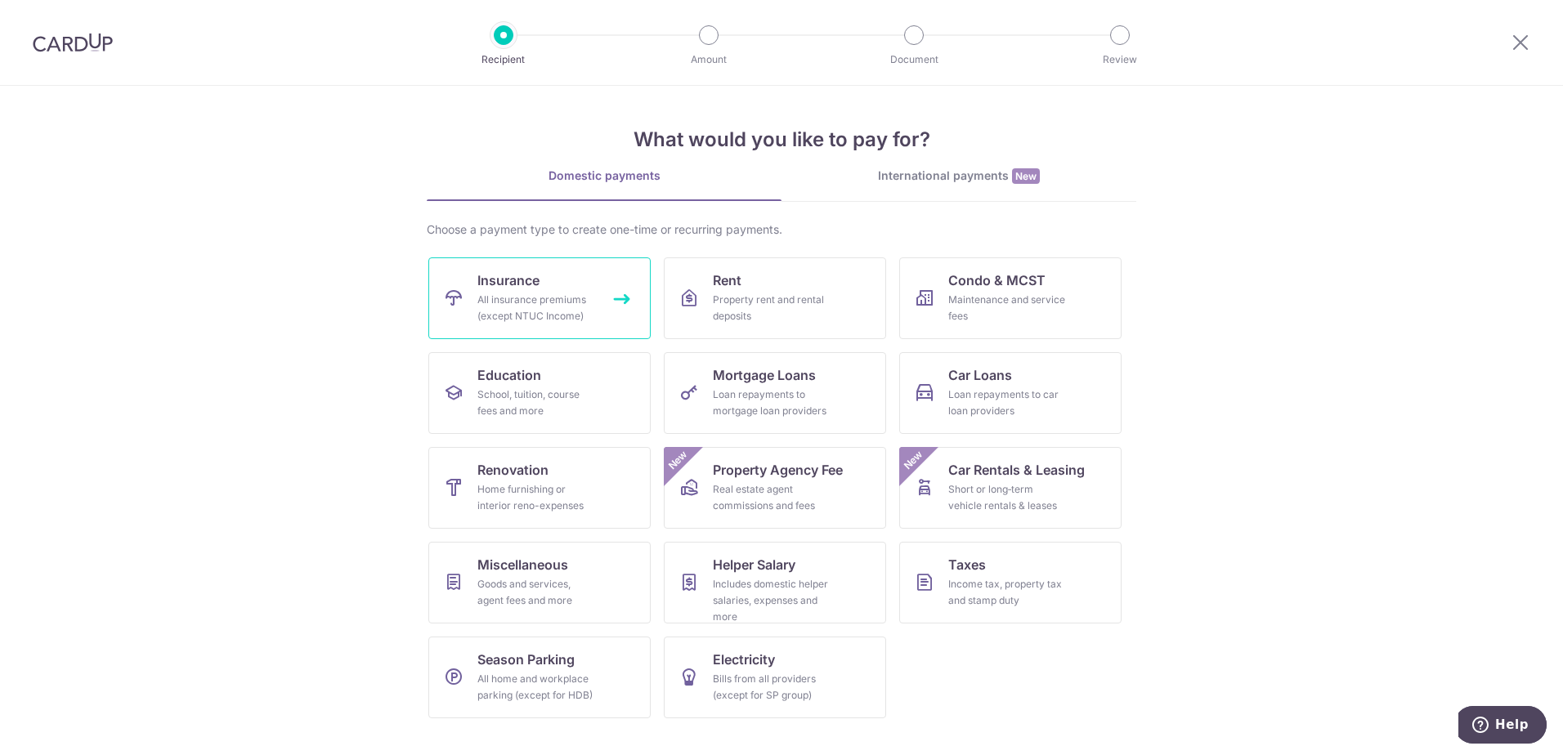
click at [593, 302] on div "All insurance premiums (except NTUC Income)" at bounding box center [536, 308] width 118 height 33
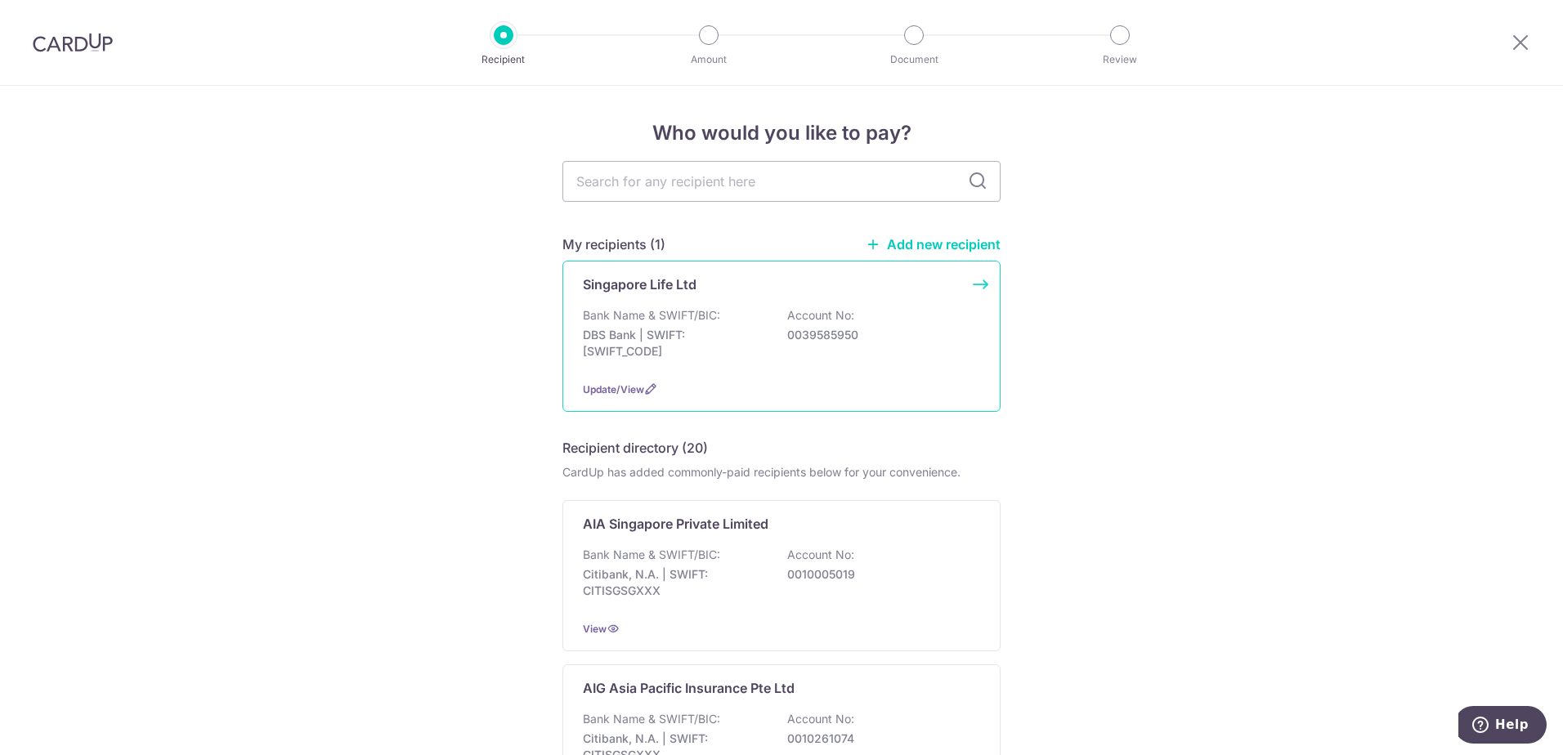
click at [827, 320] on p "Account No:" at bounding box center [820, 315] width 67 height 16
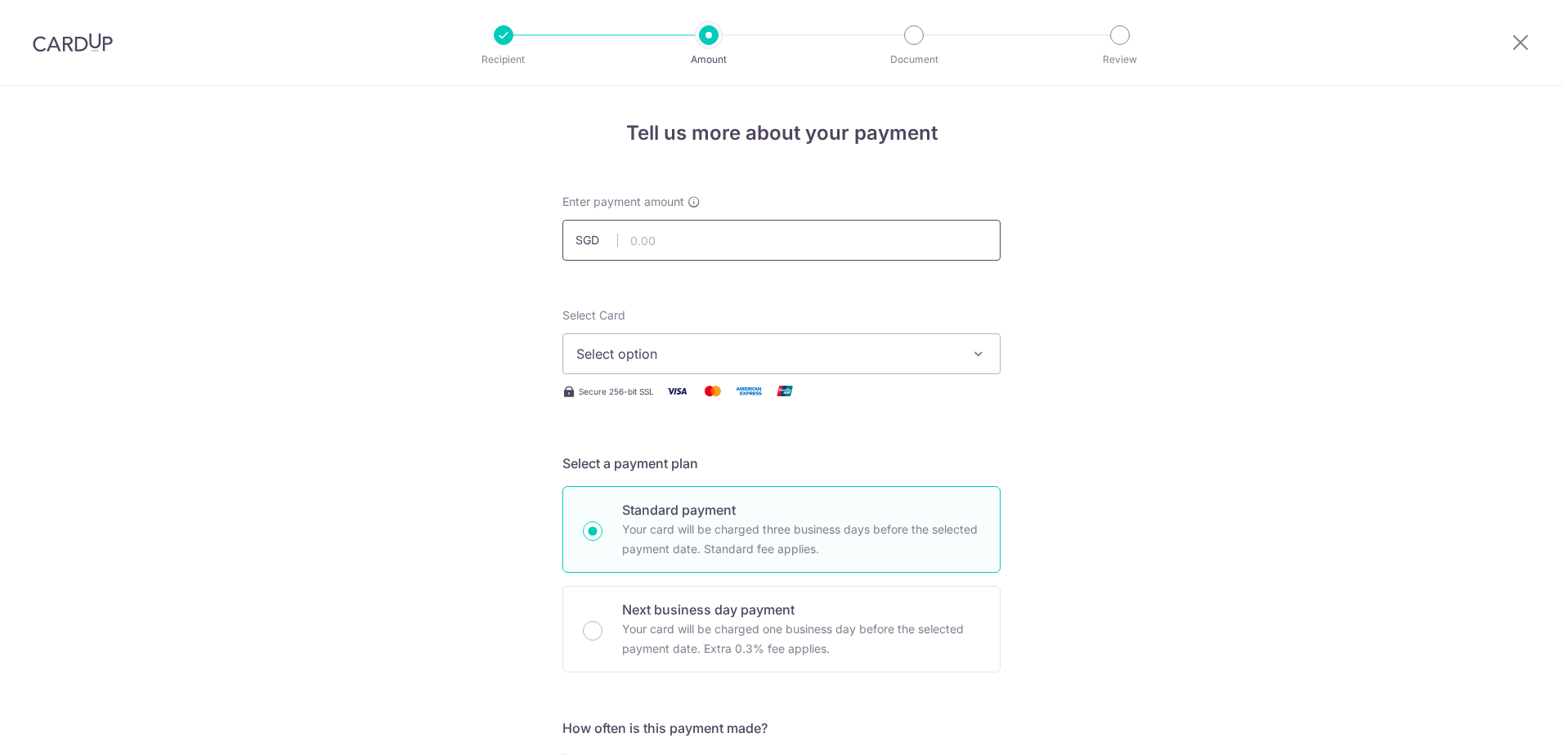
click at [736, 242] on input "text" at bounding box center [781, 240] width 438 height 41
type input "892.00"
type input "23608274"
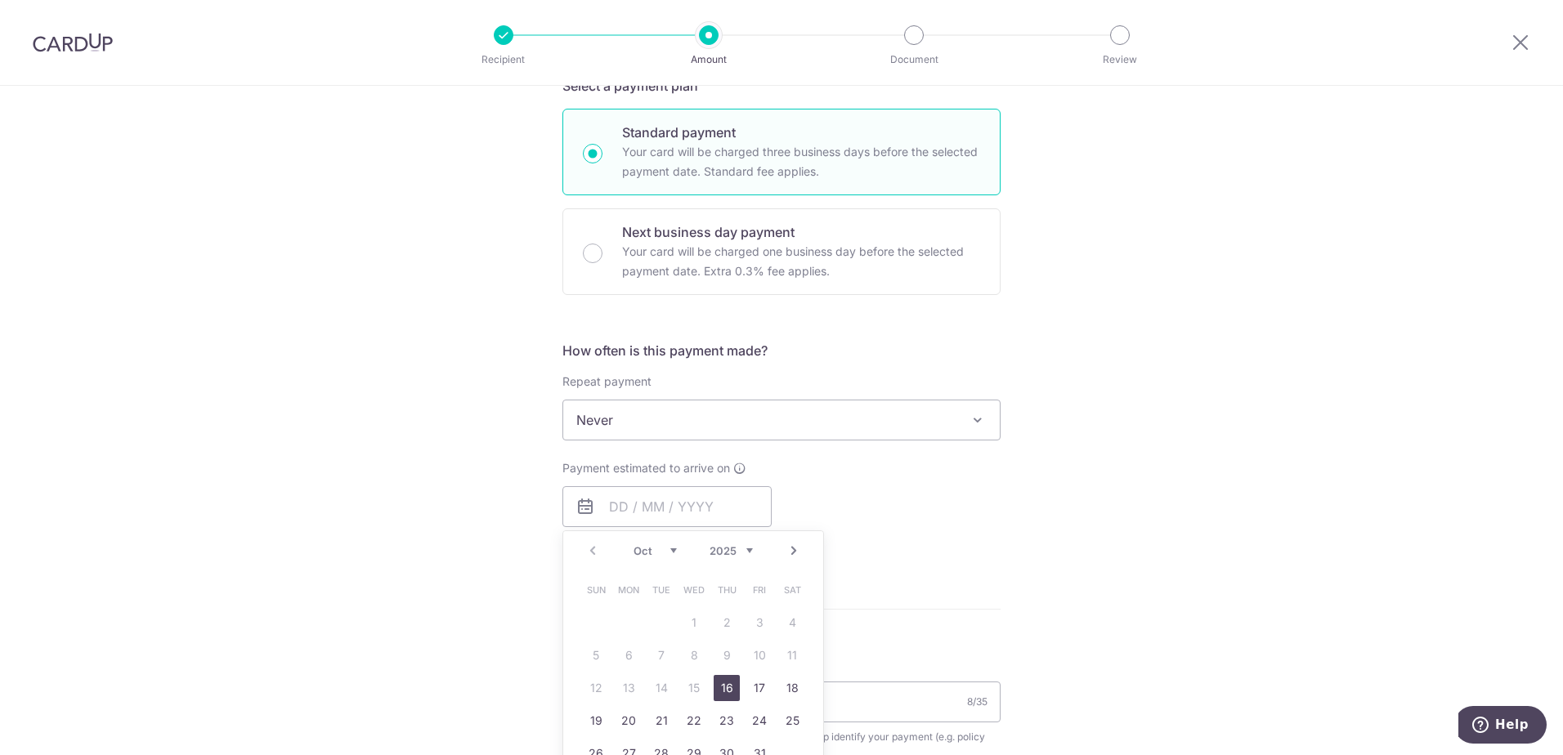
click at [716, 693] on link "16" at bounding box center [726, 688] width 26 height 26
type input "16/10/2025"
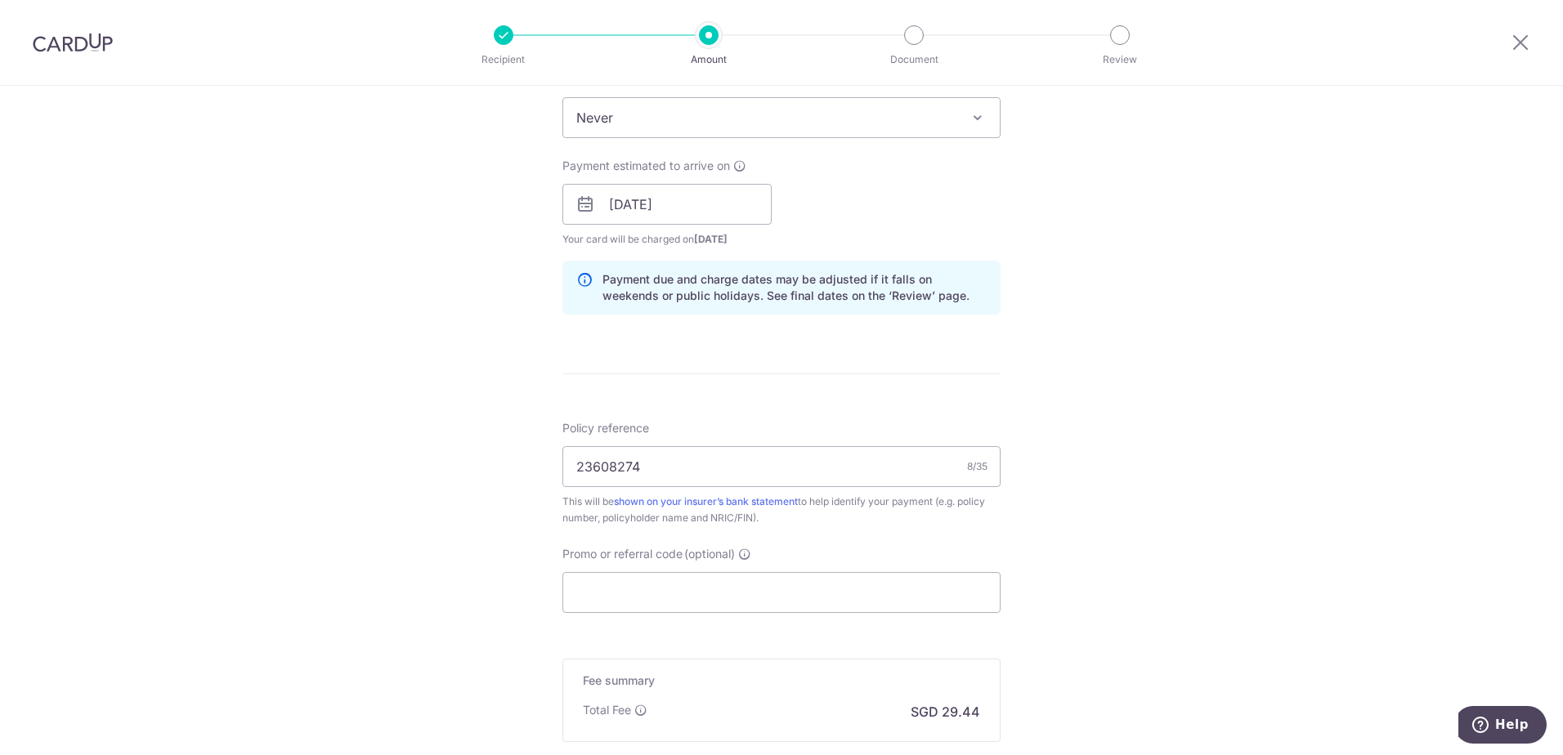
scroll to position [705, 0]
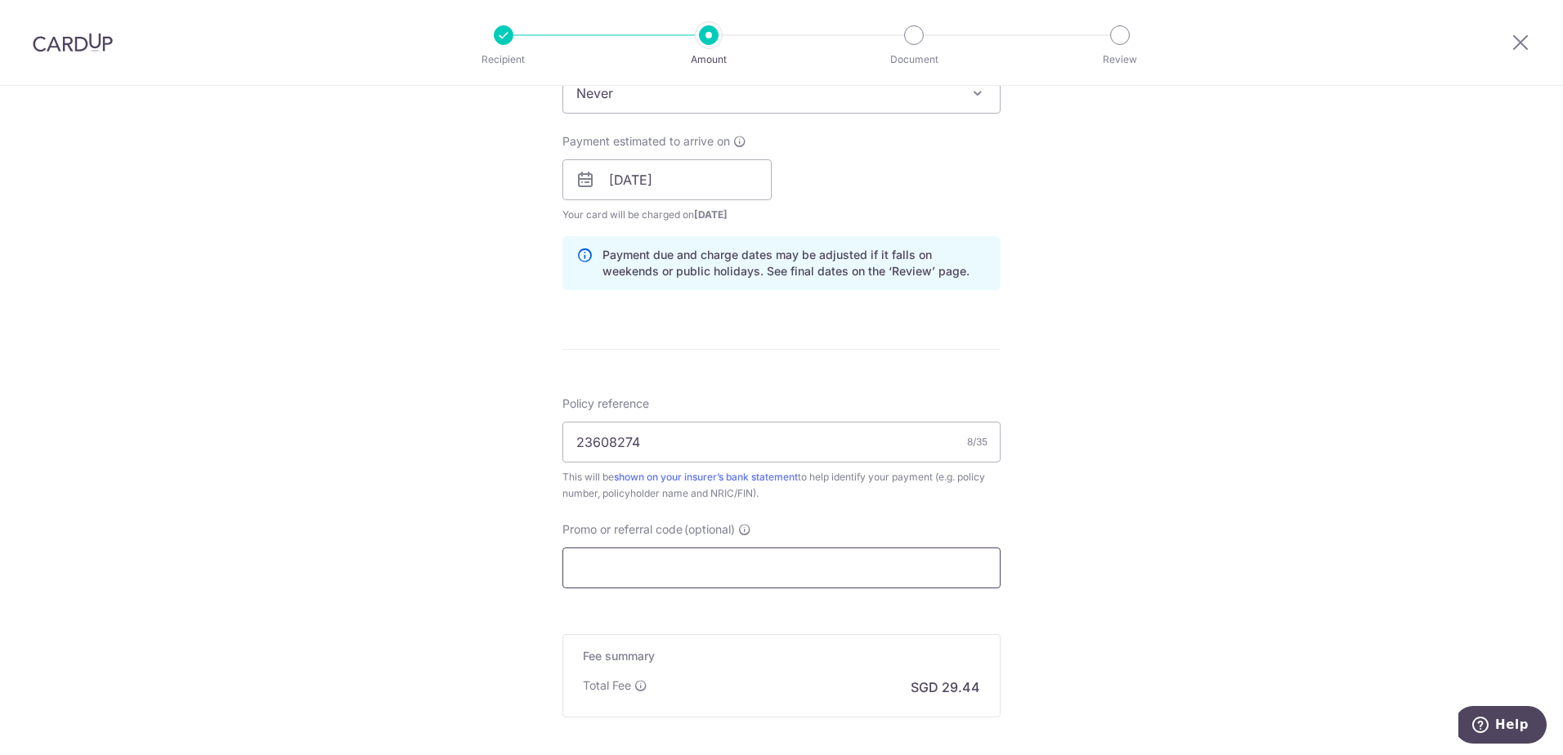
click at [626, 549] on input "Promo or referral code (optional)" at bounding box center [781, 568] width 438 height 41
click at [627, 557] on input "Promo or referral code (optional)" at bounding box center [781, 568] width 438 height 41
paste input "OCBC90NV"
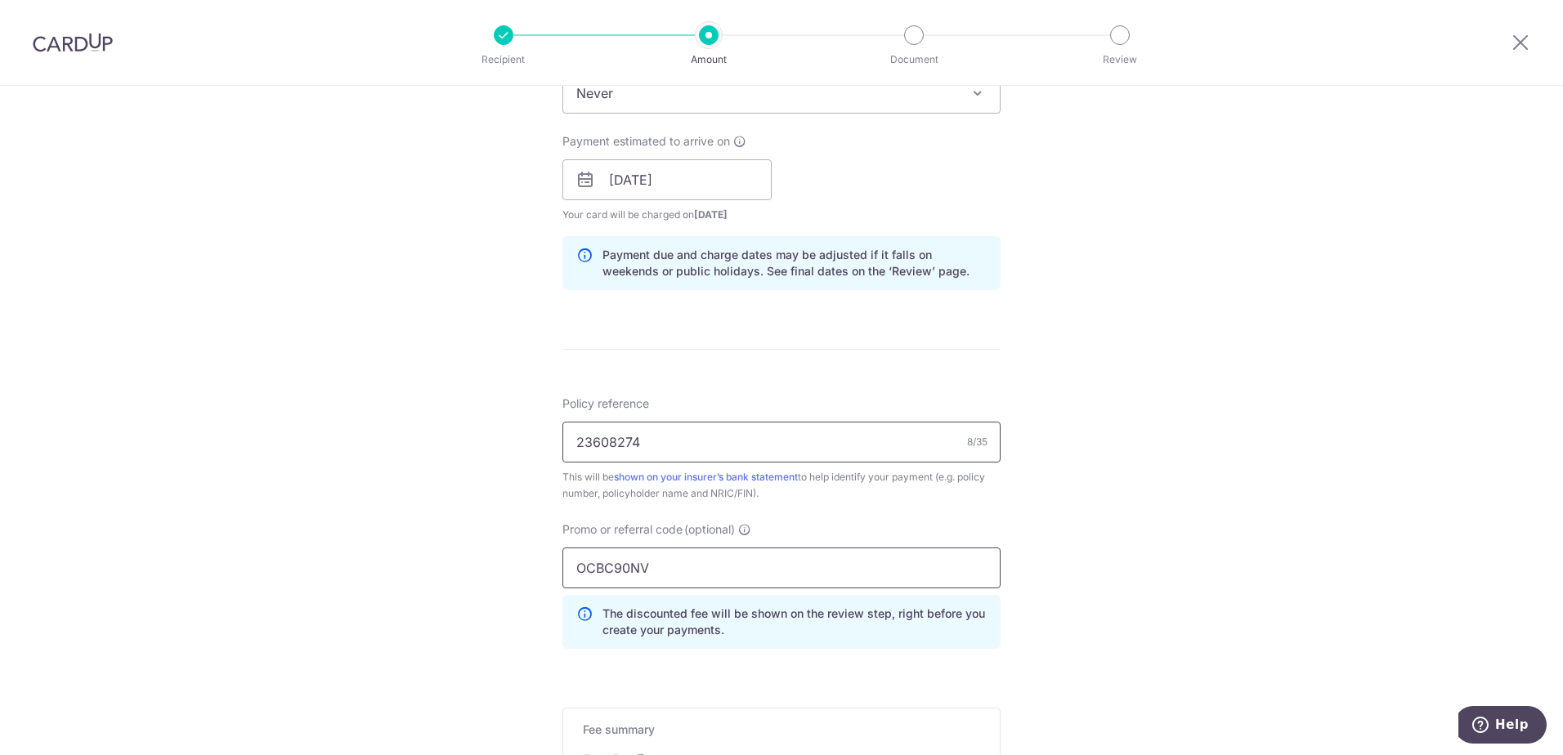
type input "OCBC90NV"
click at [669, 433] on input "23608274" at bounding box center [781, 442] width 438 height 41
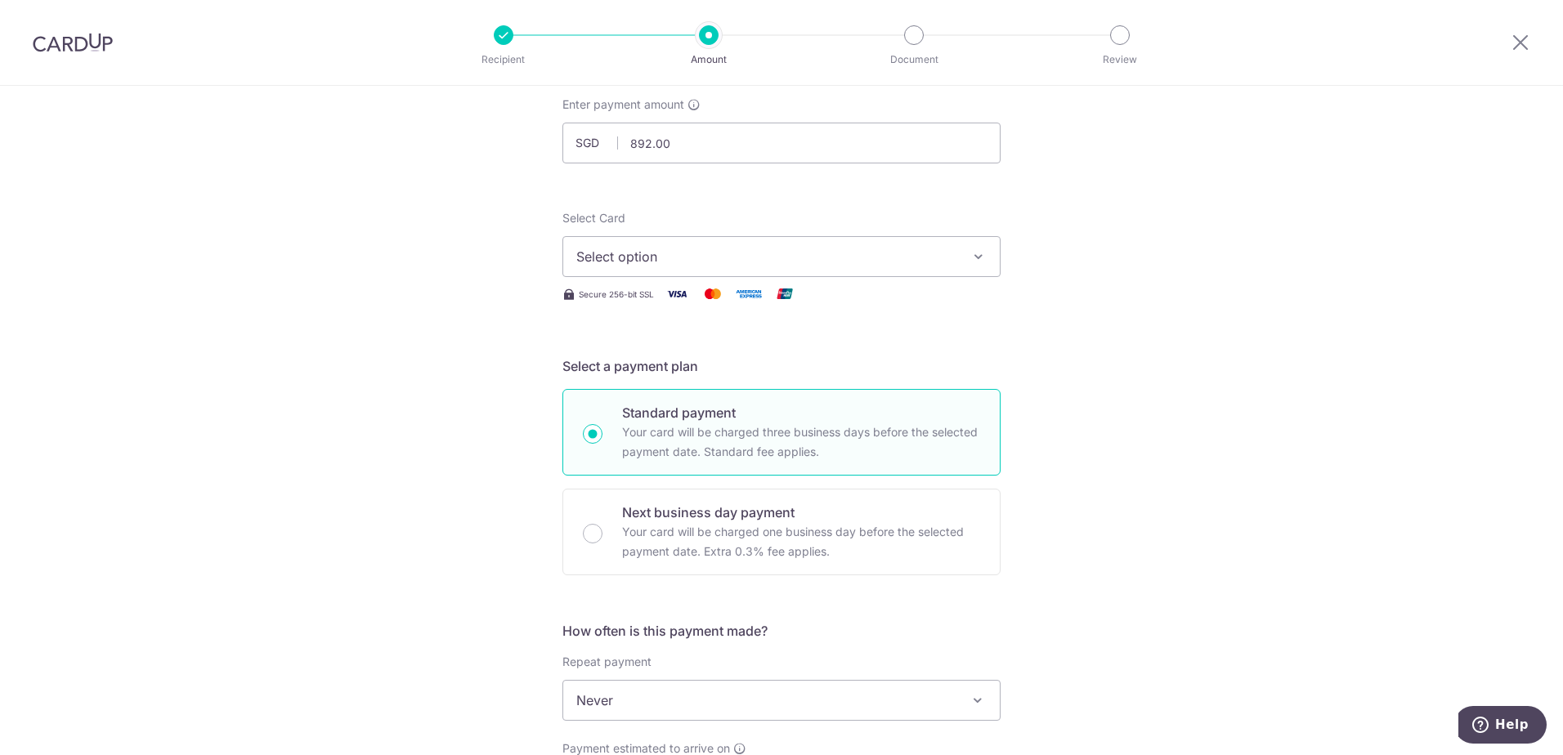
scroll to position [0, 0]
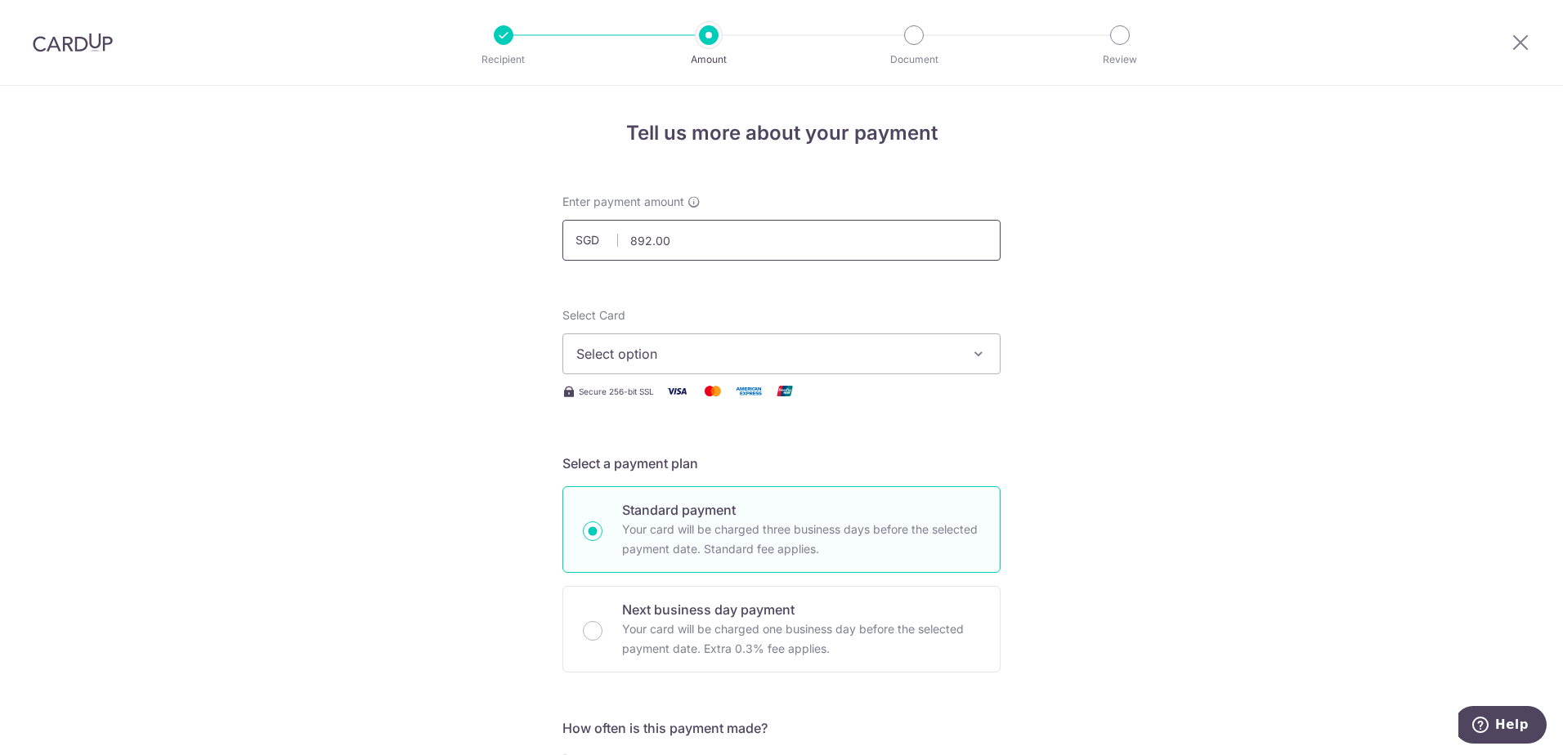
click at [703, 245] on input "892.00" at bounding box center [781, 240] width 438 height 41
click at [733, 354] on span "Select option" at bounding box center [766, 354] width 381 height 20
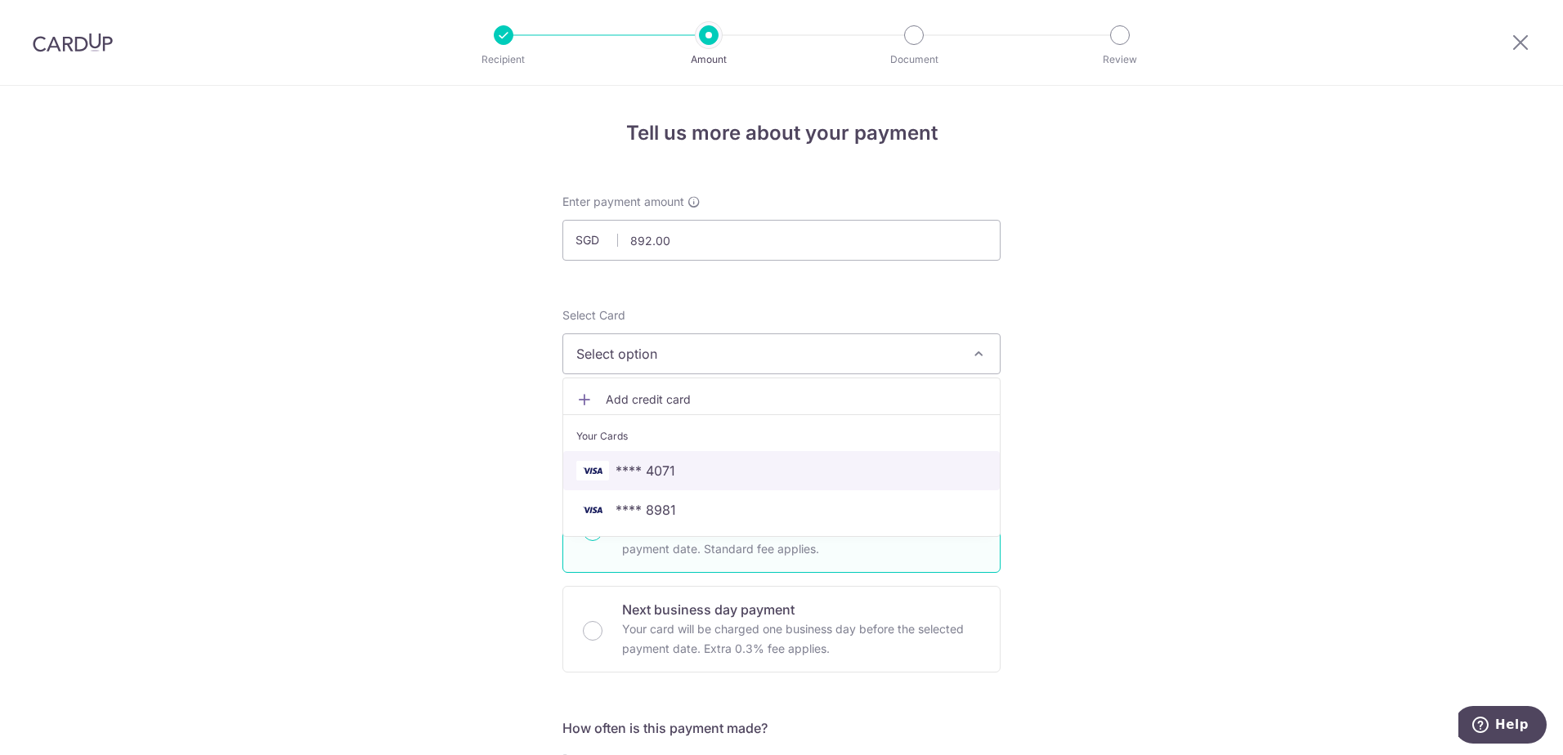
click at [709, 476] on span "**** 4071" at bounding box center [781, 471] width 410 height 20
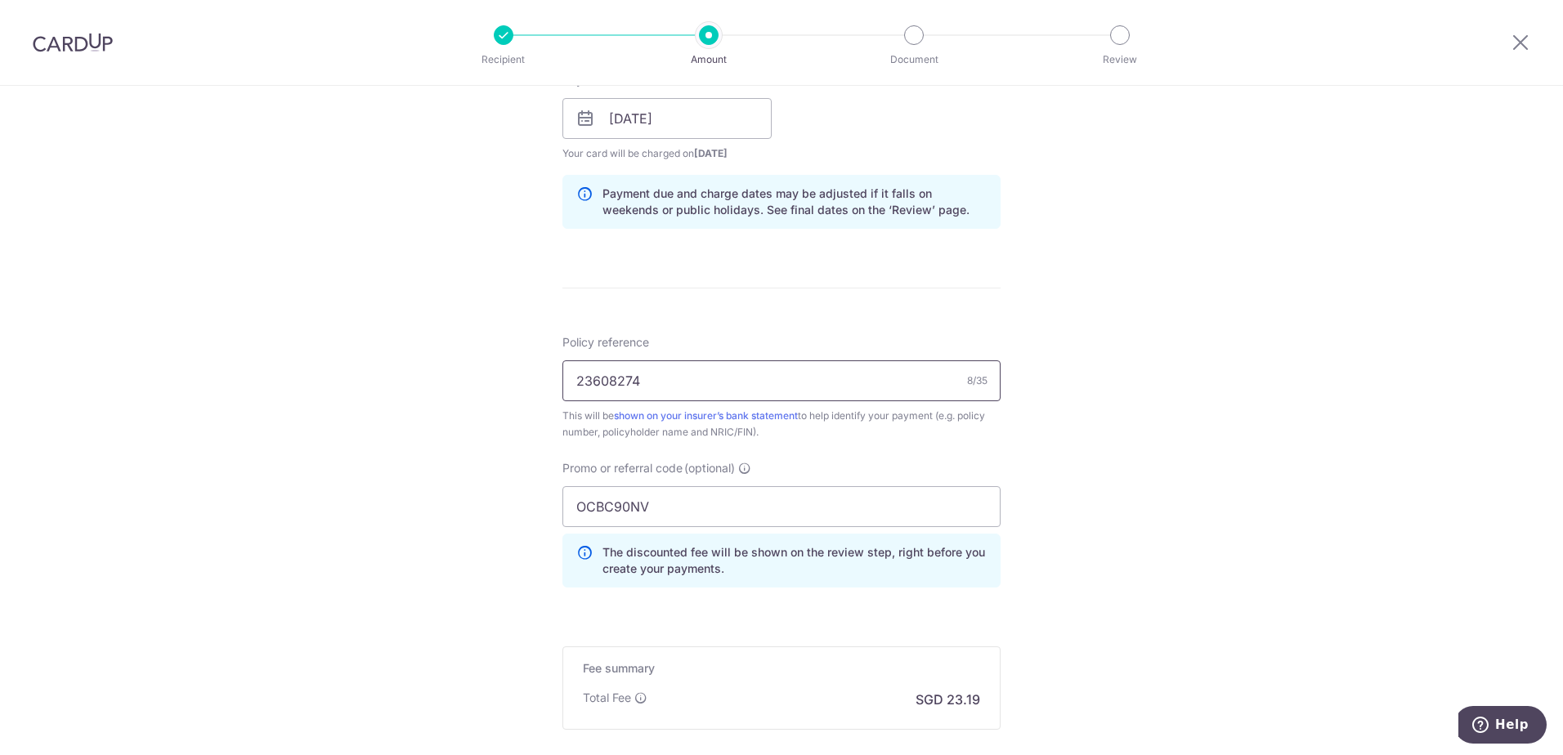
scroll to position [736, 0]
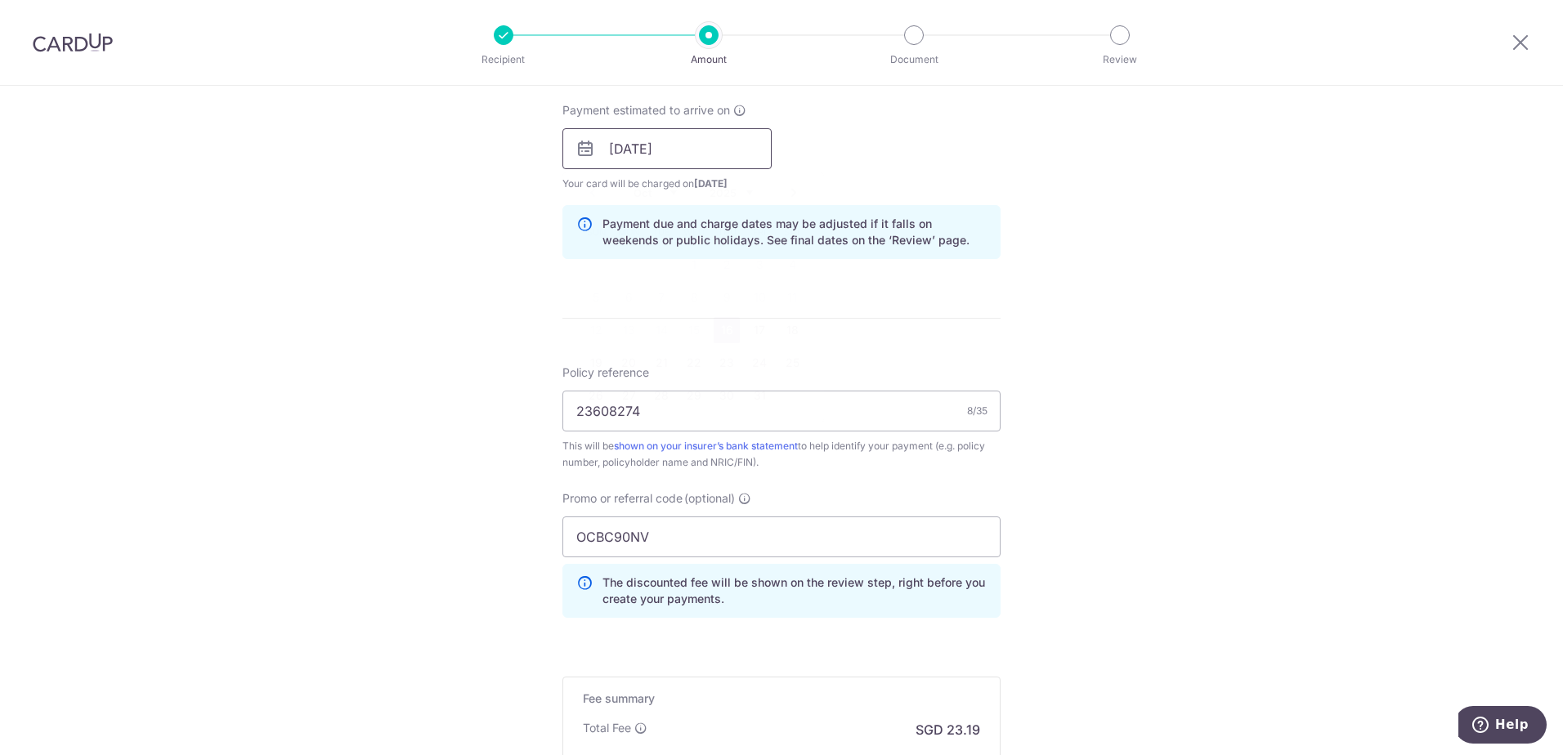
click at [727, 145] on input "16/10/2025" at bounding box center [666, 148] width 209 height 41
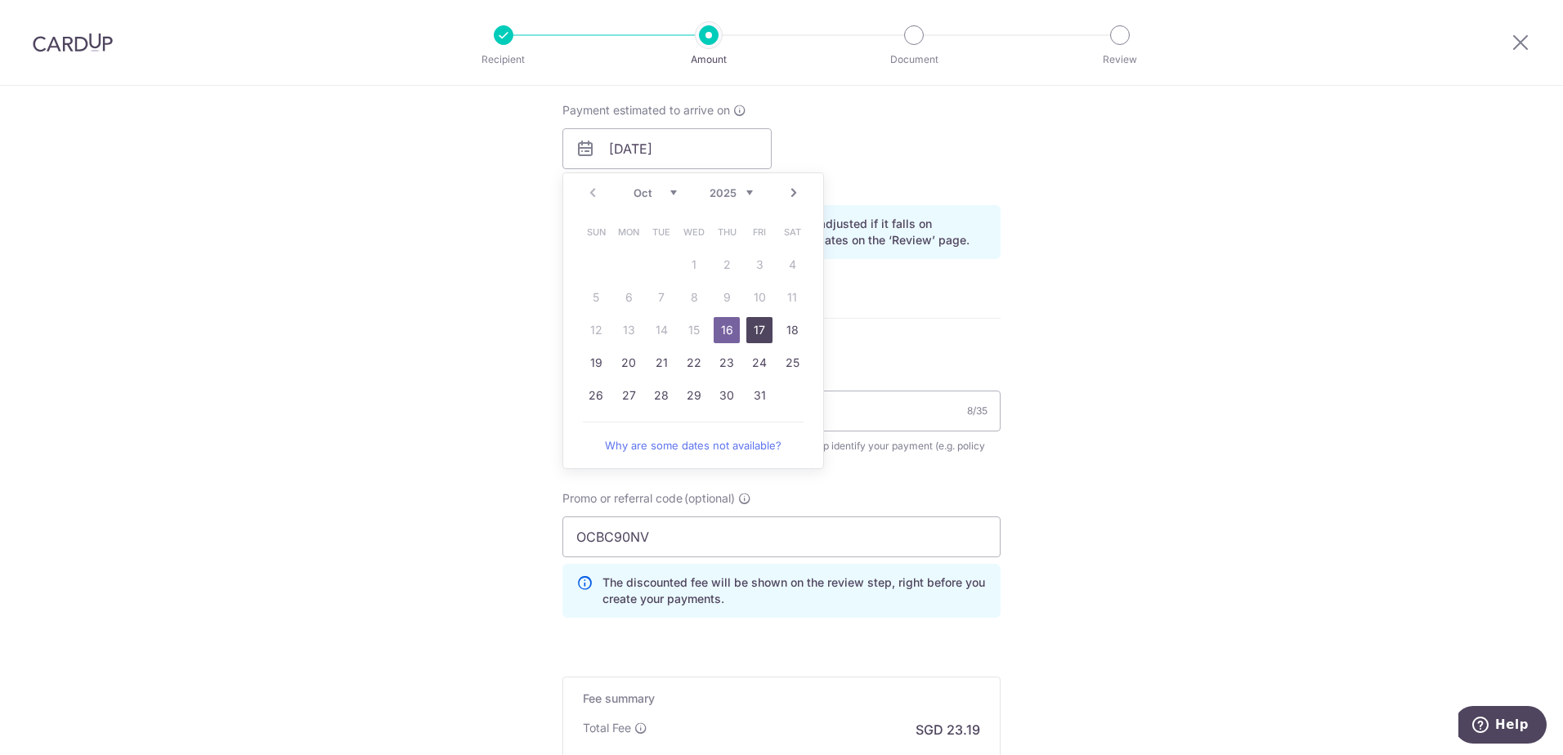
click at [753, 333] on link "17" at bounding box center [759, 330] width 26 height 26
type input "17/10/2025"
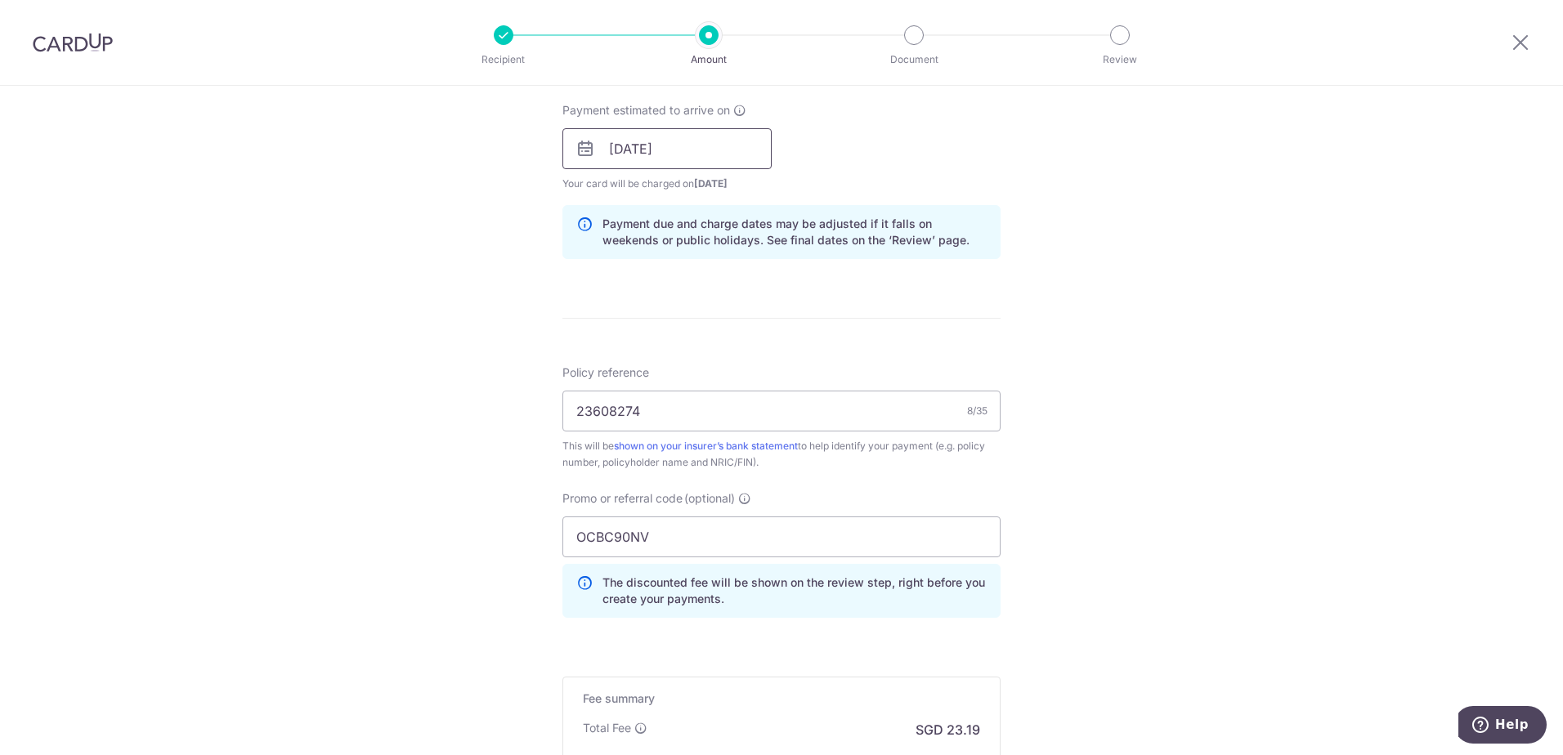
click at [722, 154] on input "17/10/2025" at bounding box center [666, 148] width 209 height 41
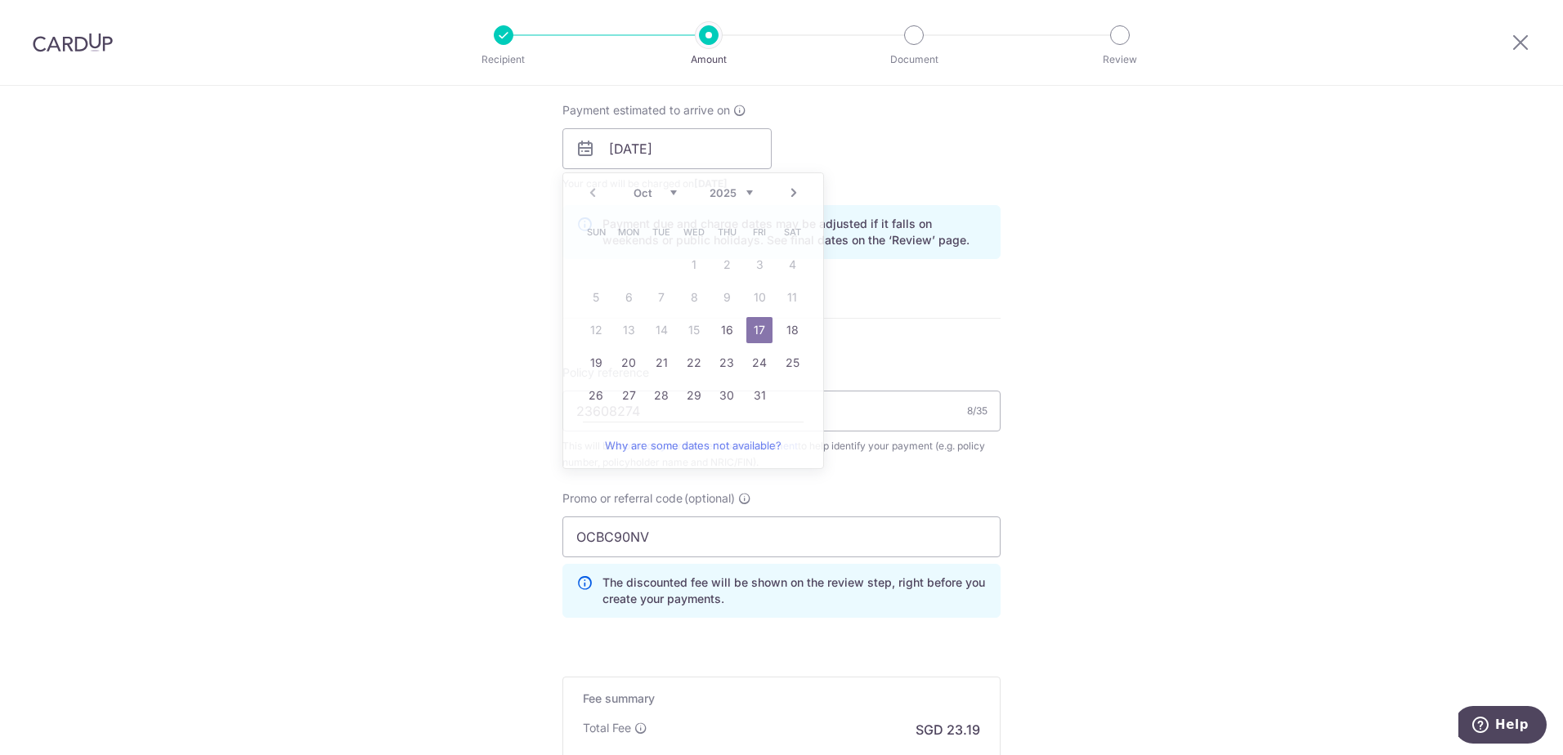
click at [1058, 266] on div "Tell us more about your payment Enter payment amount SGD 892.00 892.00 Select C…" at bounding box center [781, 159] width 1563 height 1619
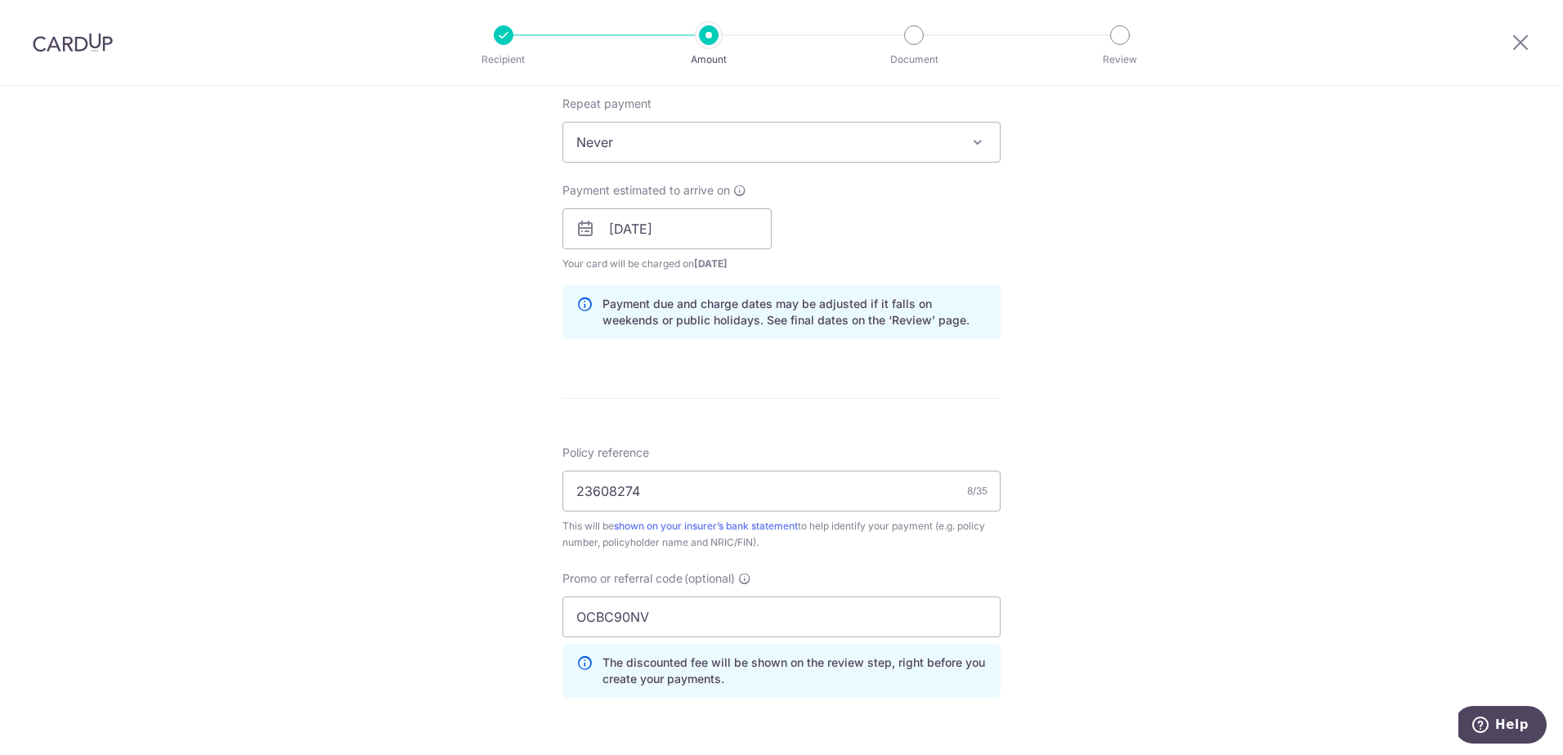
scroll to position [950, 0]
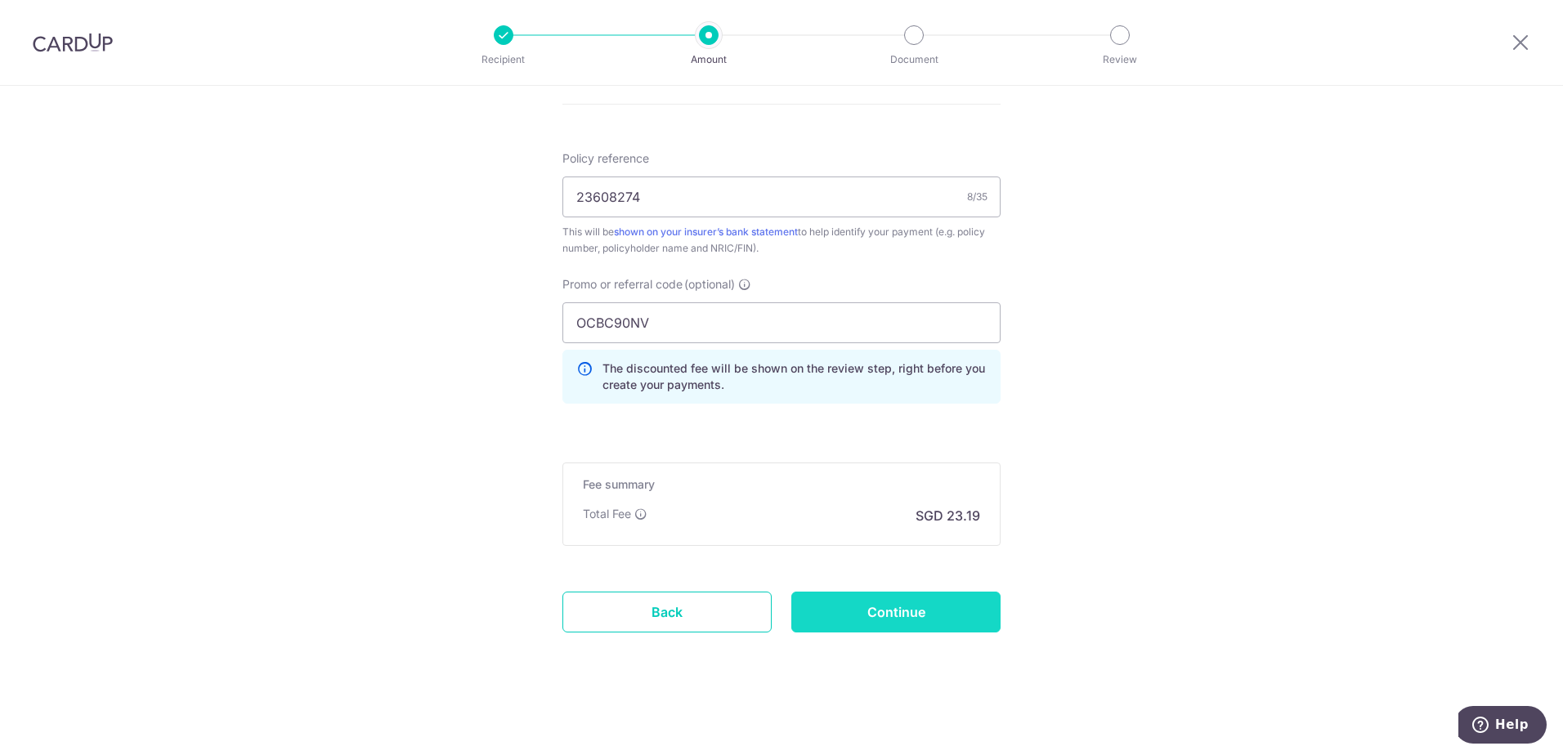
click at [940, 607] on input "Continue" at bounding box center [895, 612] width 209 height 41
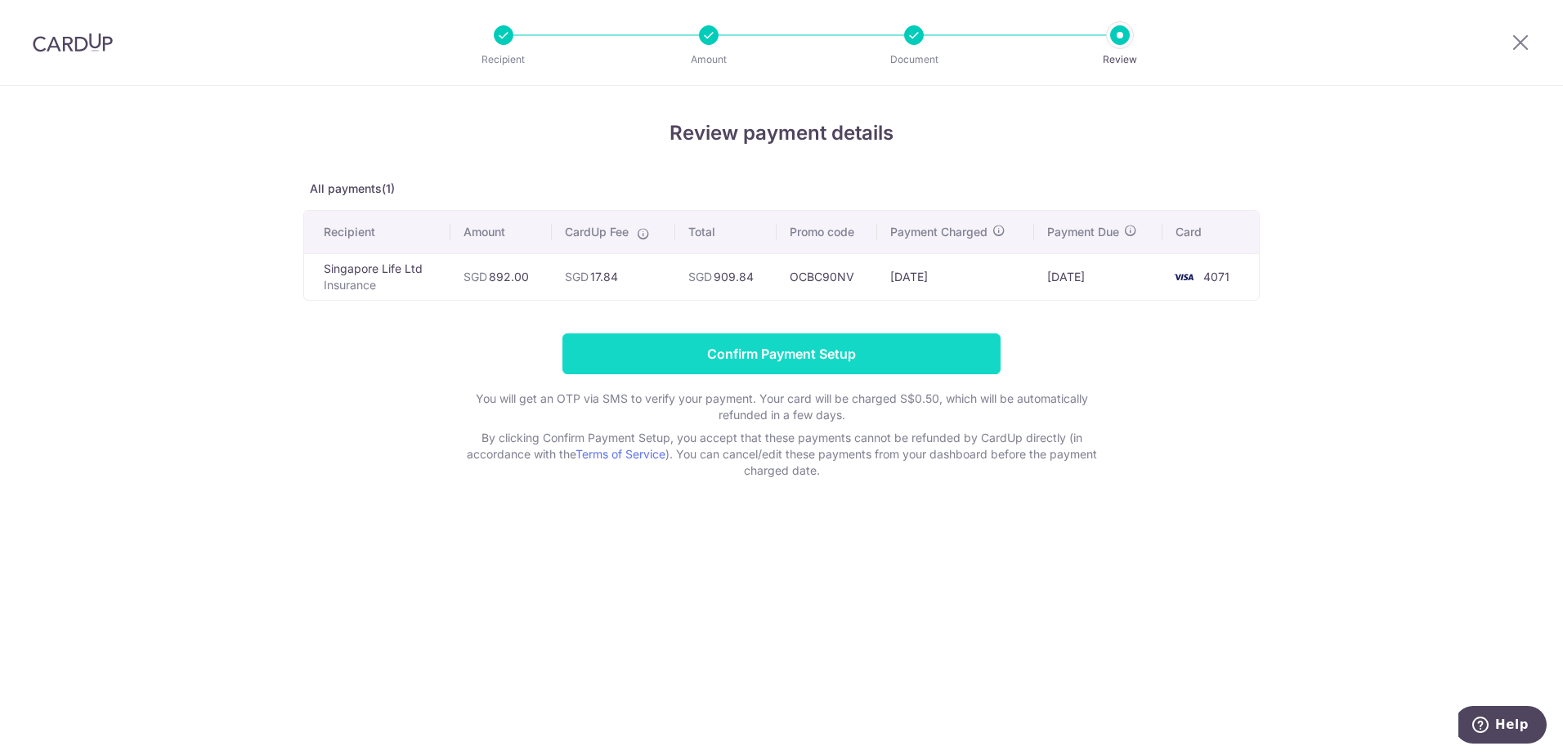
click at [759, 359] on input "Confirm Payment Setup" at bounding box center [781, 353] width 438 height 41
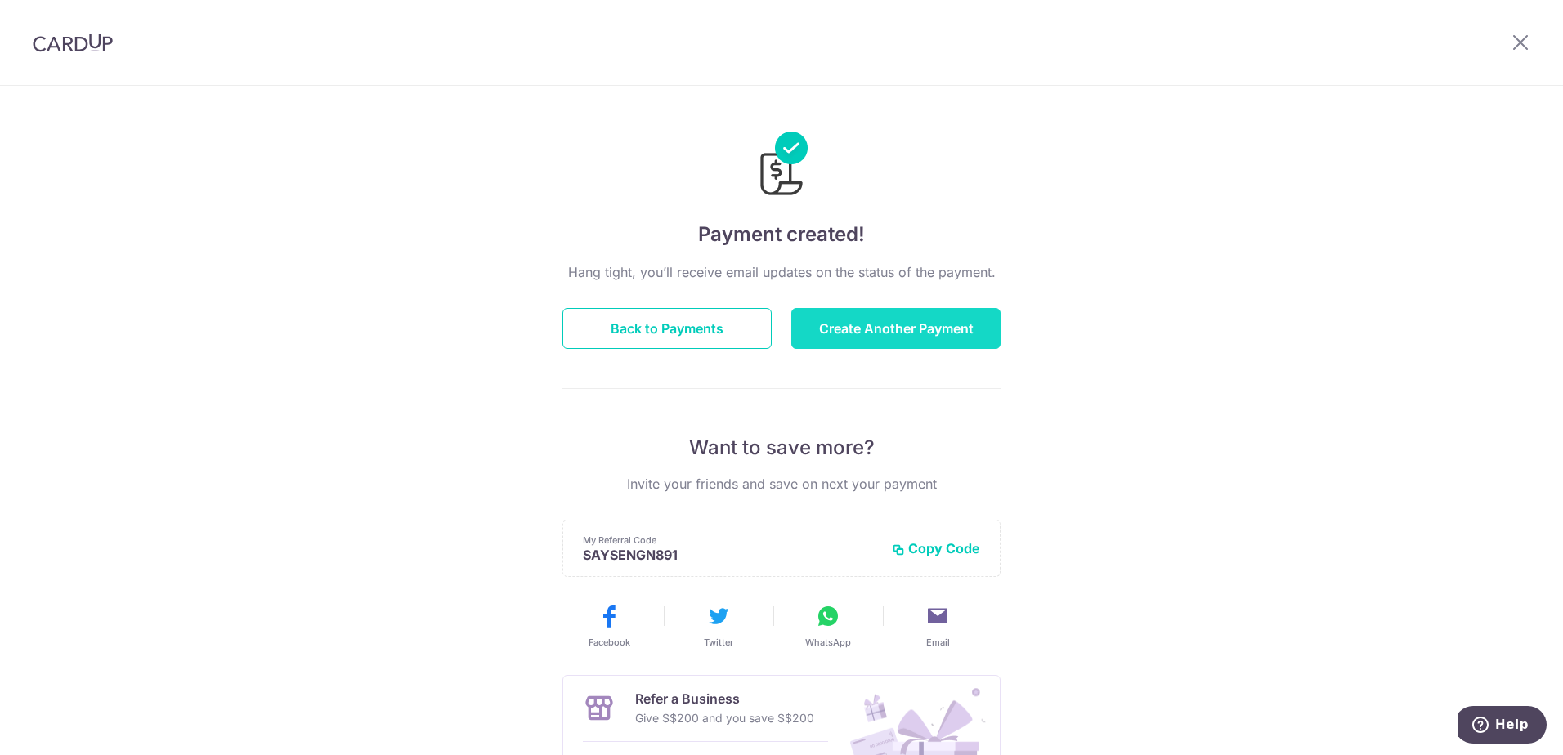
click at [924, 332] on button "Create Another Payment" at bounding box center [895, 328] width 209 height 41
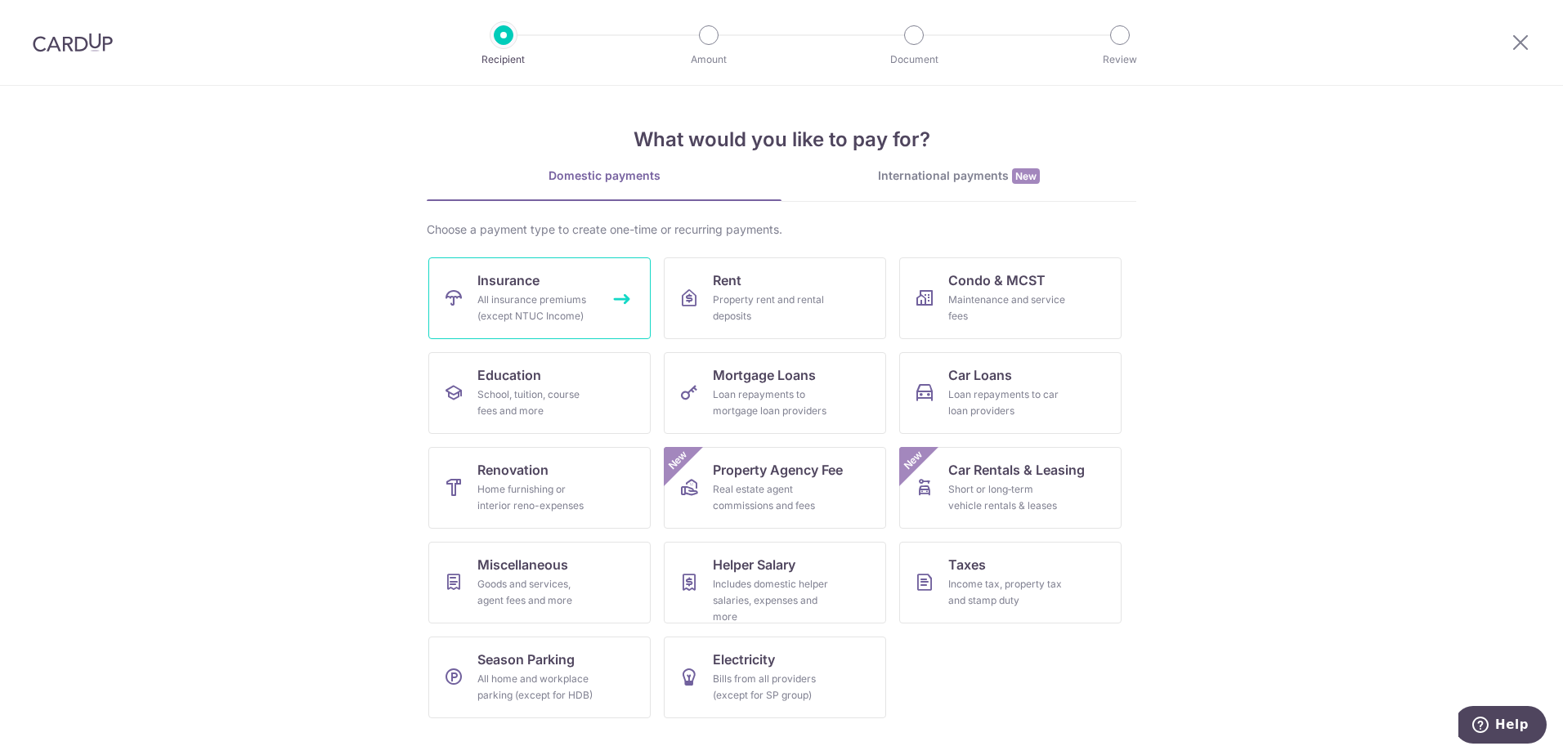
click at [599, 271] on link "Insurance All insurance premiums (except NTUC Income)" at bounding box center [539, 298] width 222 height 82
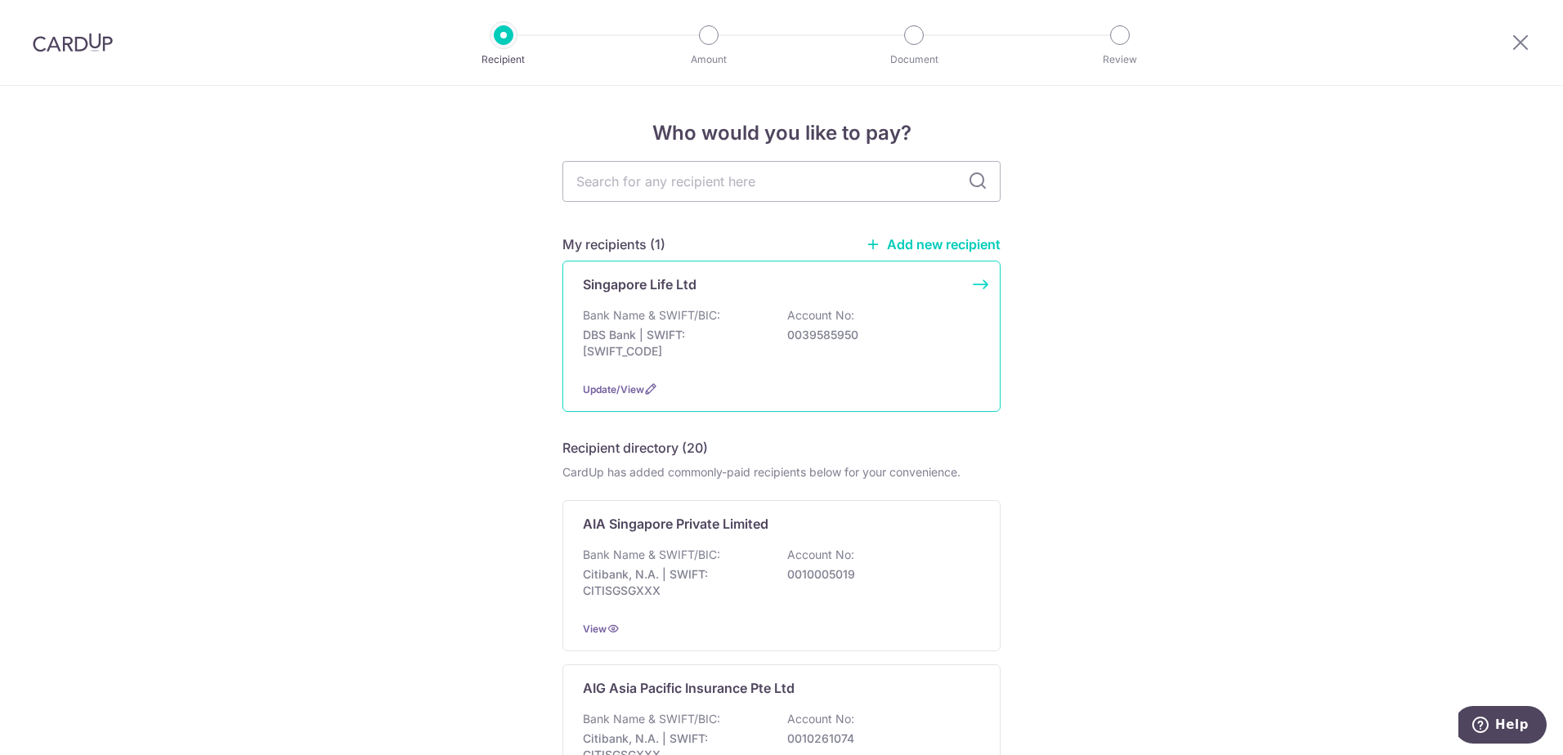
click at [968, 341] on div "Bank Name & SWIFT/BIC: DBS Bank | SWIFT: [SWIFT_CODE] Account No: 0039585950" at bounding box center [781, 337] width 397 height 60
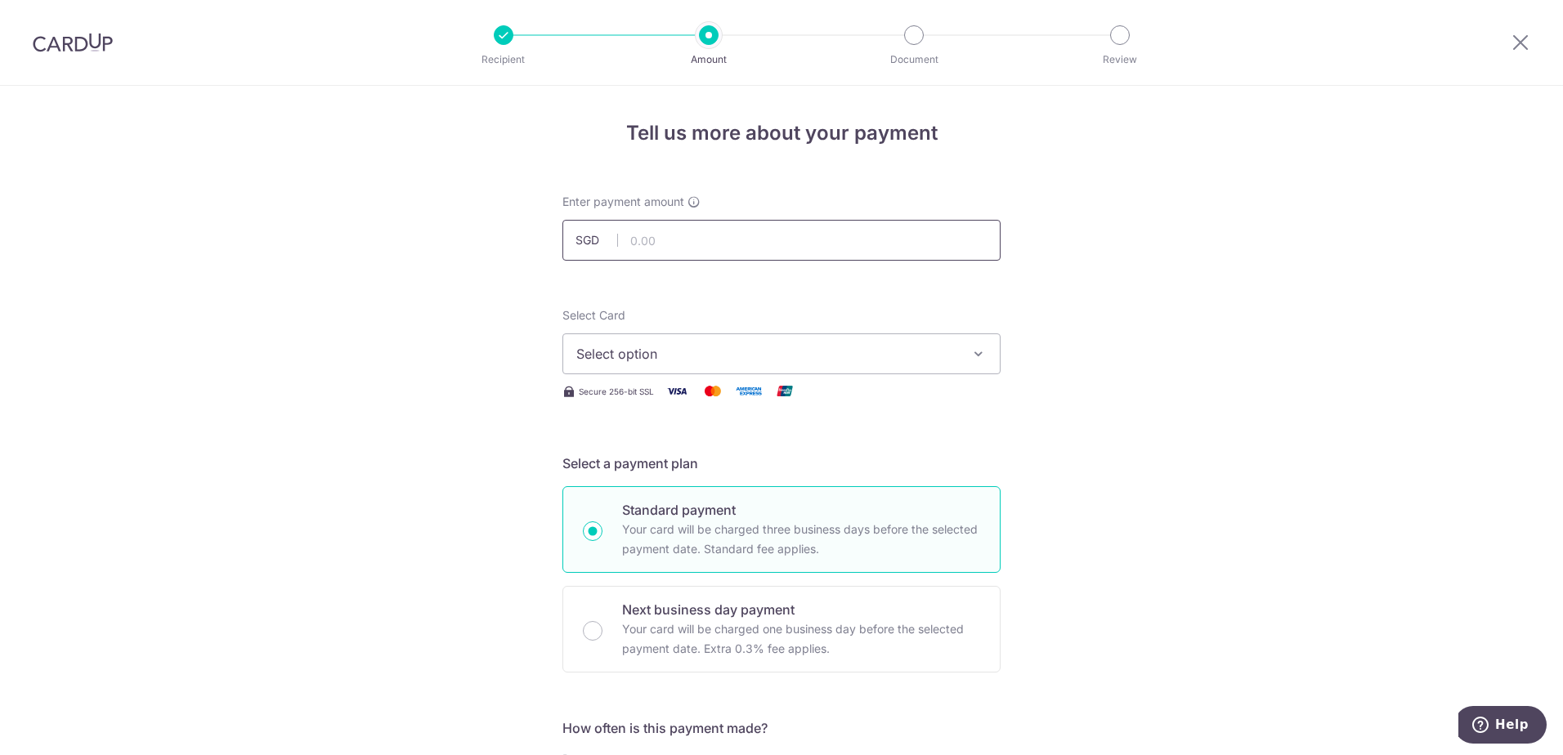
click at [762, 236] on input "text" at bounding box center [781, 240] width 438 height 41
type input "232.00"
click at [838, 370] on button "Select option" at bounding box center [781, 353] width 438 height 41
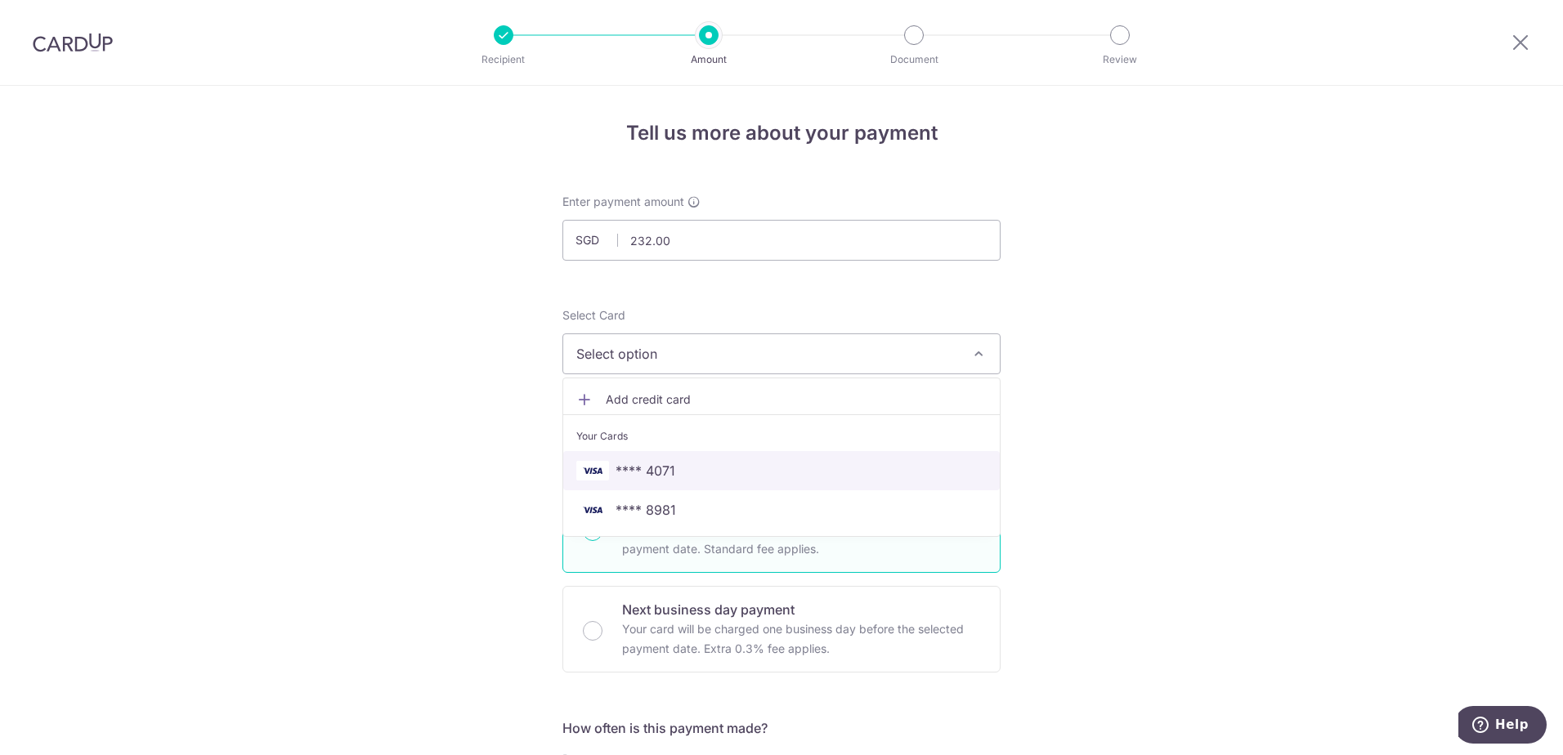
click at [733, 485] on link "**** 4071" at bounding box center [781, 470] width 436 height 39
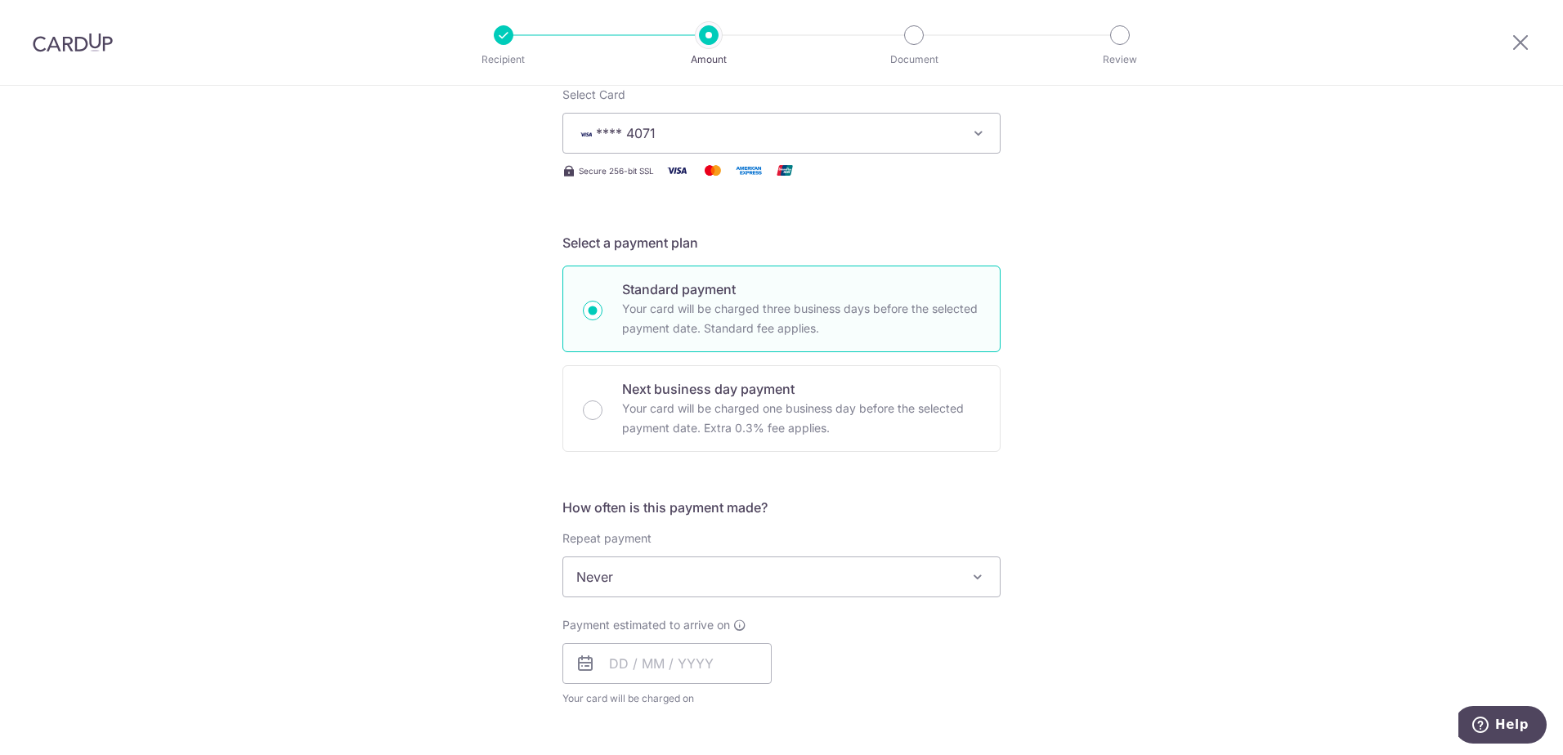
scroll to position [327, 0]
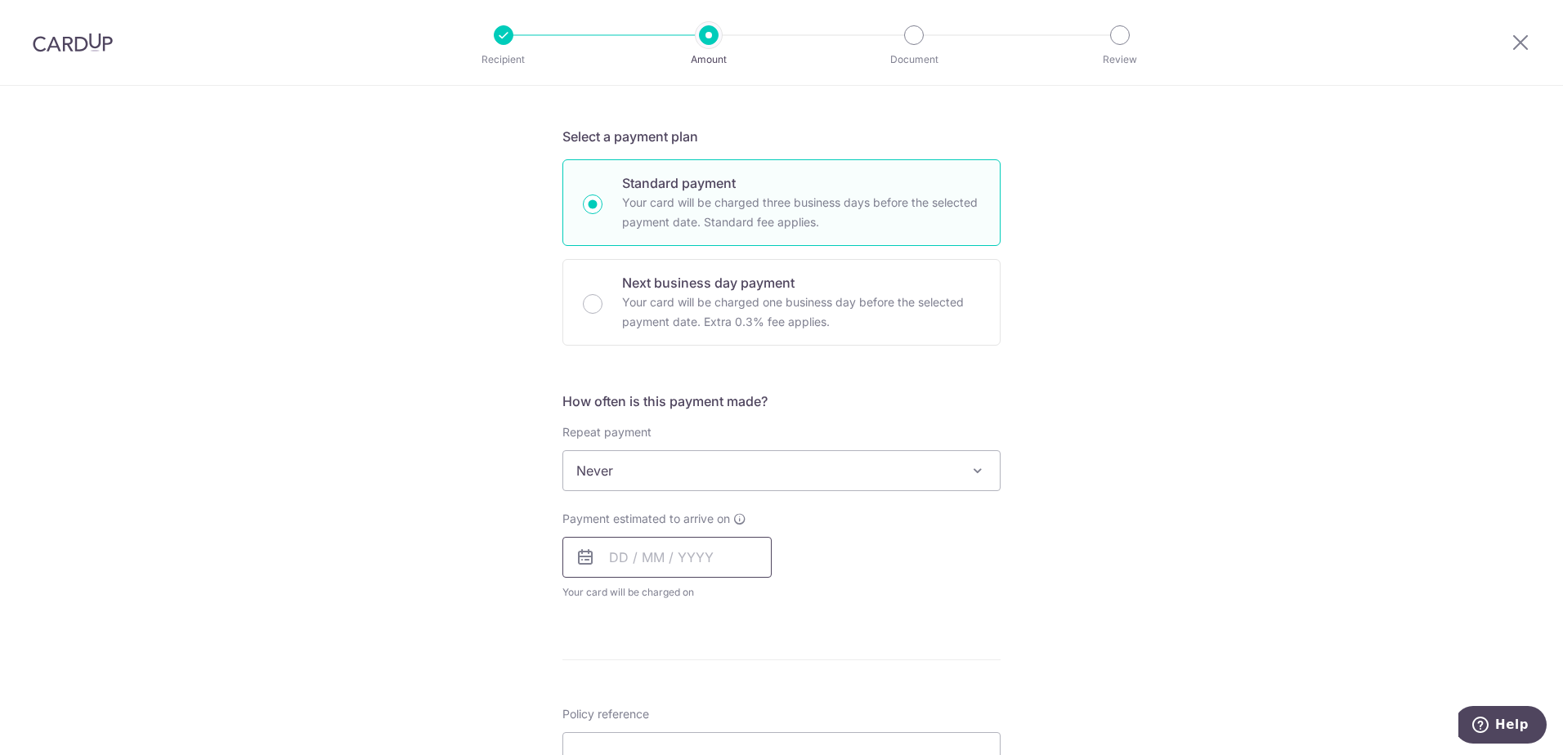
click at [673, 564] on input "text" at bounding box center [666, 557] width 209 height 41
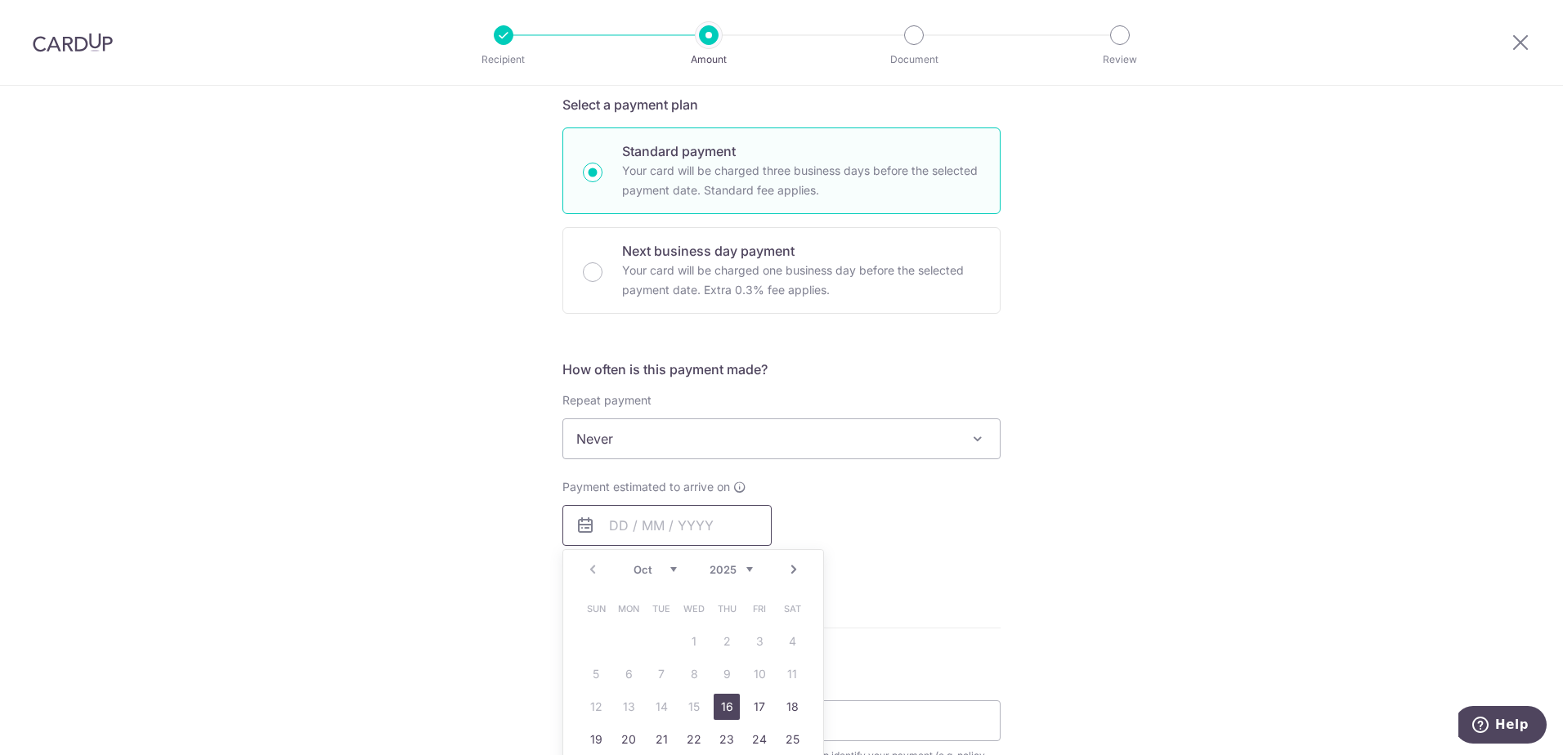
scroll to position [409, 0]
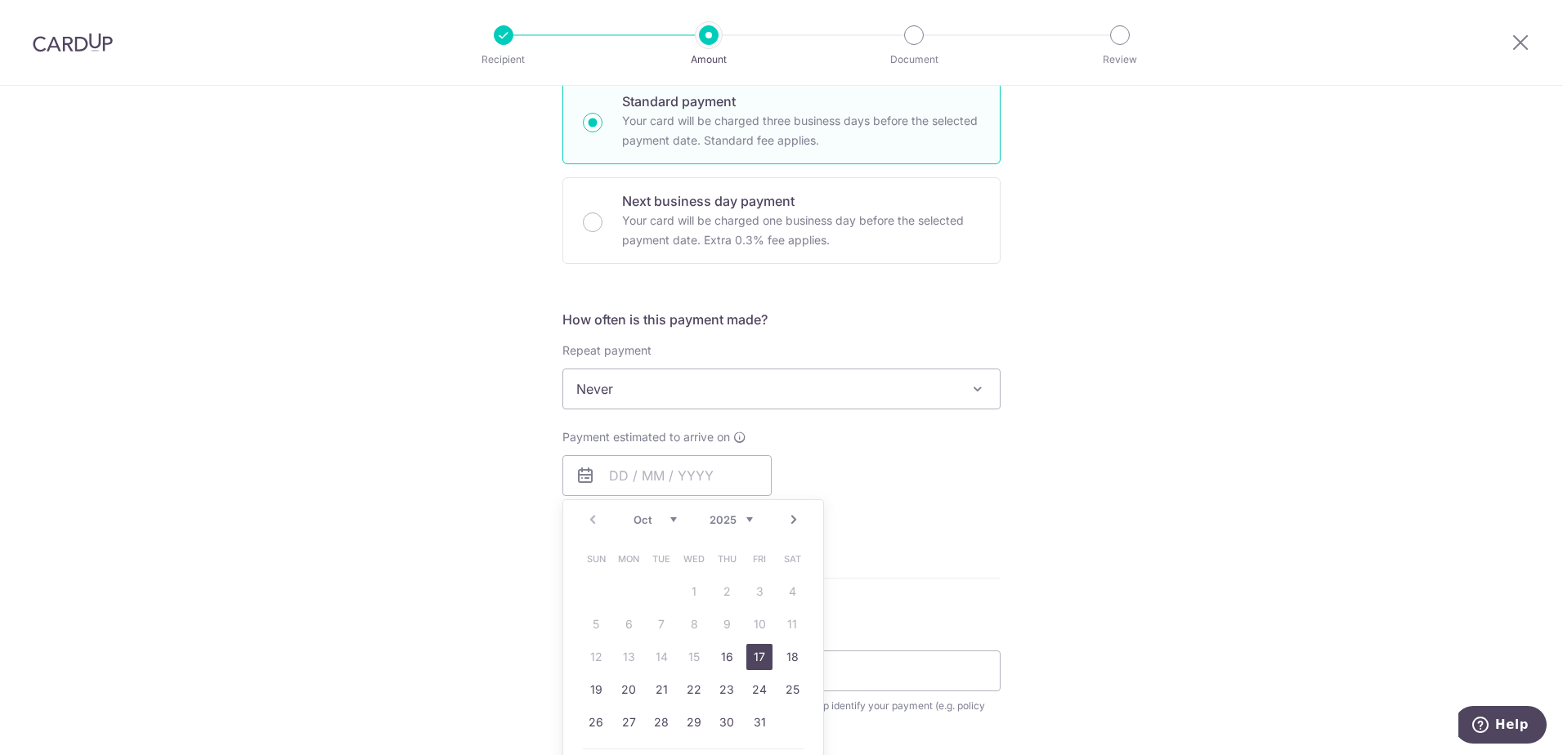
click at [746, 667] on link "17" at bounding box center [759, 657] width 26 height 26
type input "[DATE]"
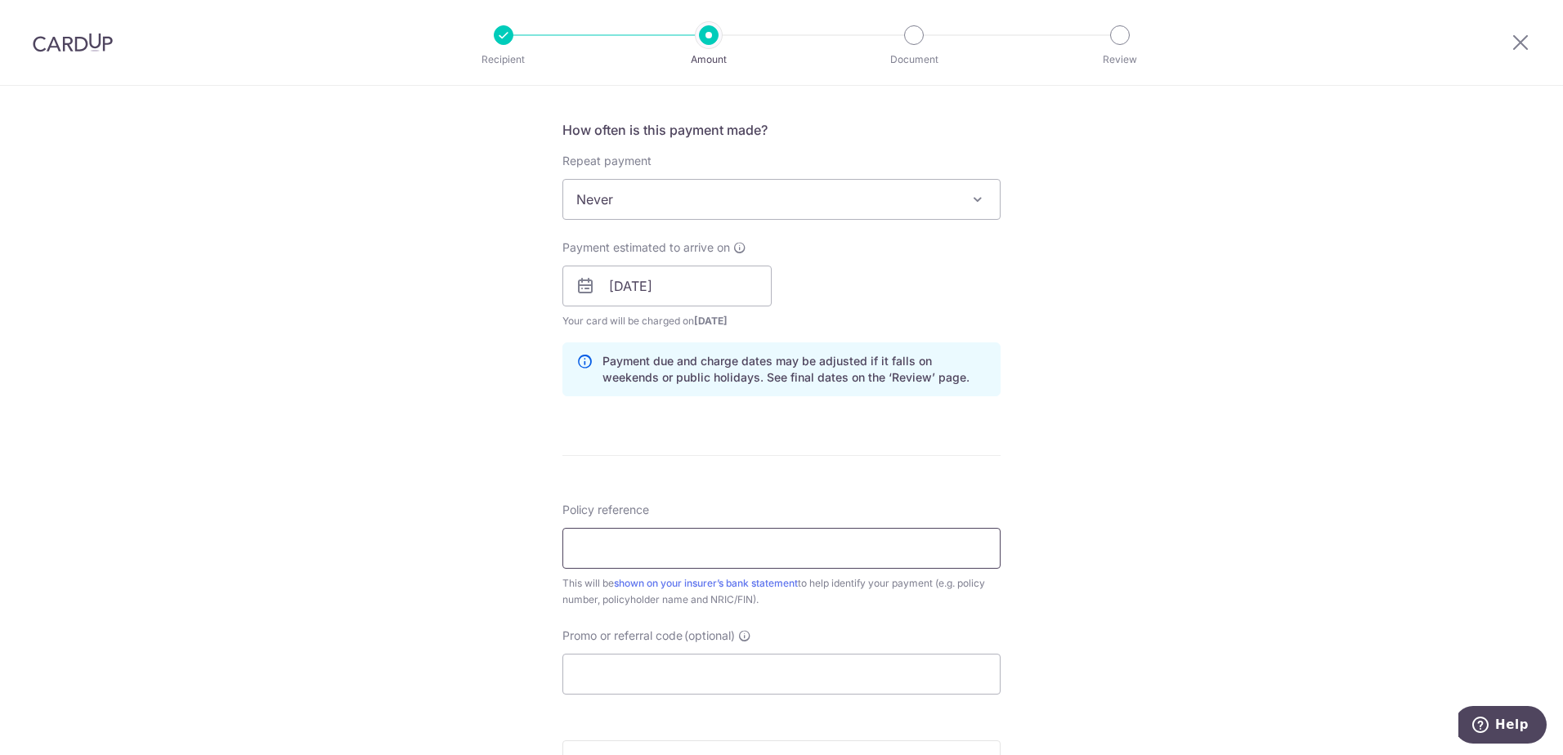
scroll to position [654, 0]
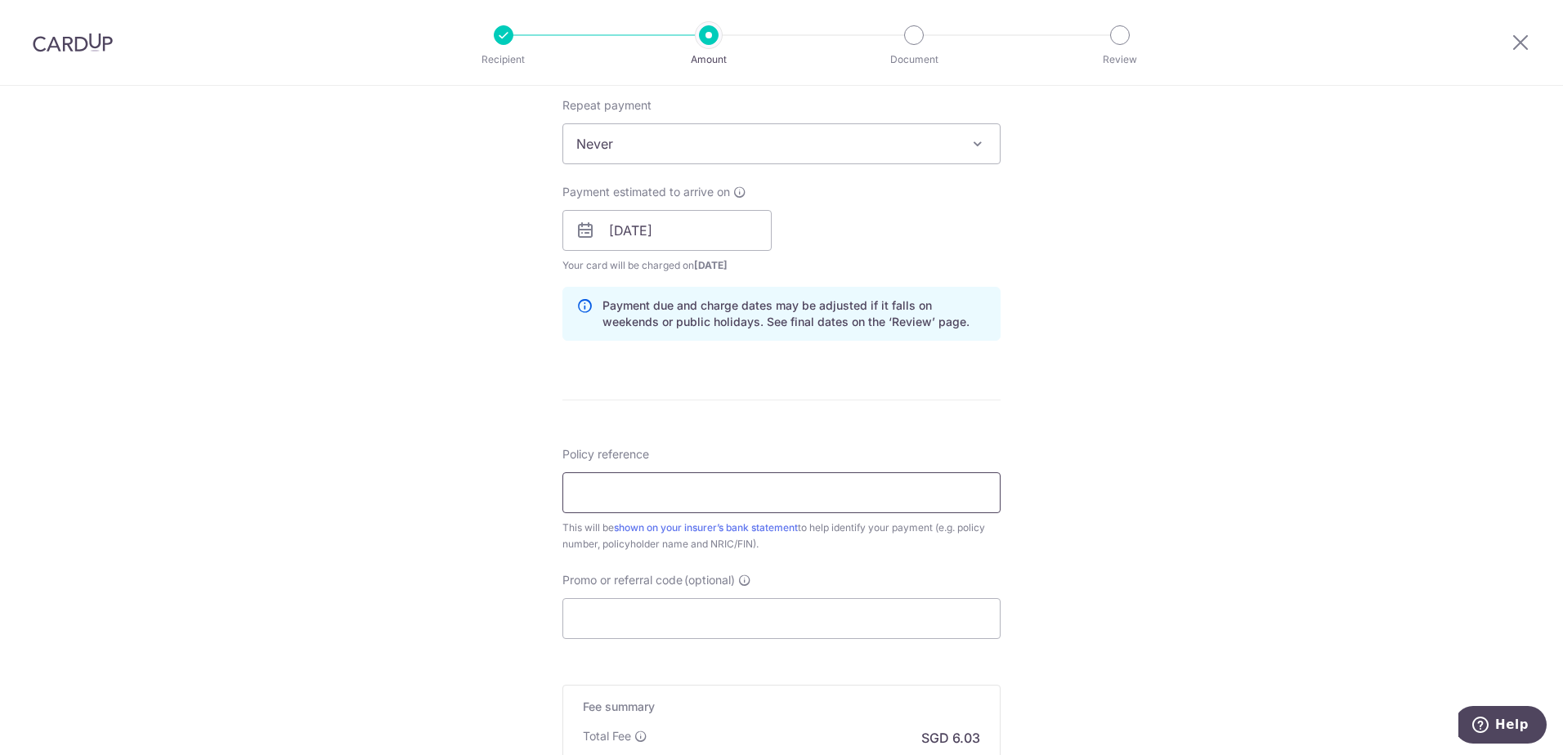
click at [695, 495] on input "Policy reference" at bounding box center [781, 492] width 438 height 41
paste input "23608264"
type input "23608264"
click at [667, 633] on input "Promo or referral code (optional)" at bounding box center [781, 618] width 438 height 41
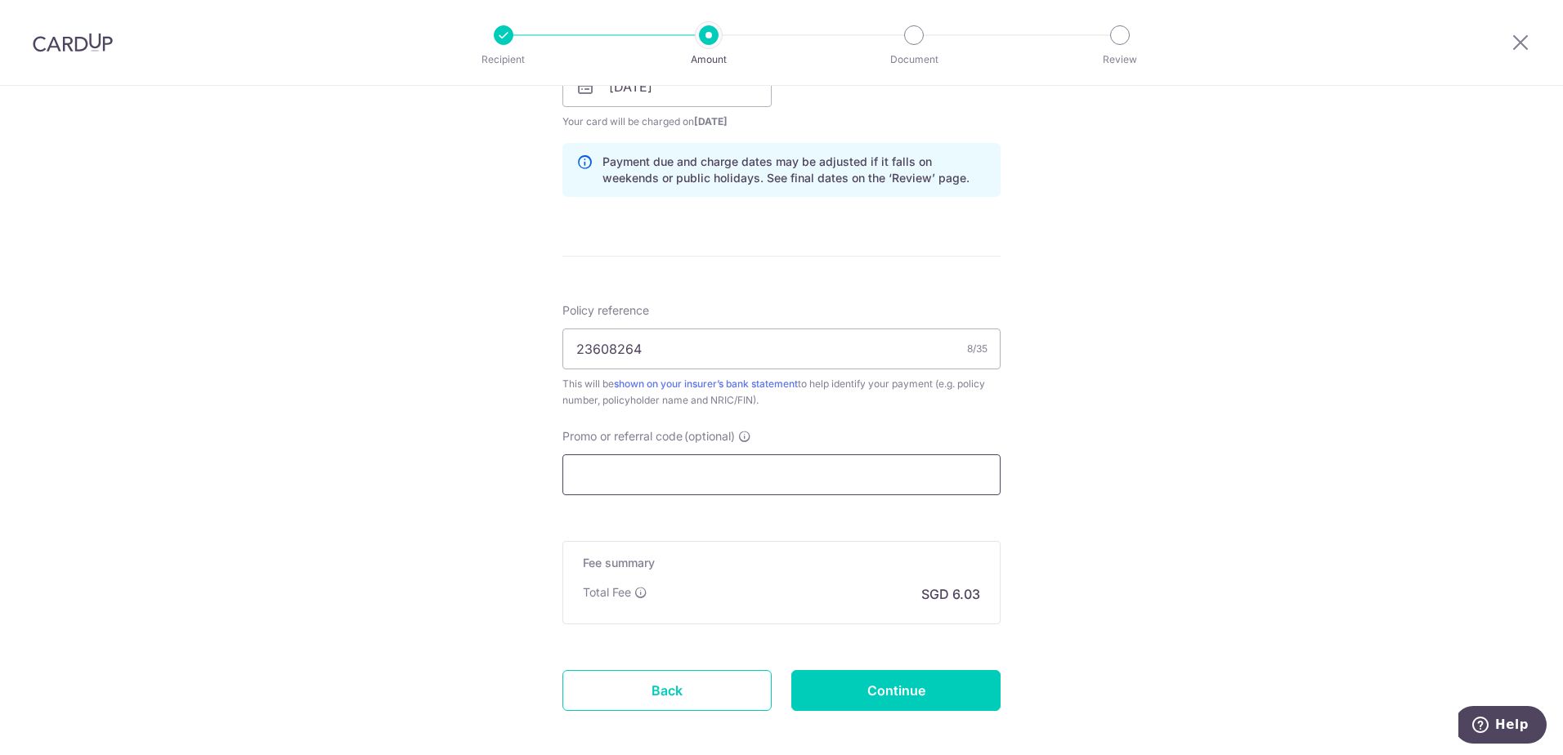
scroll to position [817, 0]
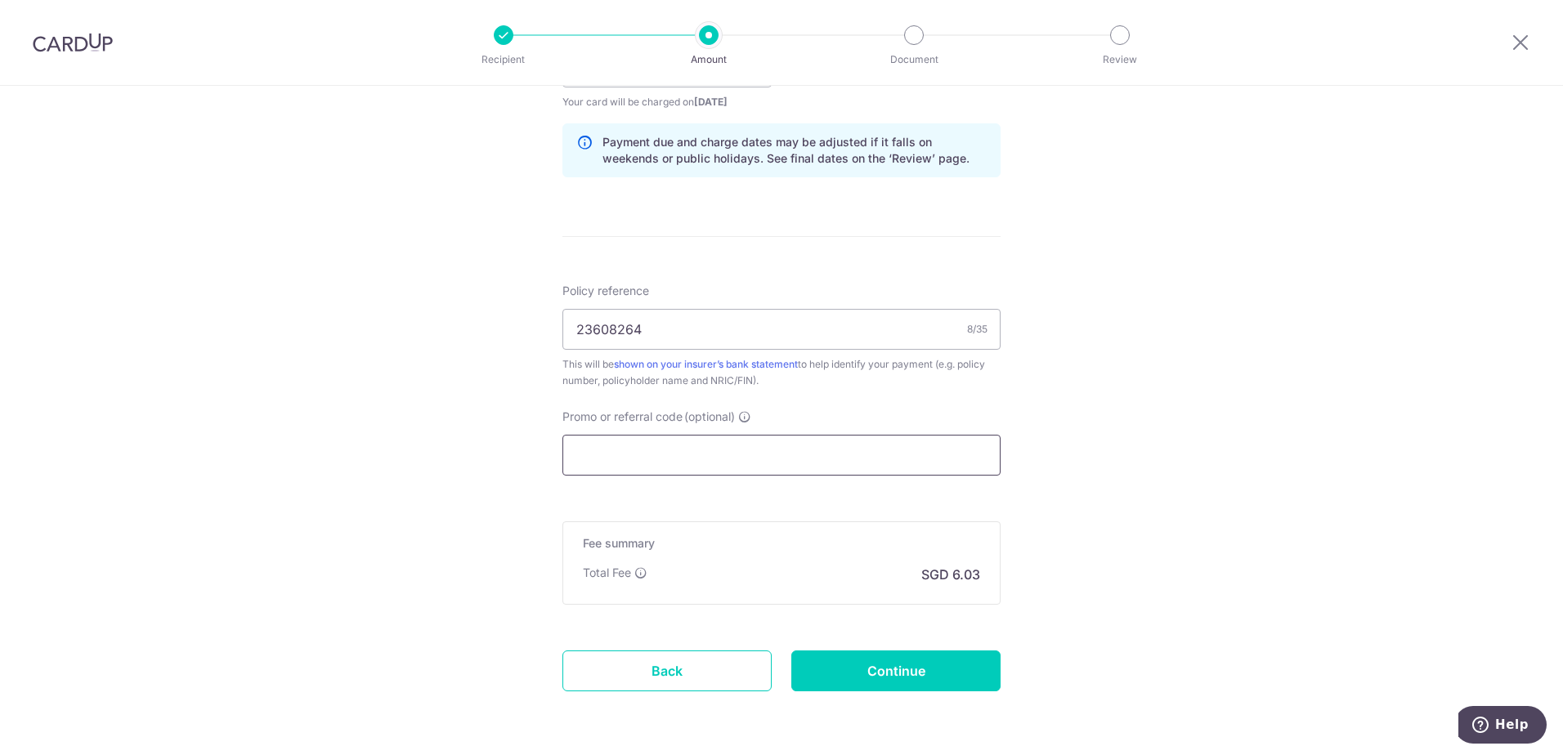
paste input "OCBC90NV"
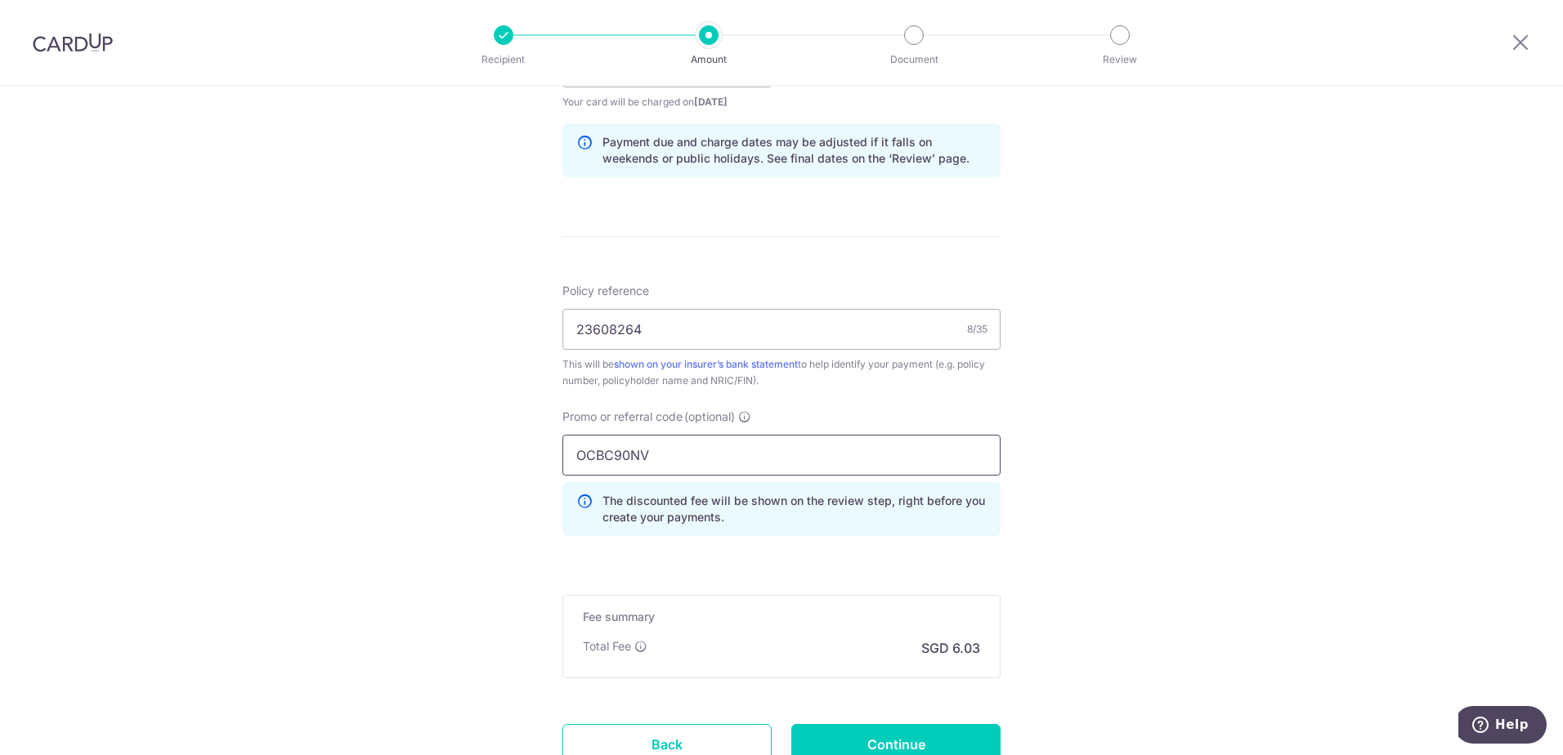
type input "OCBC90NV"
drag, startPoint x: 1048, startPoint y: 589, endPoint x: 1055, endPoint y: 582, distance: 10.4
click at [1049, 588] on div "Tell us more about your payment Enter payment amount SGD 232.00 232.00 Select C…" at bounding box center [781, 78] width 1563 height 1619
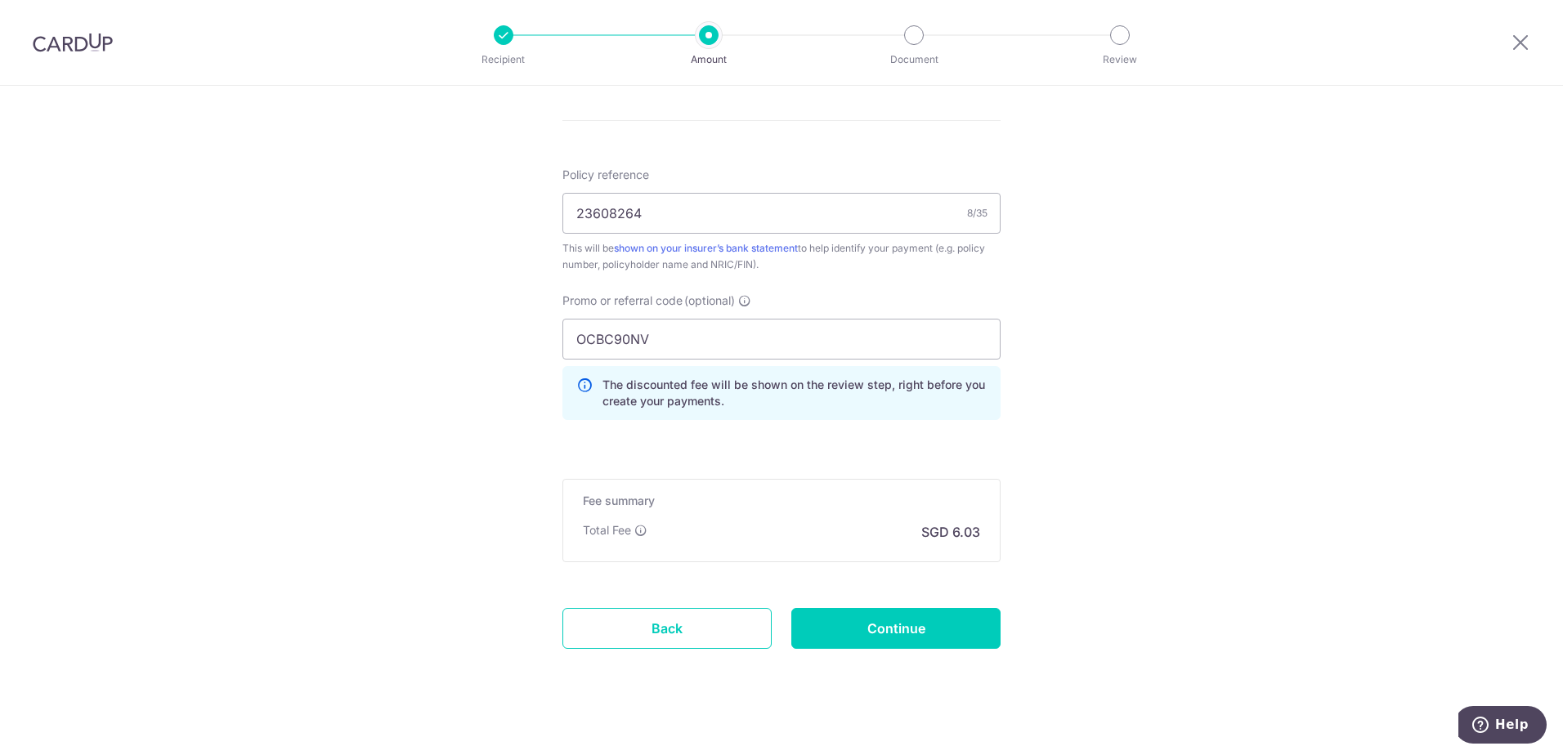
scroll to position [950, 0]
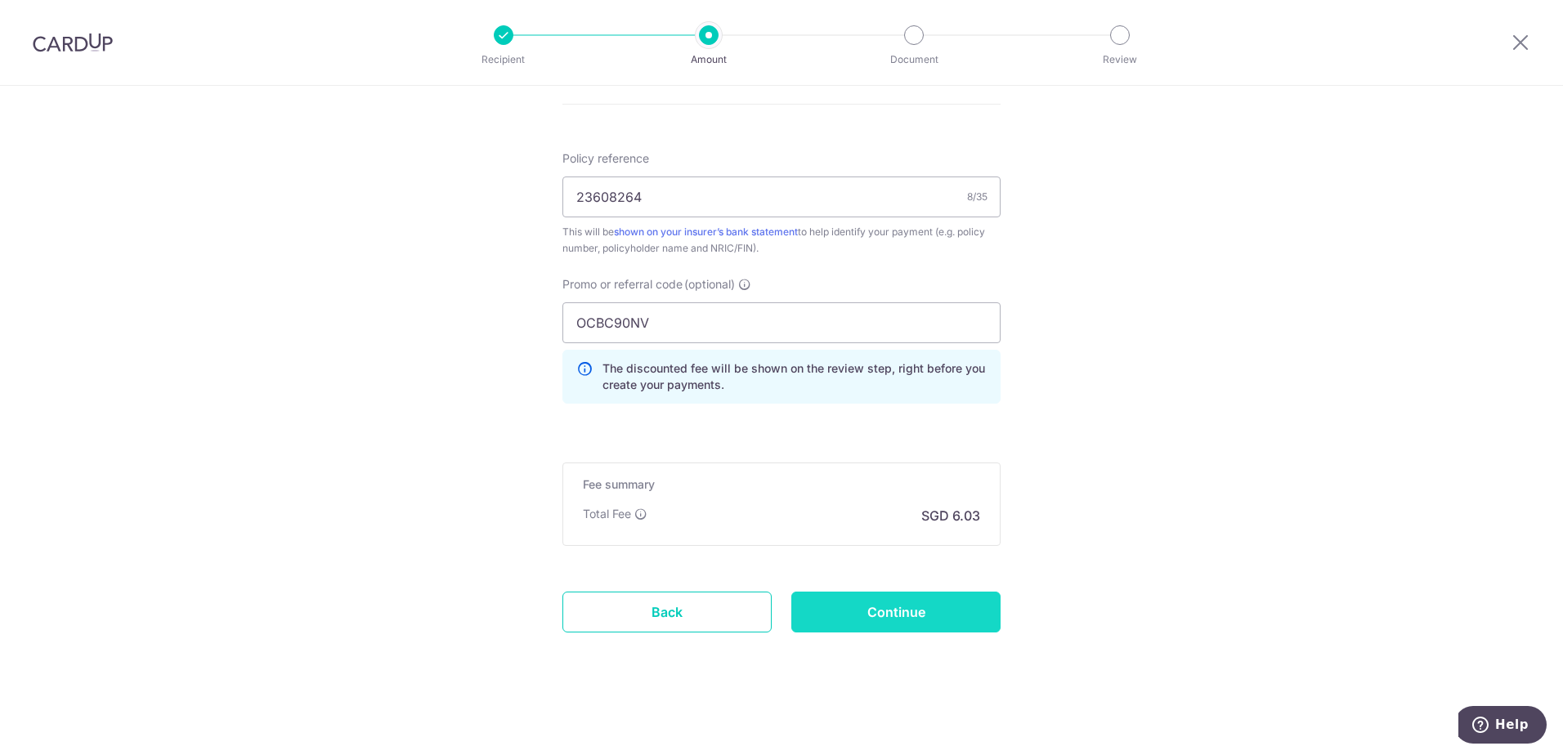
click at [894, 603] on input "Continue" at bounding box center [895, 612] width 209 height 41
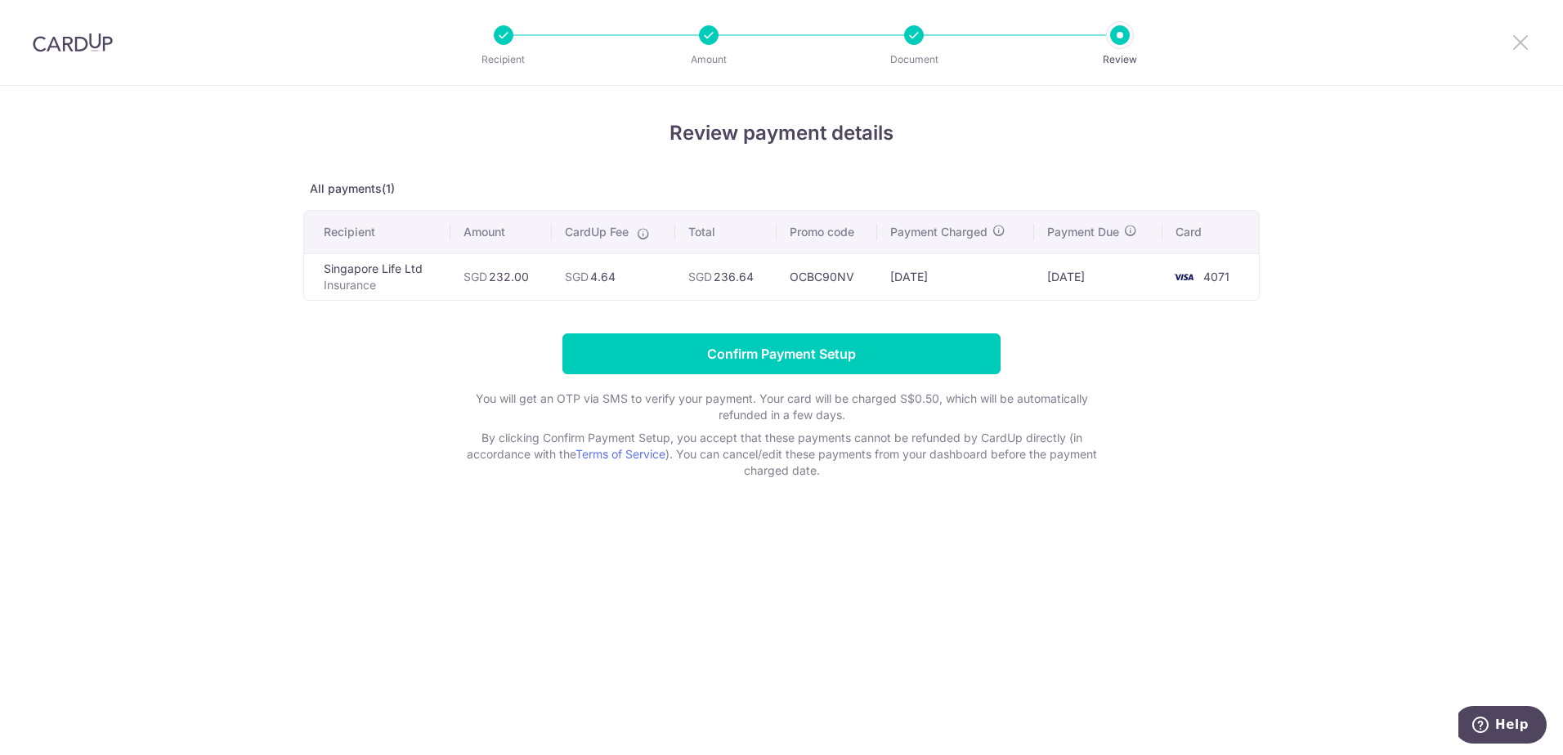
drag, startPoint x: 1517, startPoint y: 37, endPoint x: 866, endPoint y: 74, distance: 652.4
click at [1517, 37] on icon at bounding box center [1520, 42] width 20 height 20
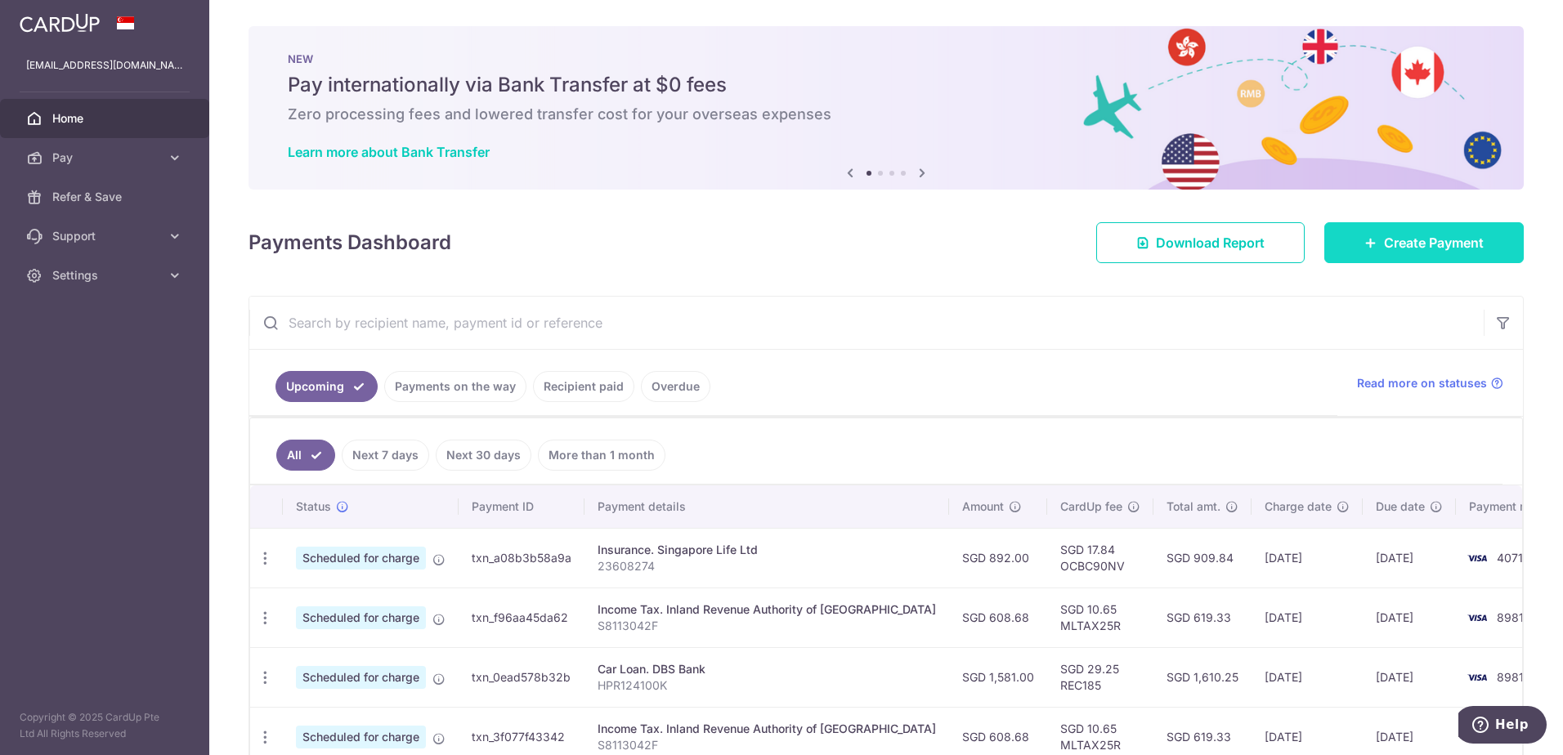
click at [1366, 233] on link "Create Payment" at bounding box center [1423, 242] width 199 height 41
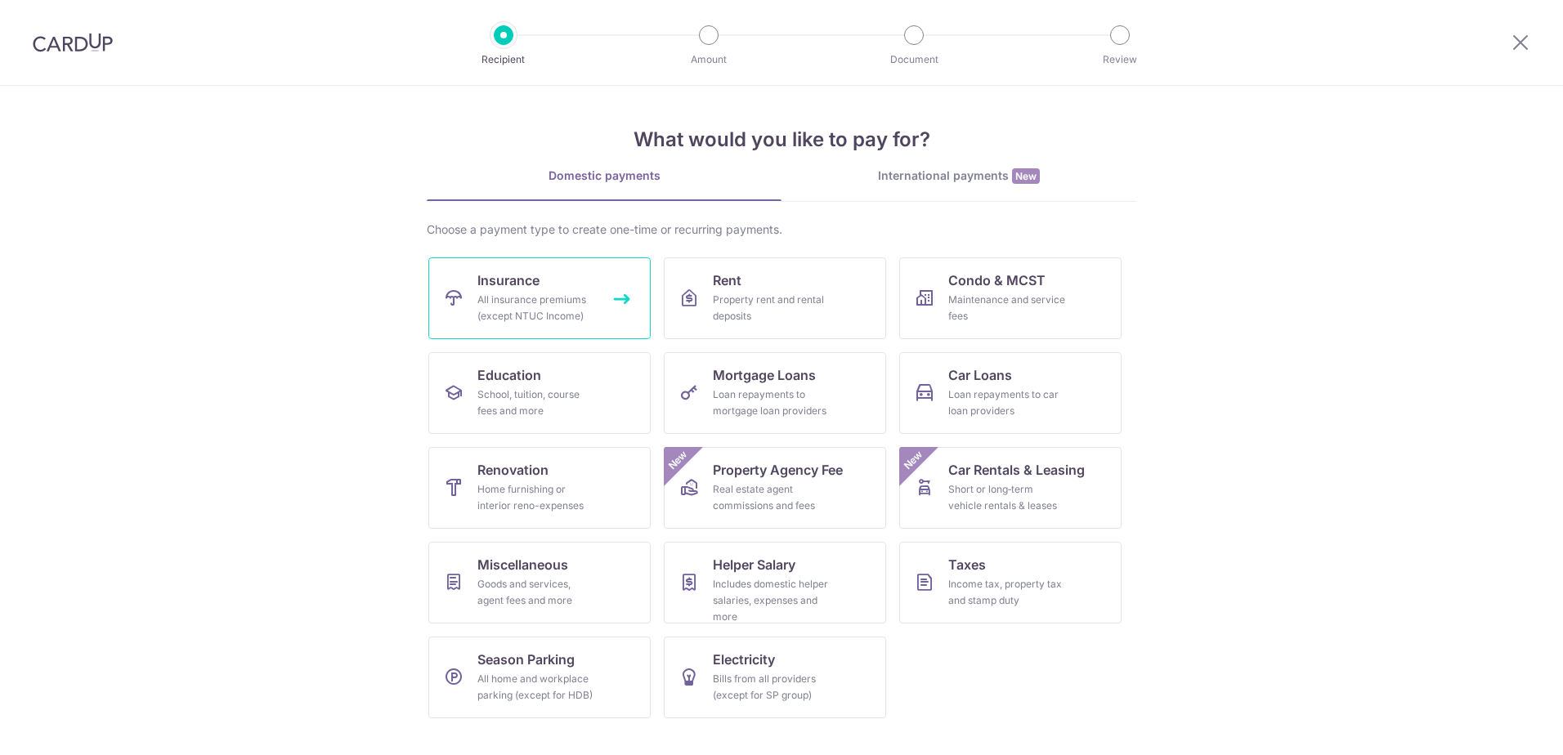
click at [536, 298] on div "All insurance premiums (except NTUC Income)" at bounding box center [536, 308] width 118 height 33
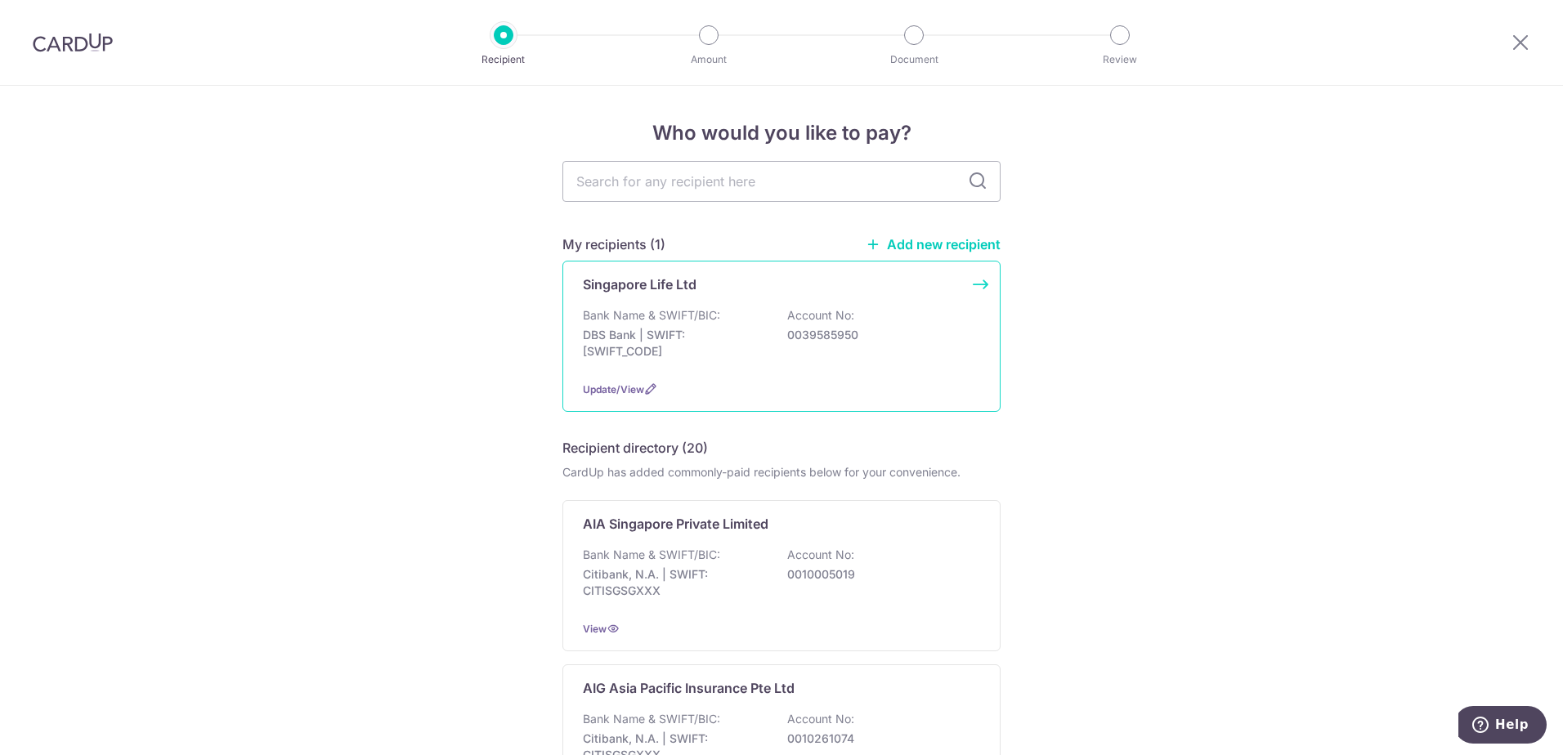
click at [892, 338] on p "0039585950" at bounding box center [878, 335] width 183 height 16
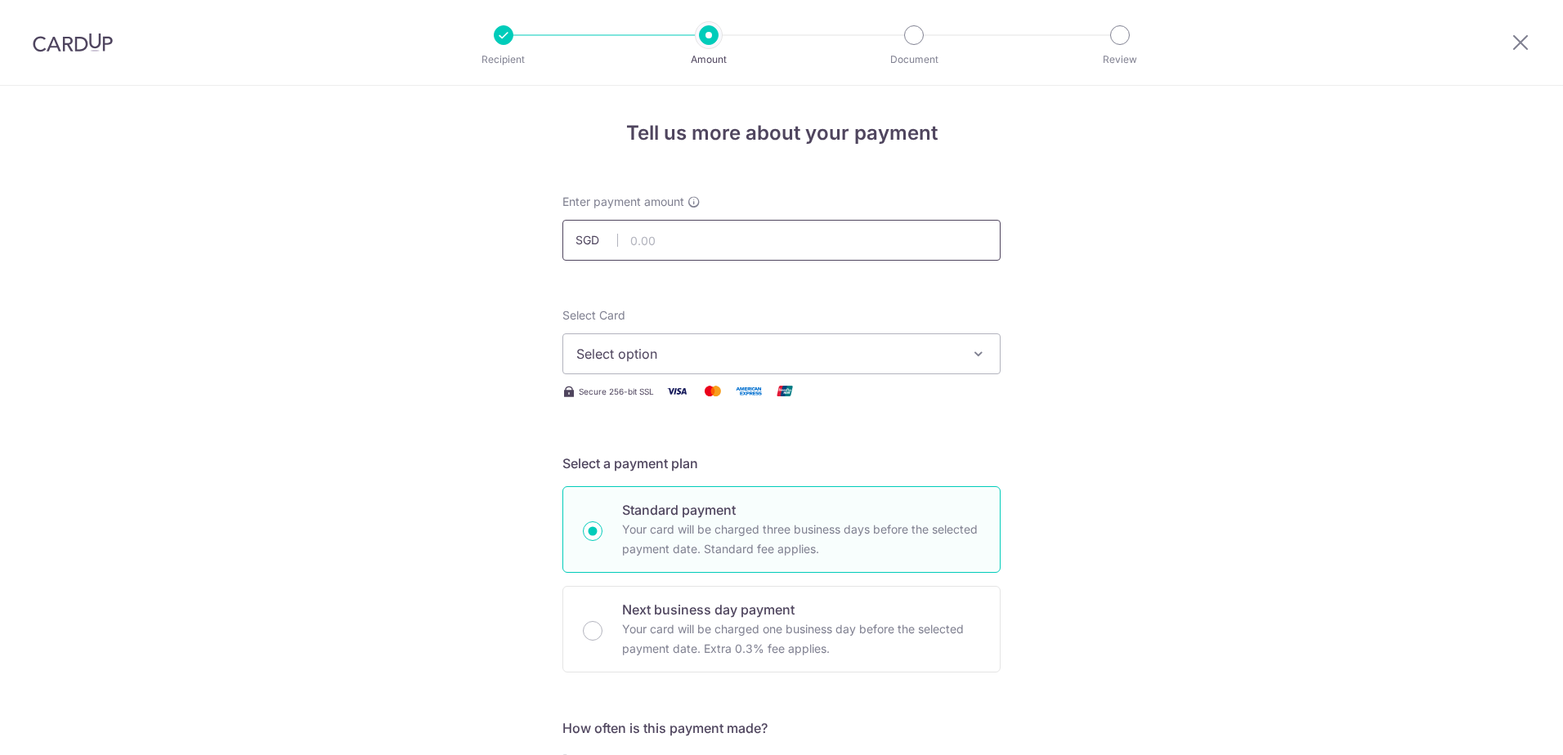
click at [727, 250] on input "text" at bounding box center [781, 240] width 438 height 41
type input "232.00"
type input "23608264"
type input "OCBC90NV"
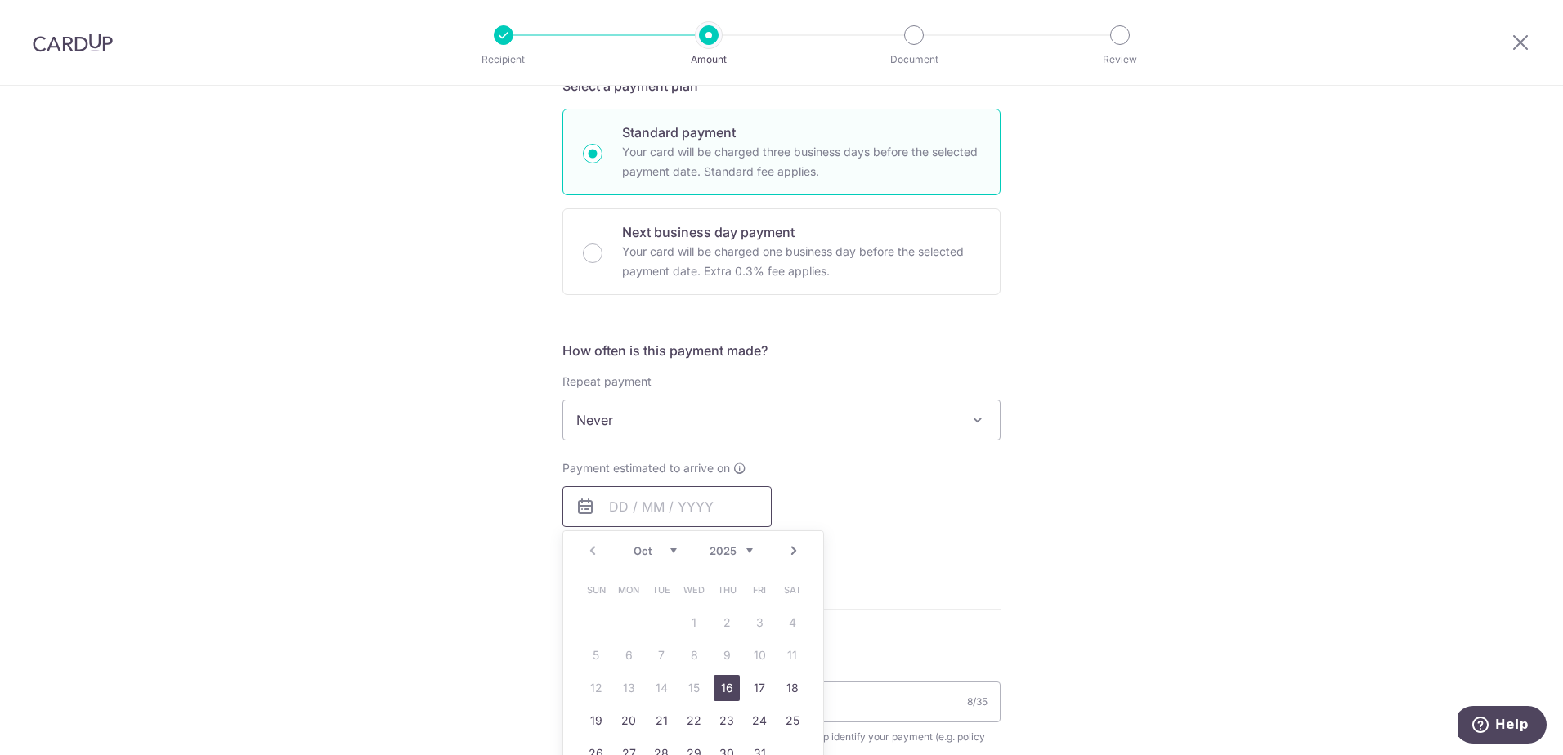
click at [698, 420] on span "Never" at bounding box center [781, 419] width 436 height 39
click at [670, 494] on input "text" at bounding box center [666, 506] width 209 height 41
click at [755, 691] on link "17" at bounding box center [759, 688] width 26 height 26
type input "[DATE]"
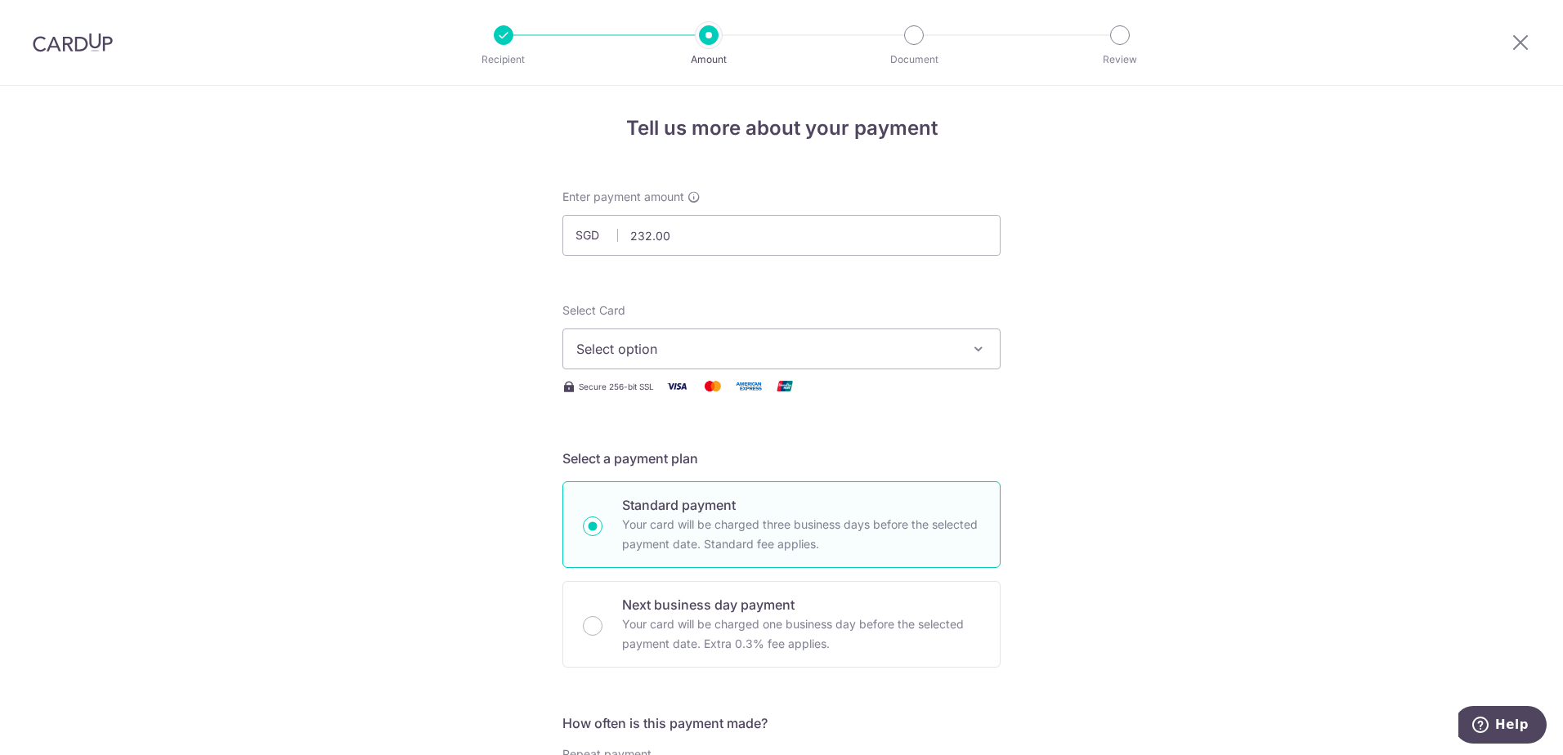
scroll to position [0, 0]
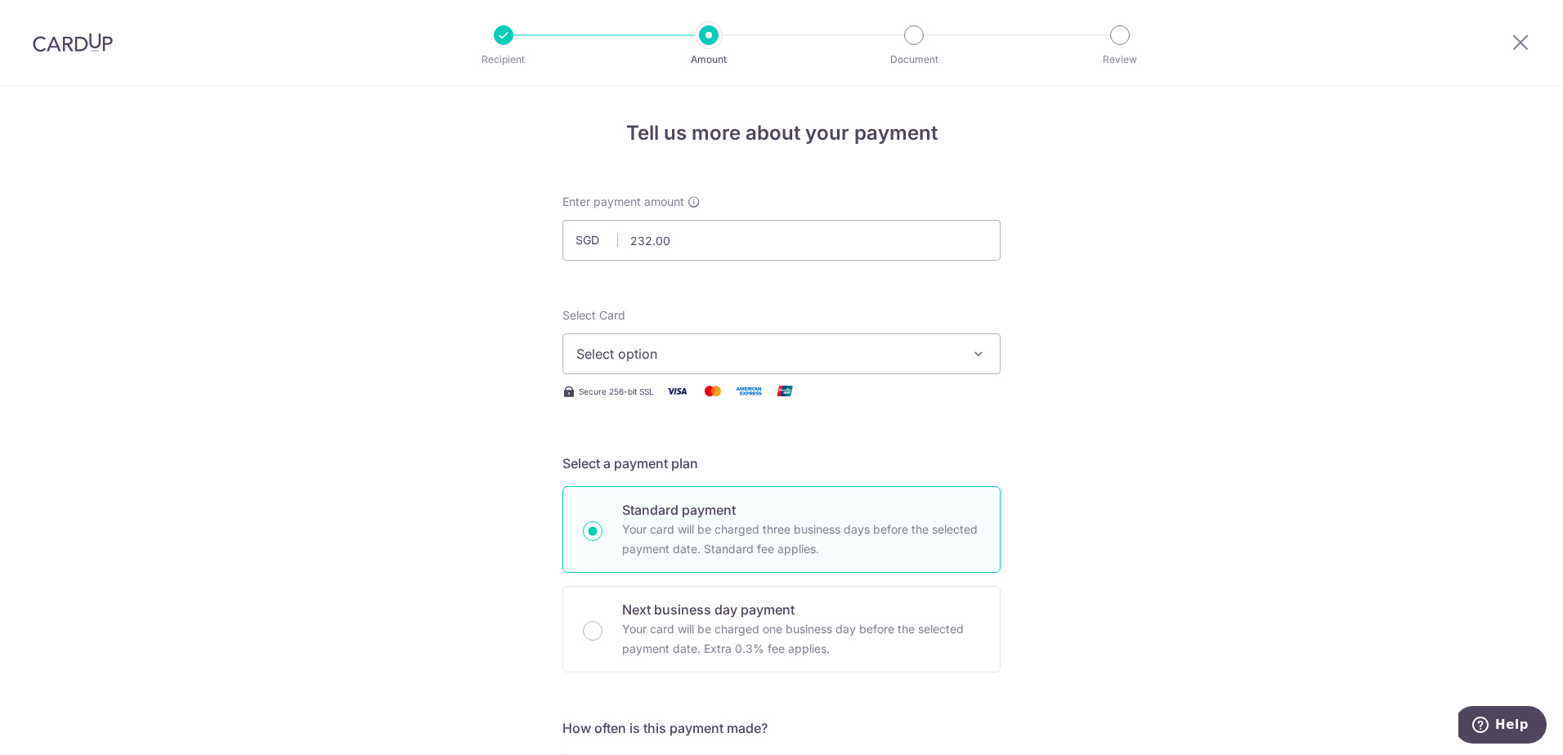
click at [735, 360] on span "Select option" at bounding box center [766, 354] width 381 height 20
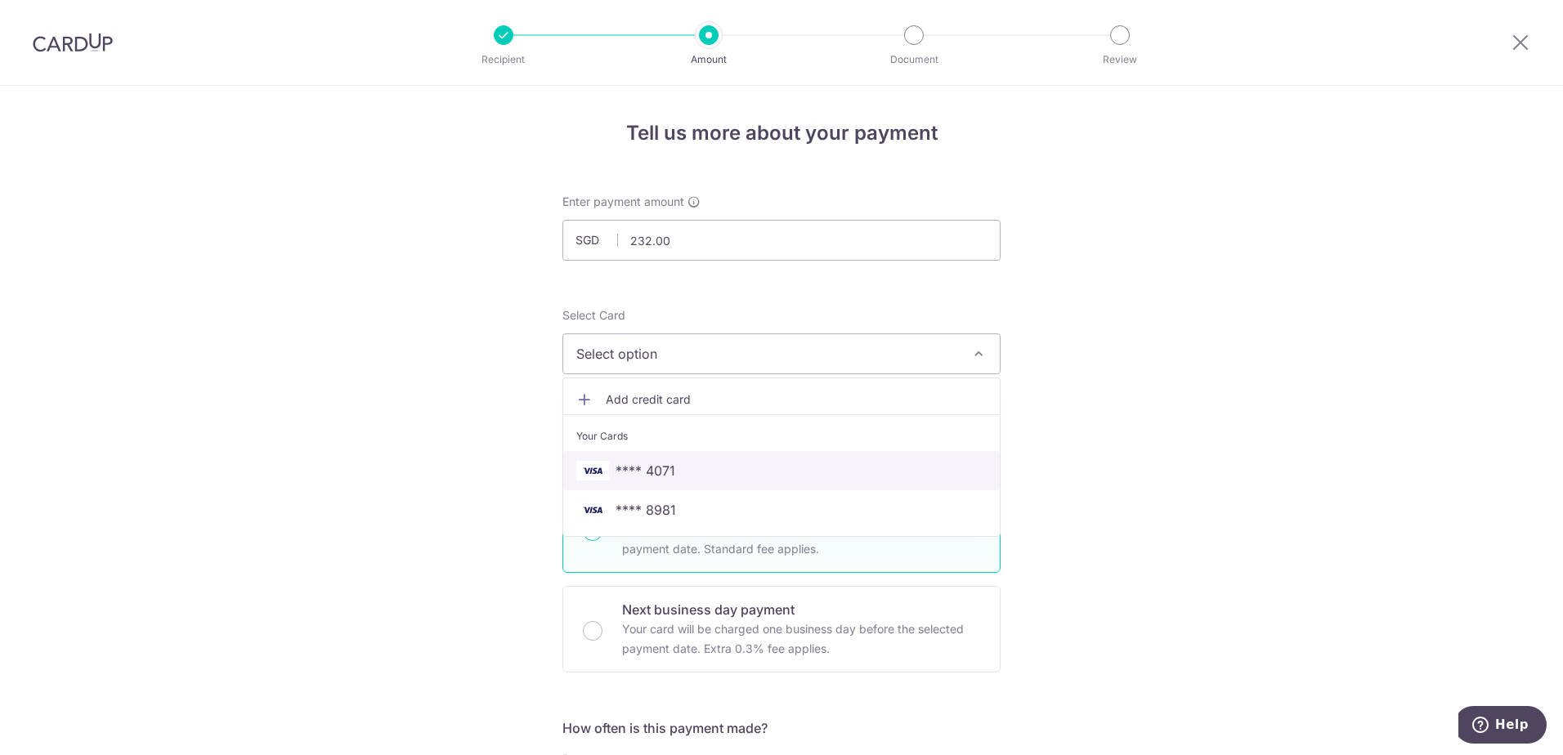
click at [668, 465] on span "**** 4071" at bounding box center [645, 471] width 60 height 20
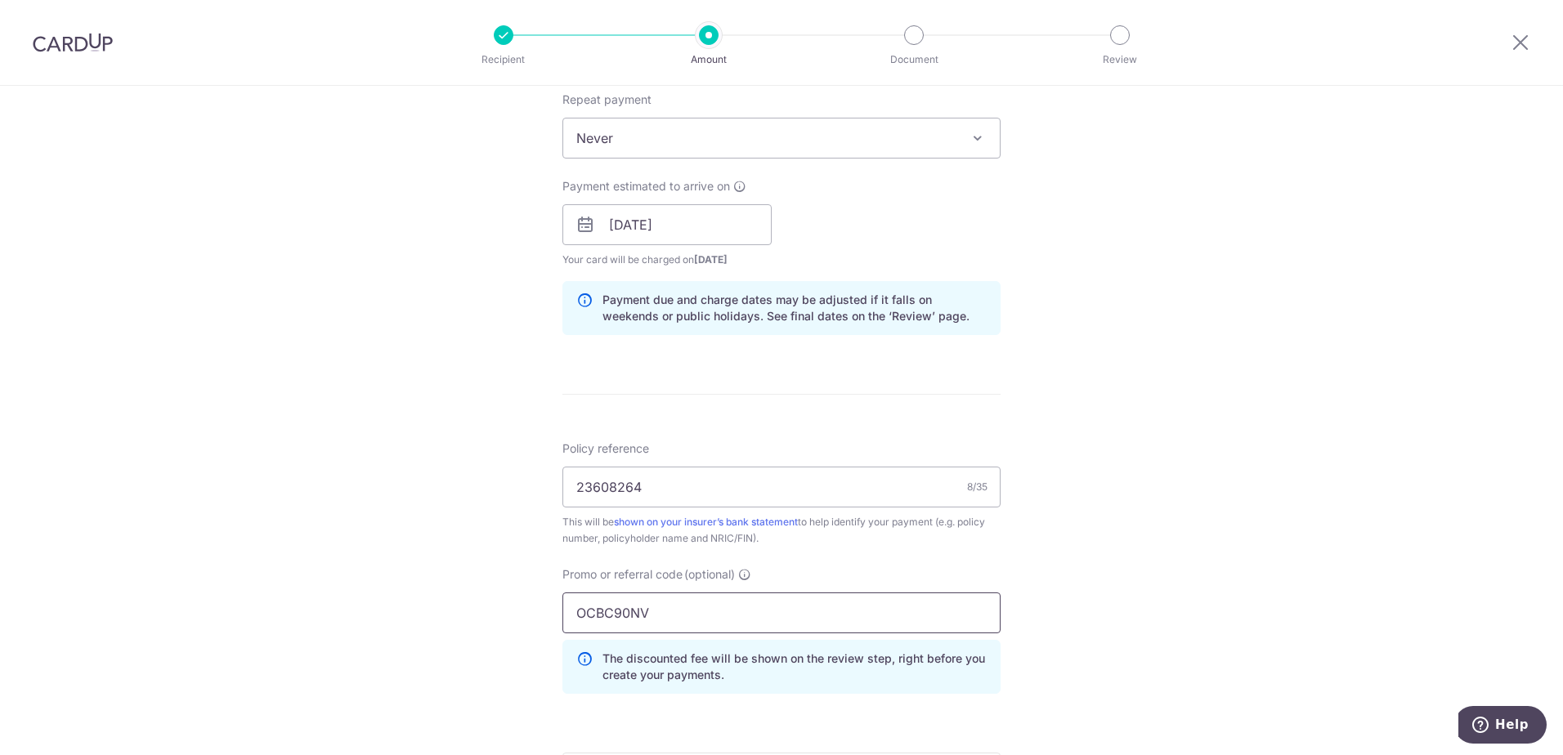
scroll to position [817, 0]
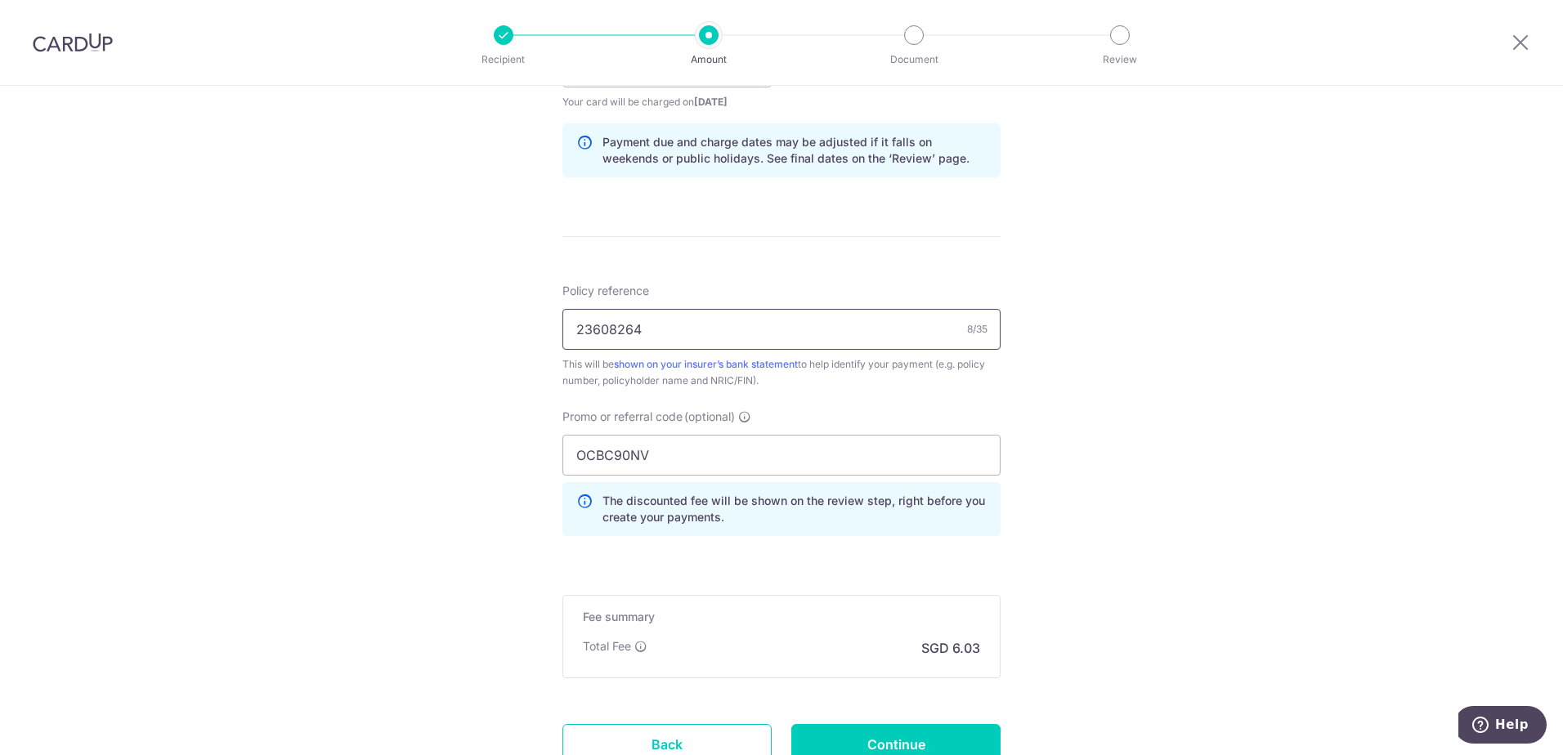
click at [666, 334] on input "23608264" at bounding box center [781, 329] width 438 height 41
click at [1217, 331] on div "Tell us more about your payment Enter payment amount SGD 232.00 232.00 Select C…" at bounding box center [781, 78] width 1563 height 1619
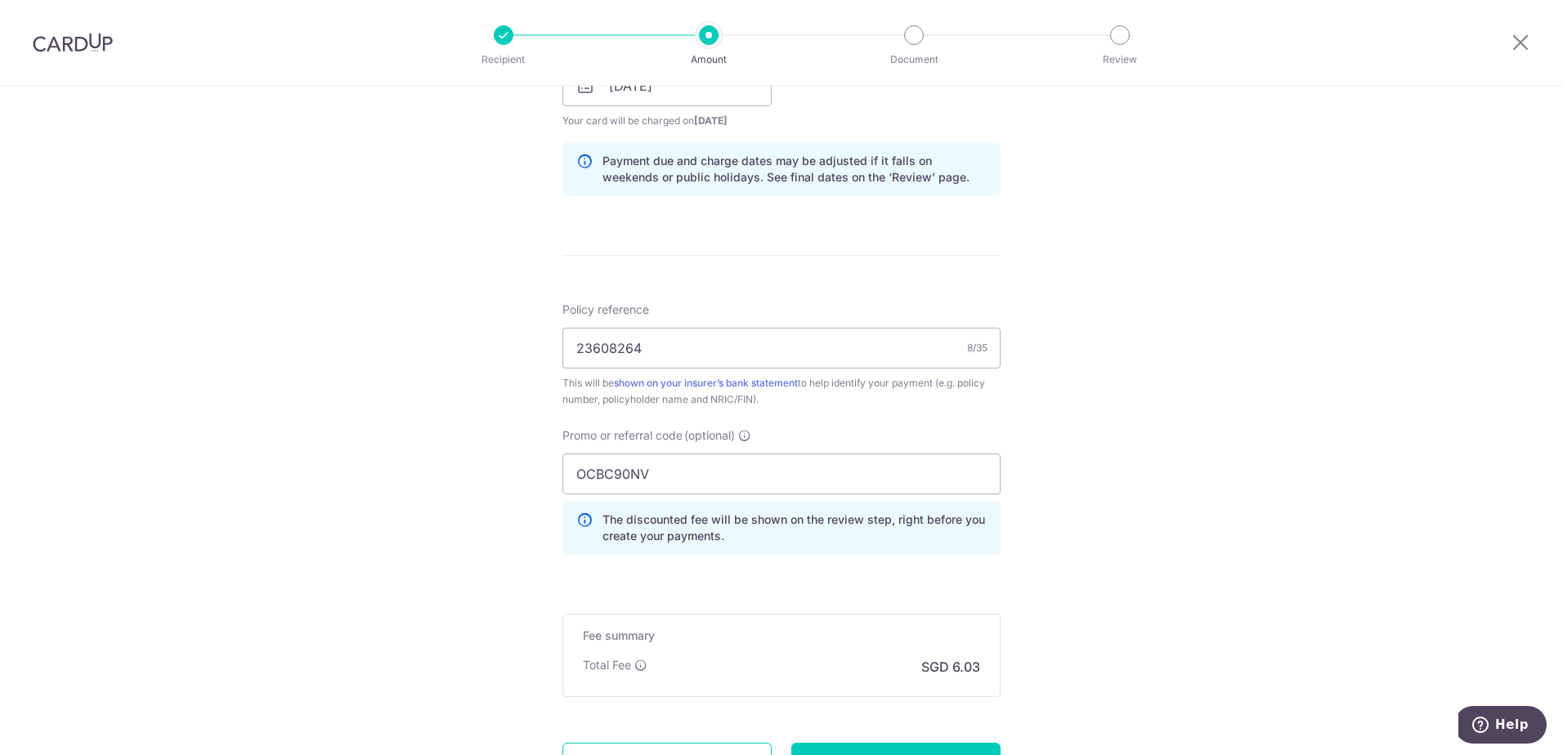
scroll to position [950, 0]
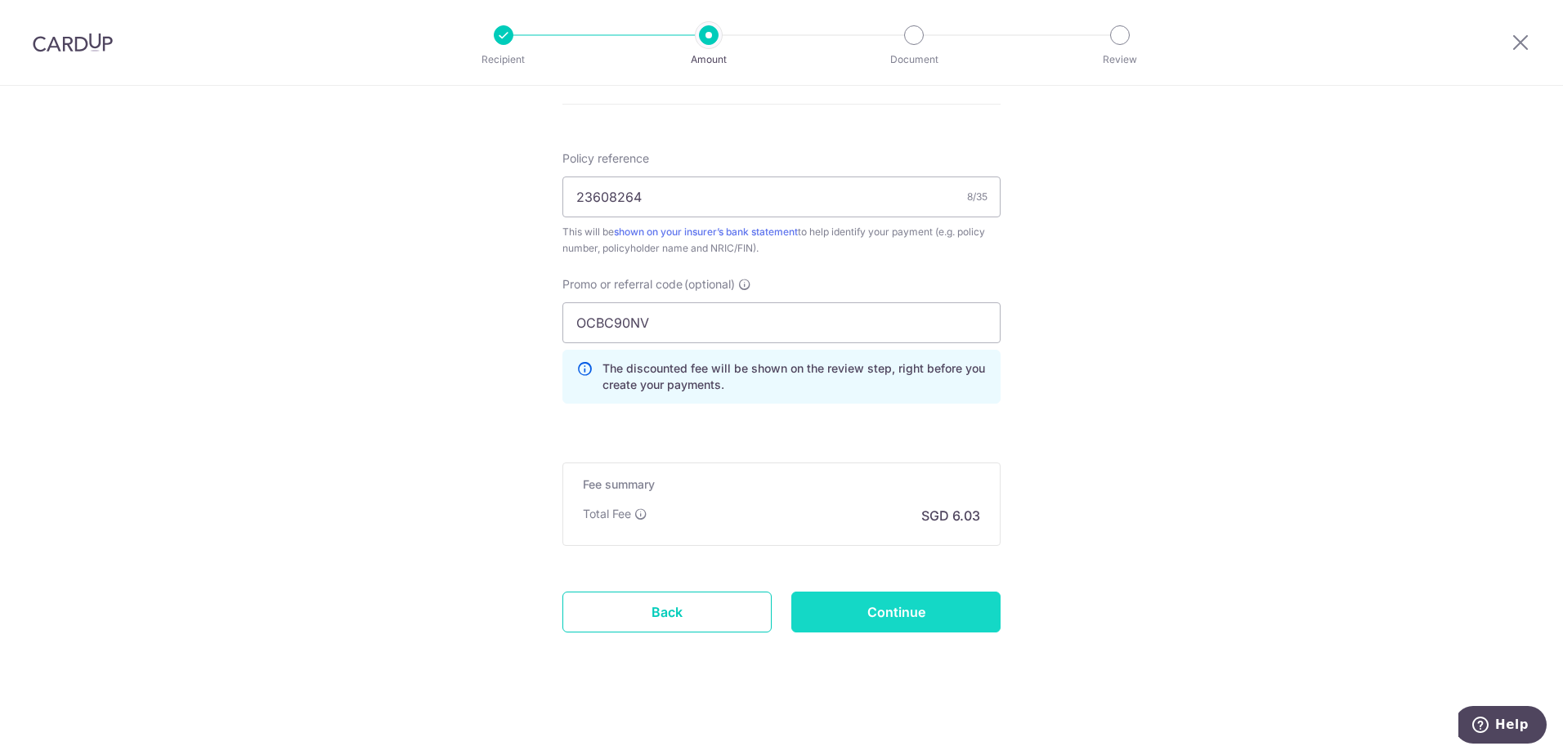
click at [944, 602] on input "Continue" at bounding box center [895, 612] width 209 height 41
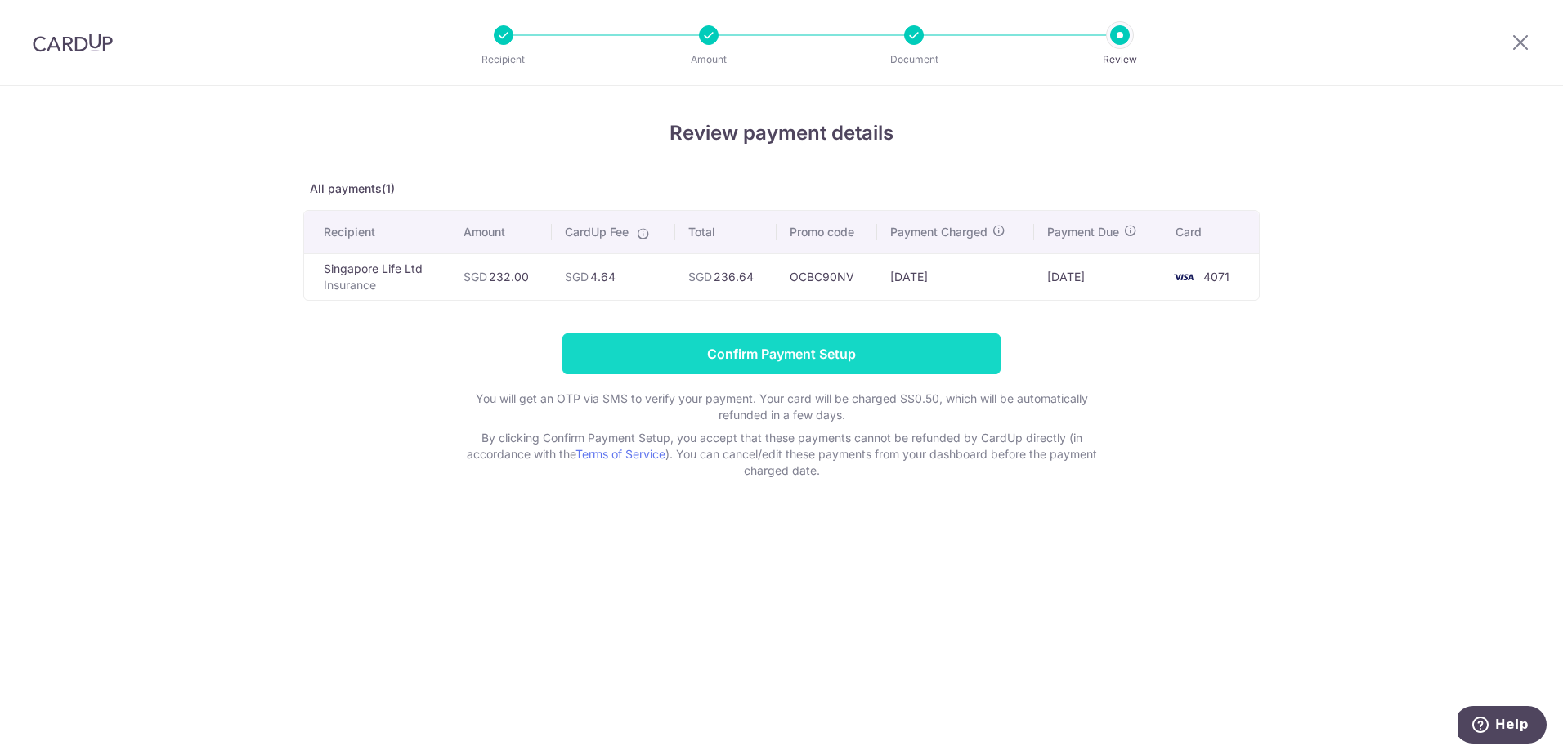
click at [837, 356] on input "Confirm Payment Setup" at bounding box center [781, 353] width 438 height 41
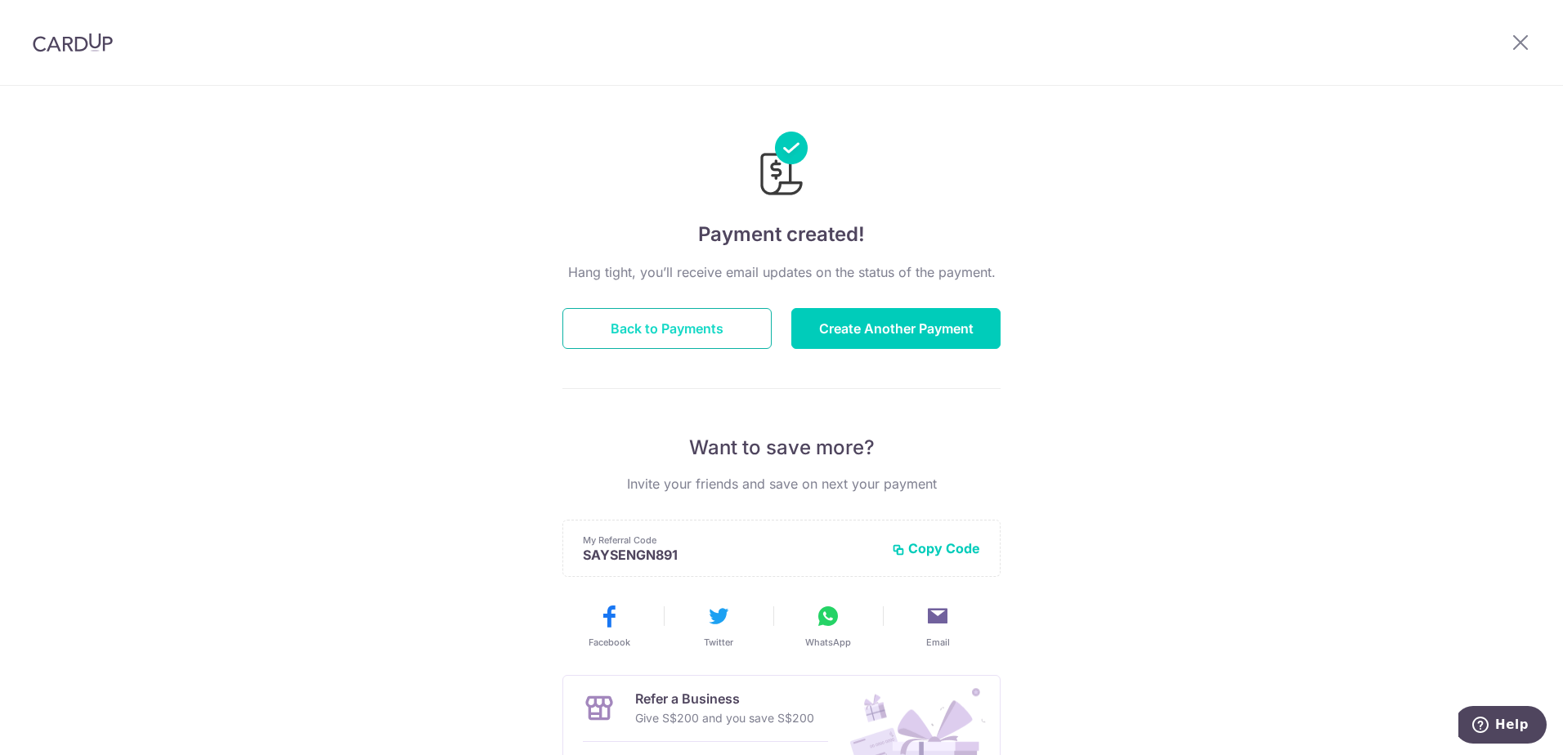
click at [693, 328] on button "Back to Payments" at bounding box center [666, 328] width 209 height 41
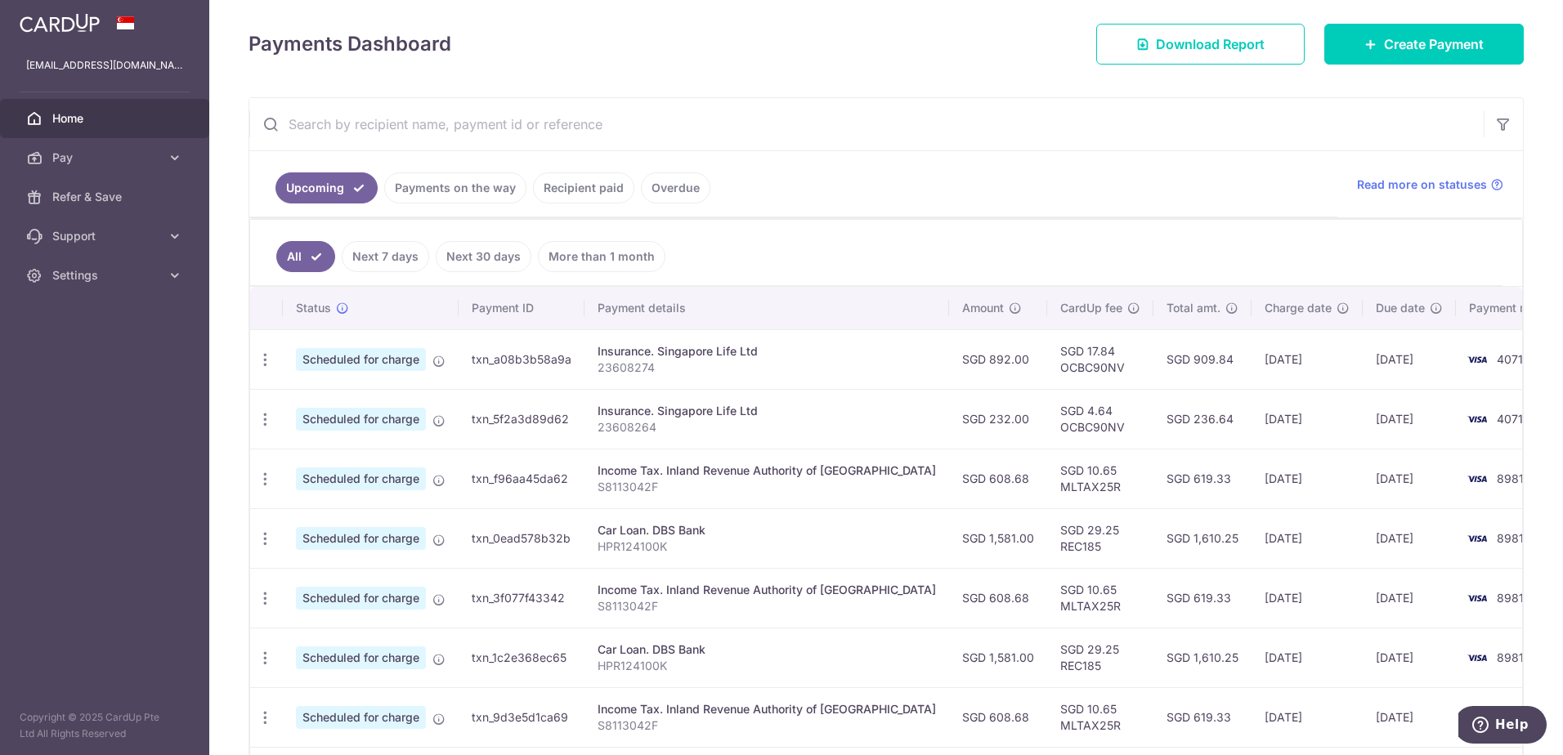
scroll to position [245, 0]
